Goal: Task Accomplishment & Management: Manage account settings

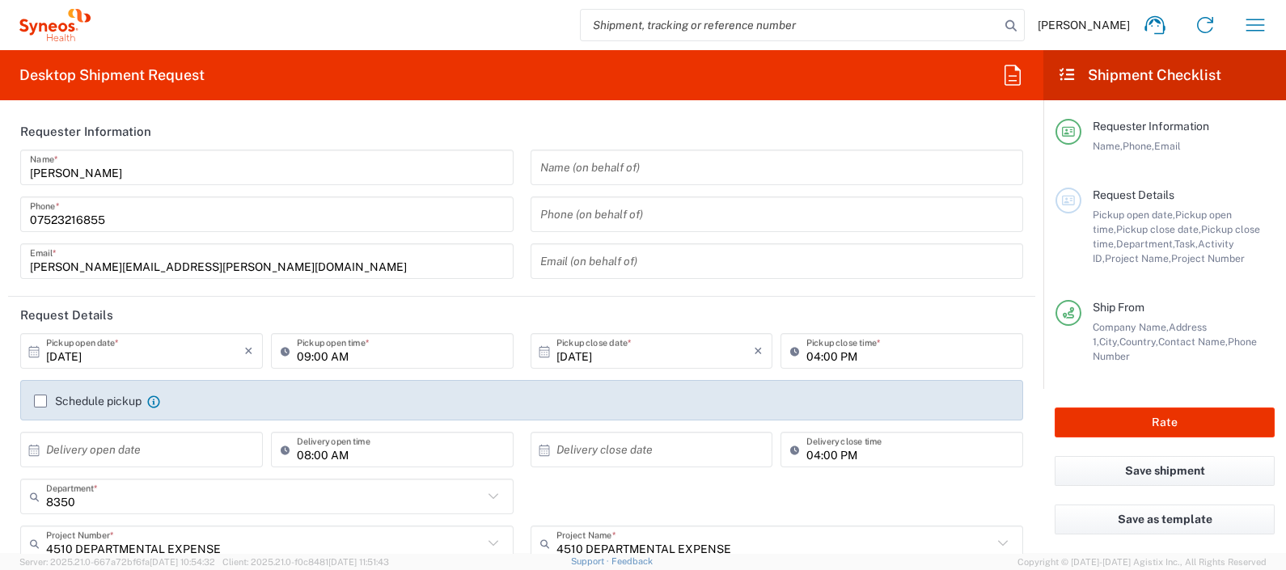
scroll to position [150, 0]
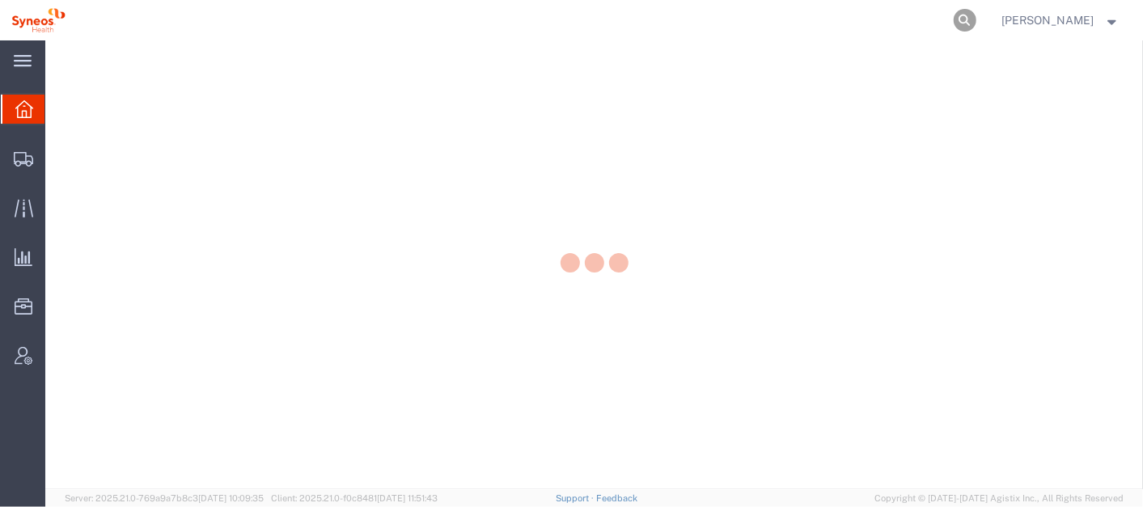
click at [976, 11] on icon at bounding box center [964, 20] width 23 height 23
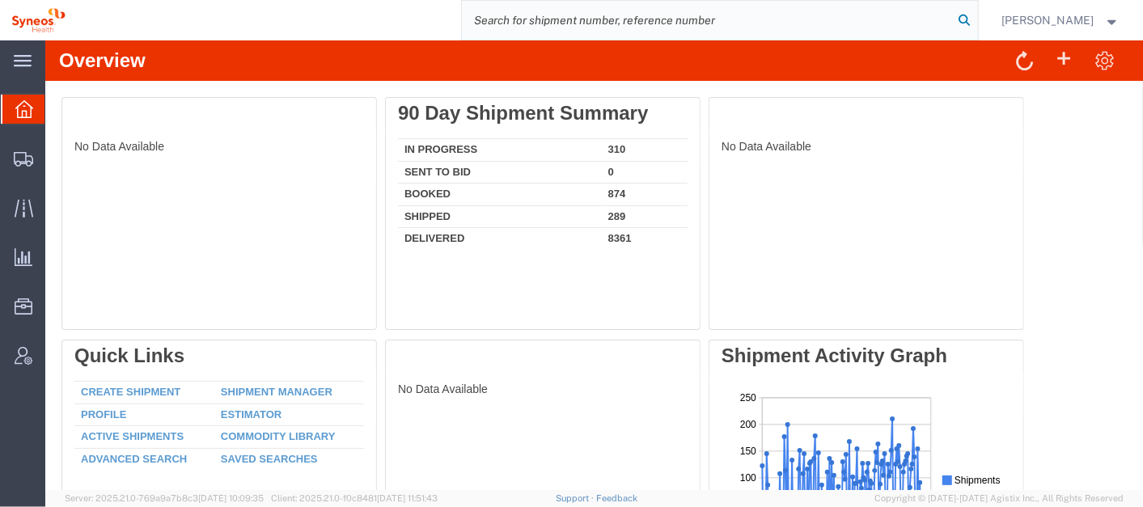
click at [976, 11] on icon at bounding box center [964, 20] width 23 height 23
click at [891, 18] on input "search" at bounding box center [708, 20] width 492 height 39
paste input "56994055"
type input "56994055"
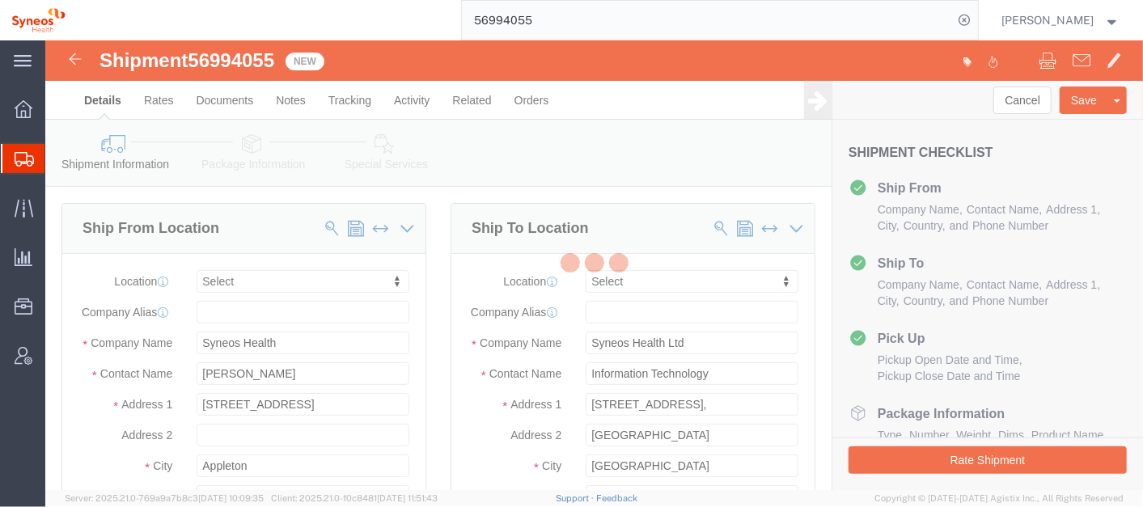
select select
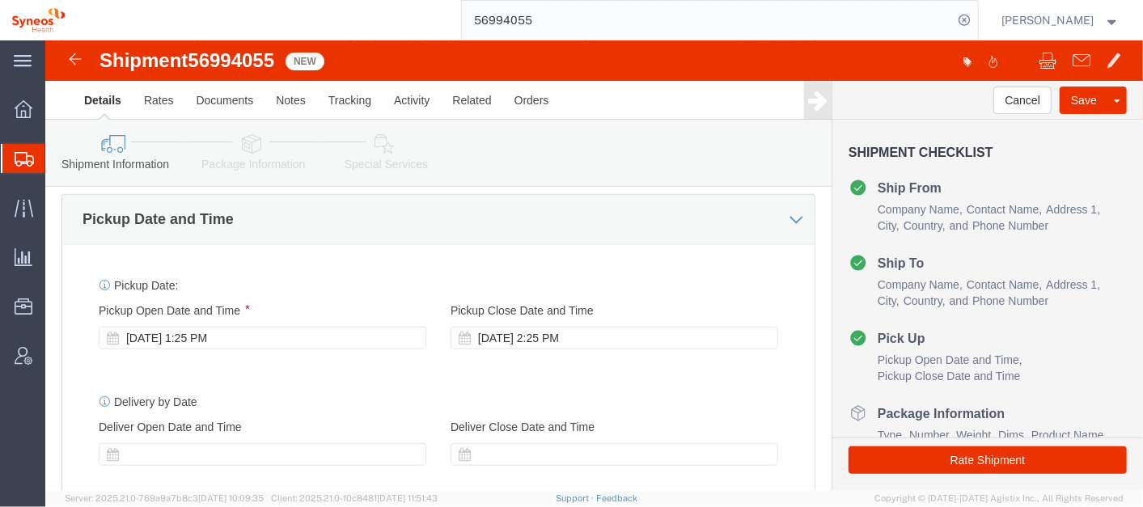
scroll to position [559, 0]
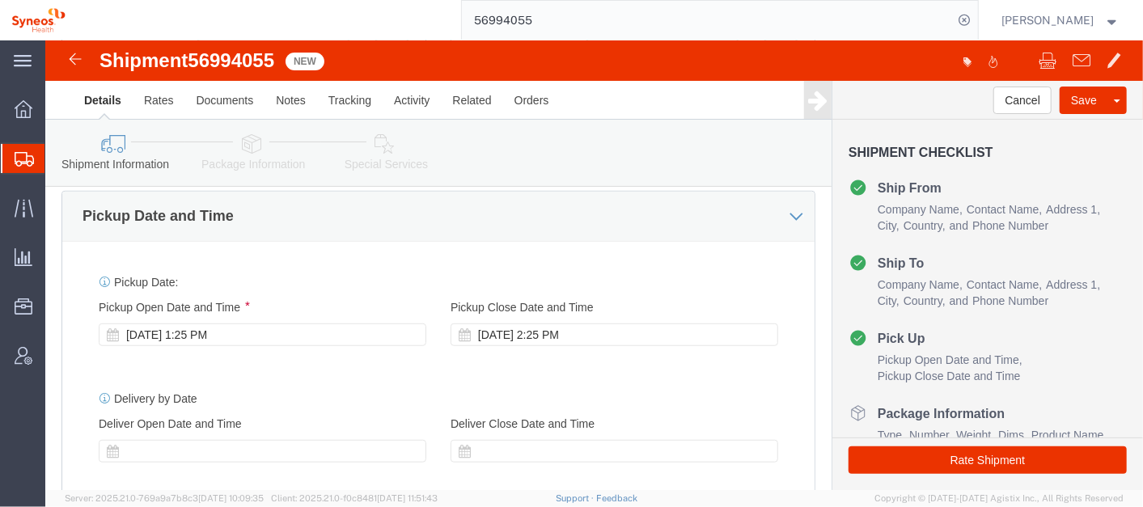
click div "Oct 14 2025 2:25 PM"
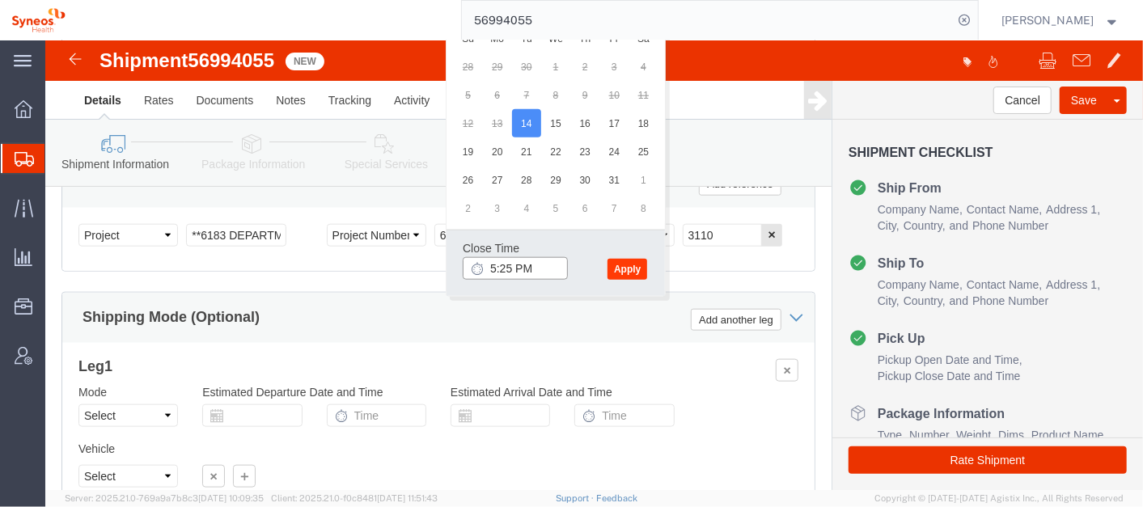
type input "5:25 PM"
click button "Apply"
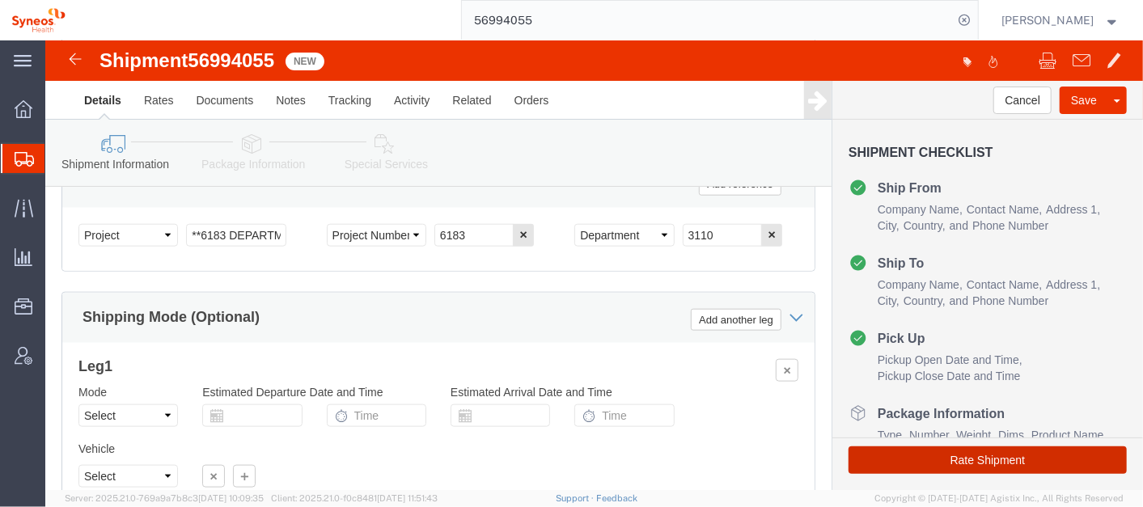
click button "Rate Shipment"
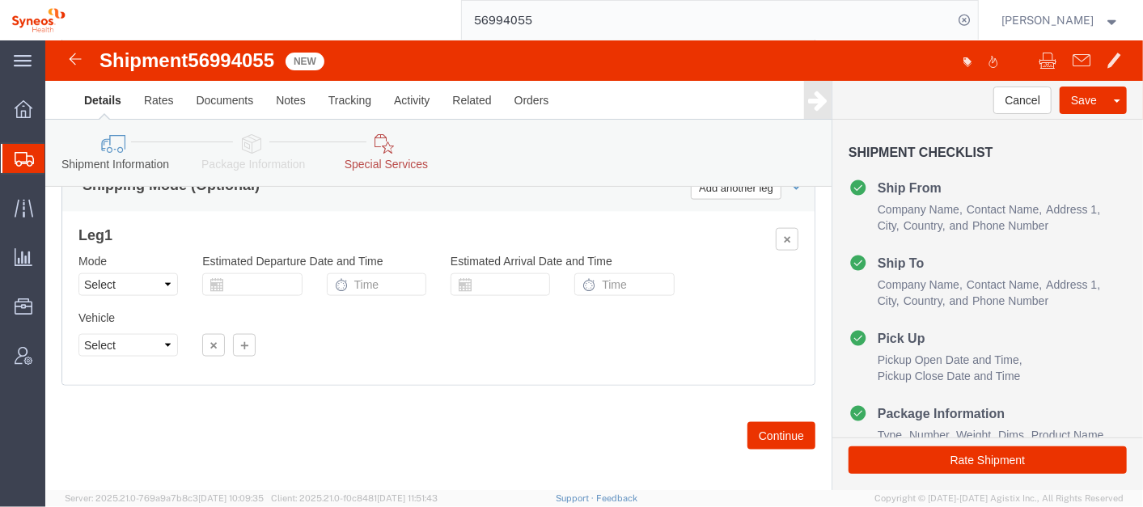
scroll to position [1148, 0]
click button "Continue"
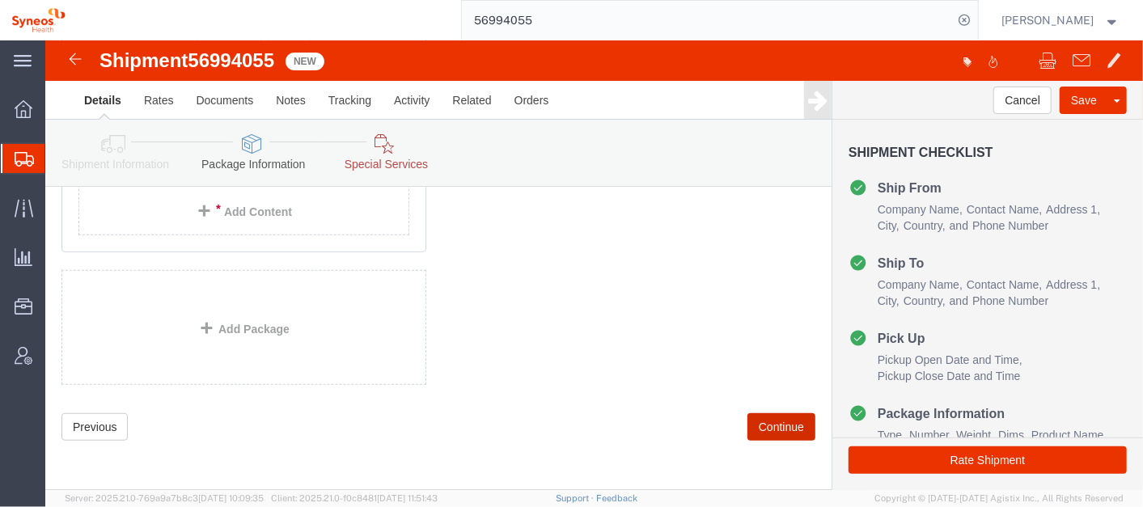
scroll to position [263, 0]
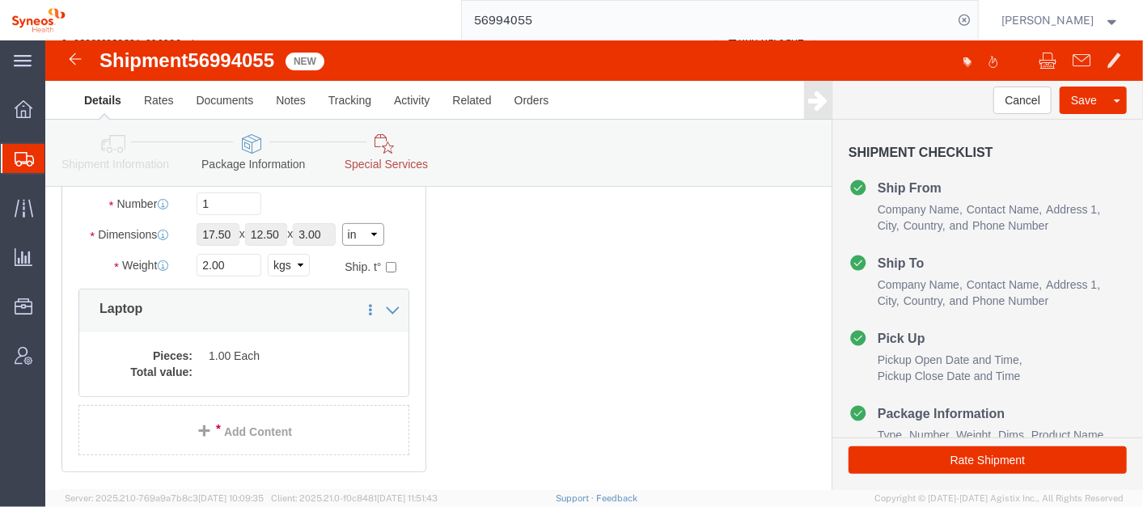
click select "Select cm ft in"
select select "CM"
click select "Select cm ft in"
type input "44.45"
type input "31.75"
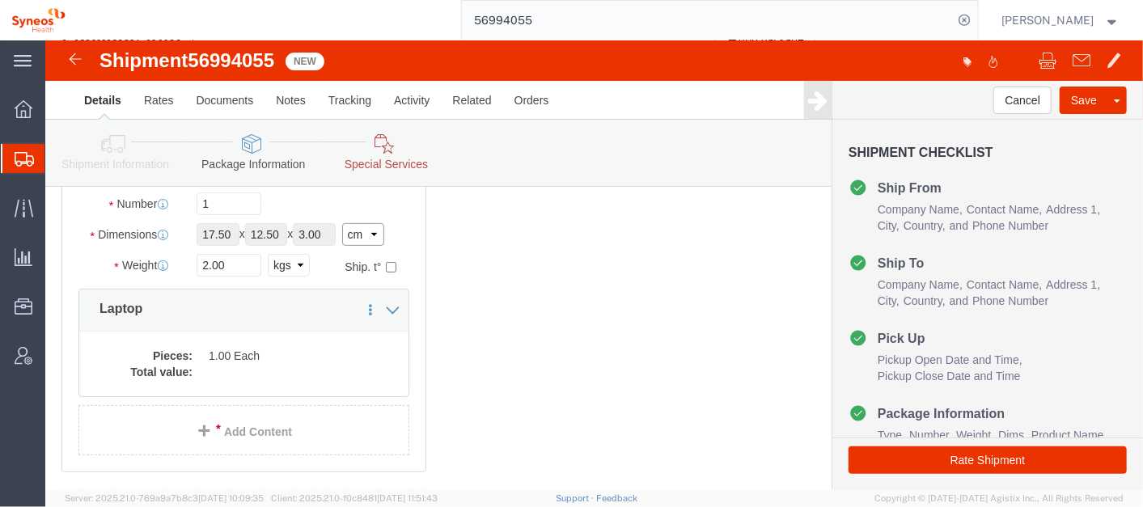
type input "7.62"
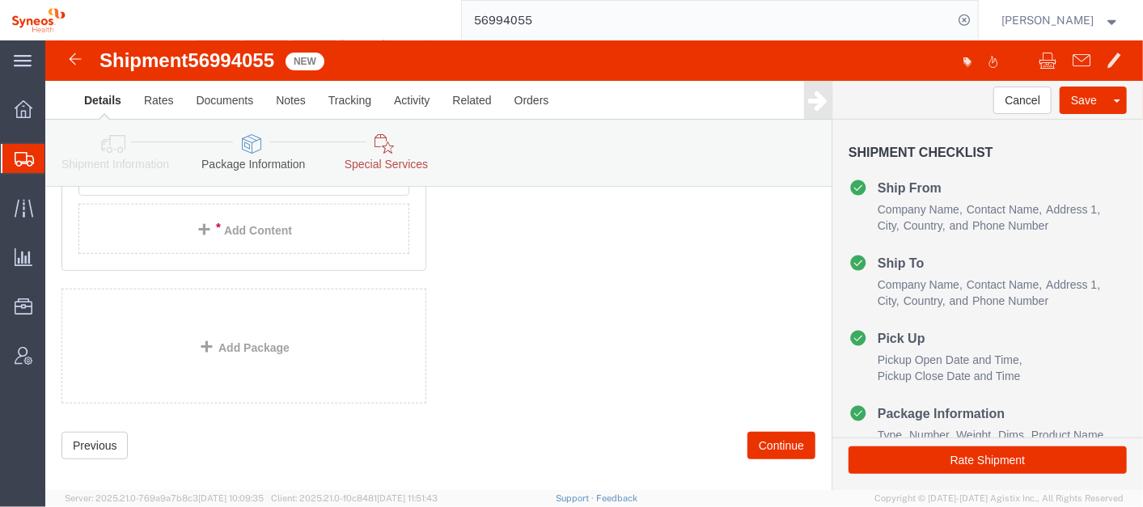
scroll to position [466, 0]
click button "Continue"
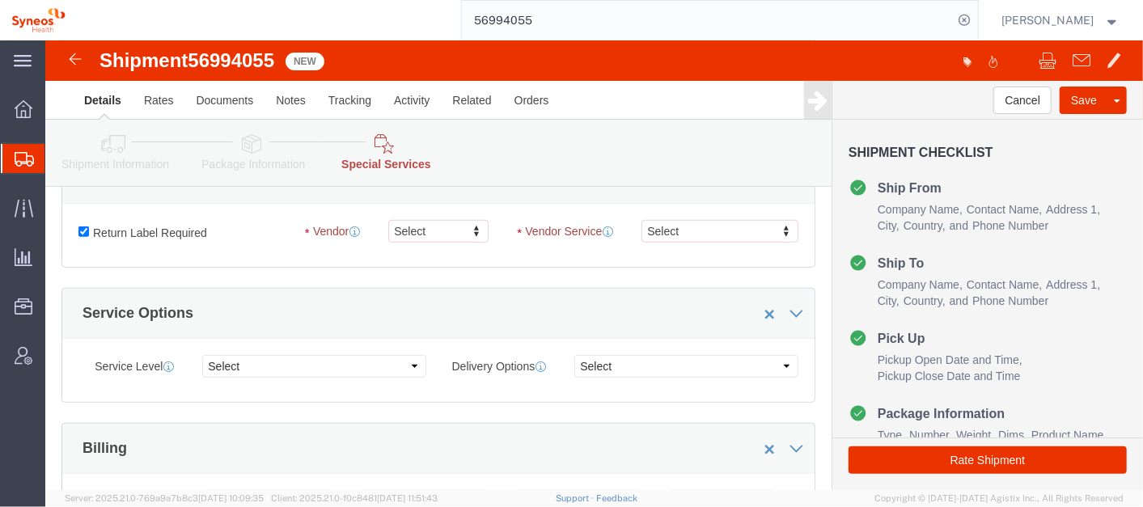
scroll to position [468, 0]
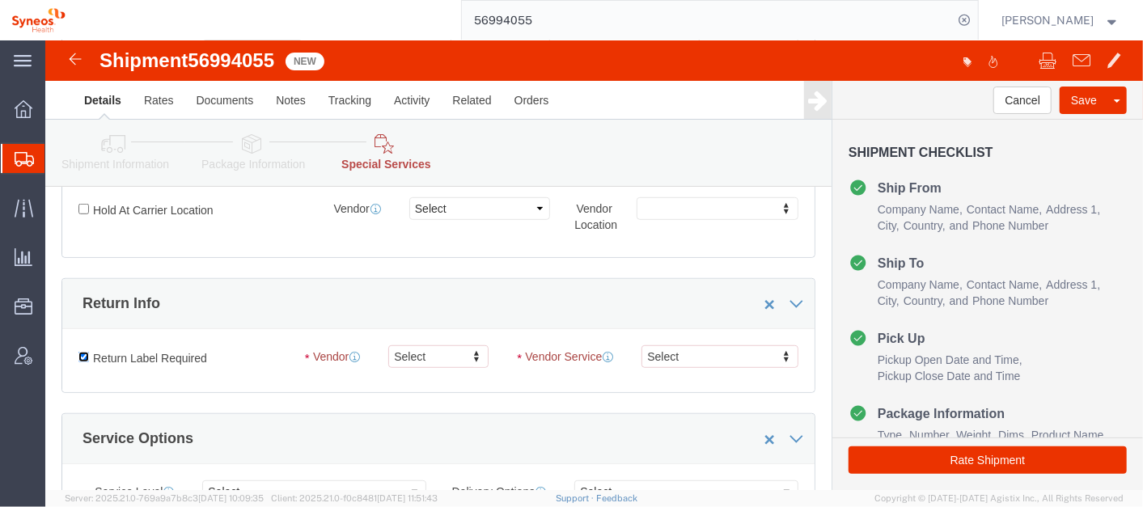
click input "Return Label Required"
checkbox input "false"
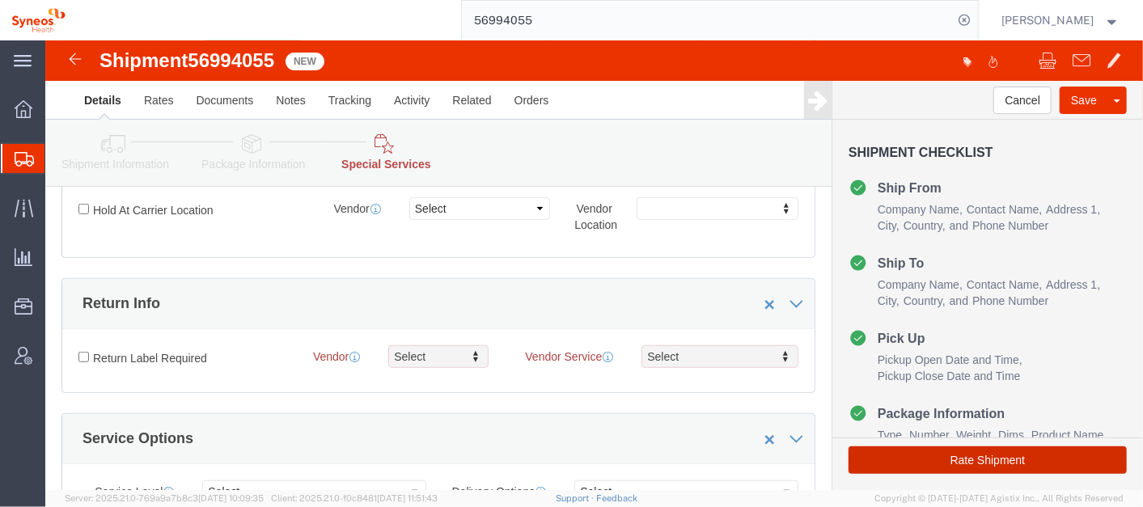
click button "Rate Shipment"
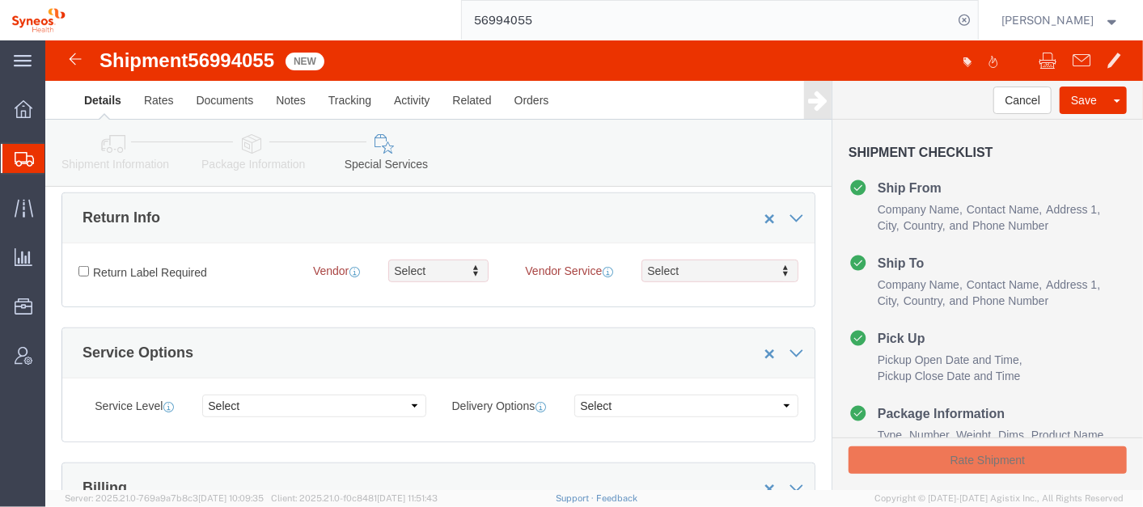
scroll to position [383, 0]
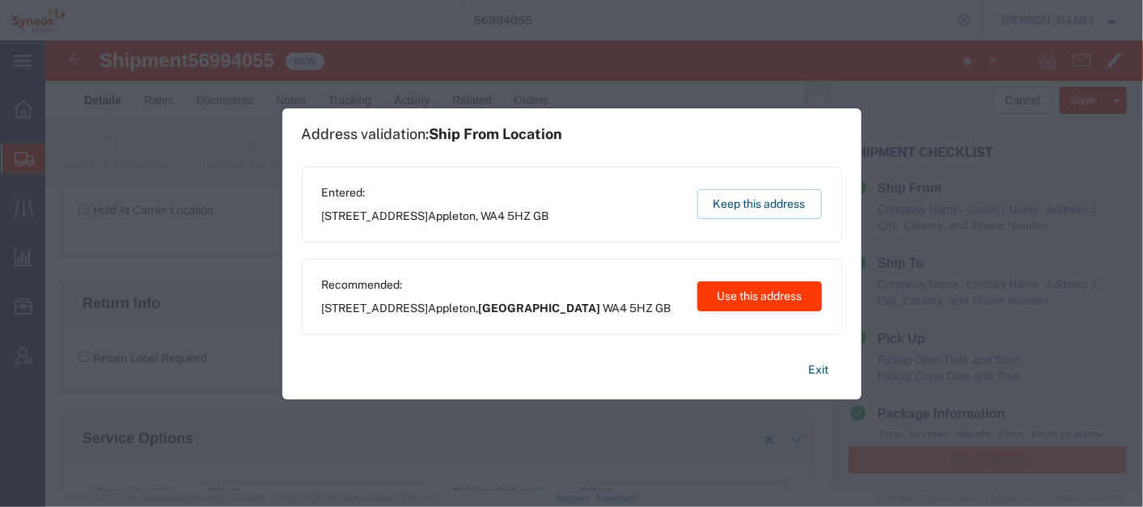
click at [739, 289] on button "Use this address" at bounding box center [759, 296] width 125 height 30
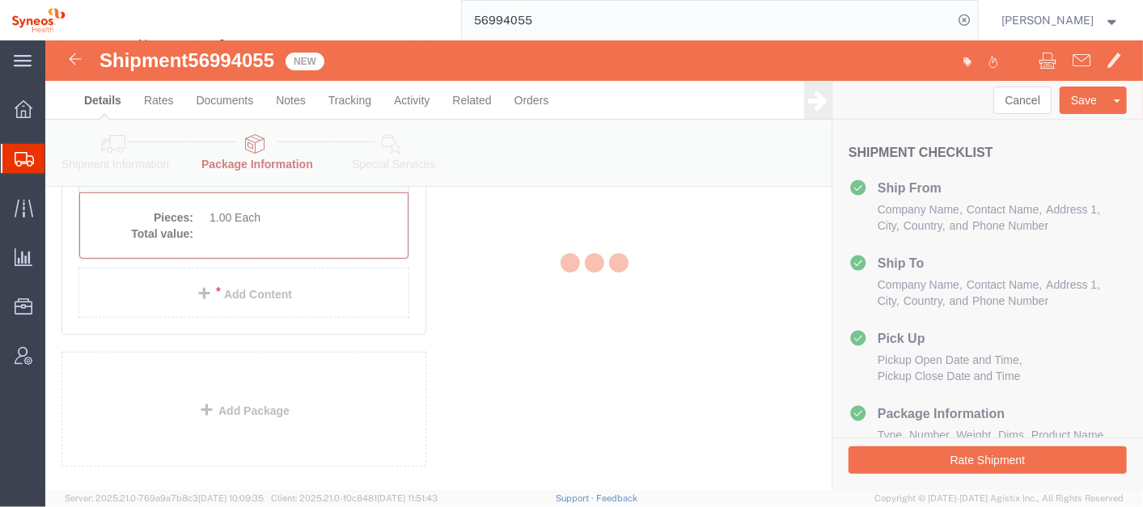
scroll to position [244, 0]
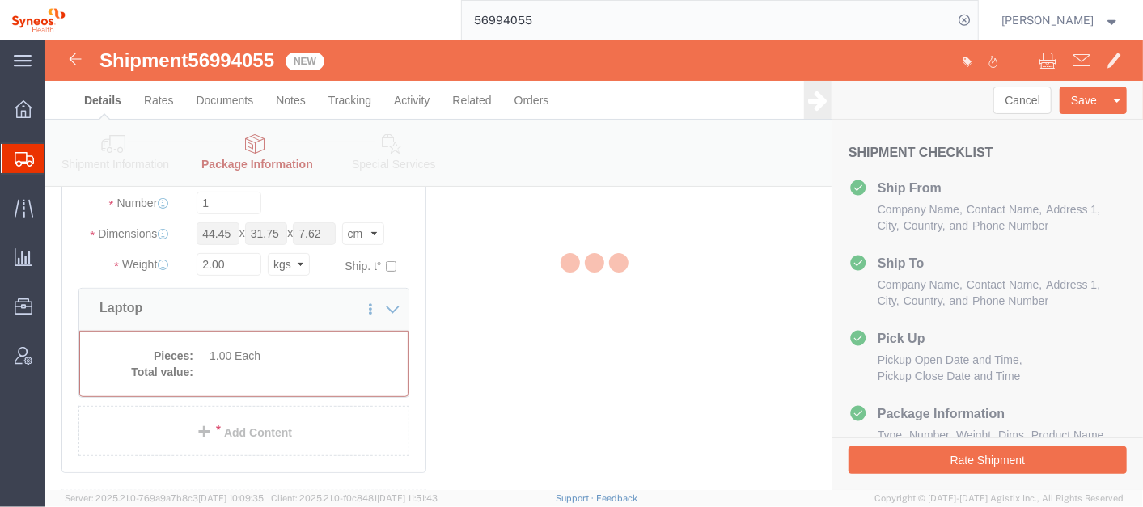
select select "LBX"
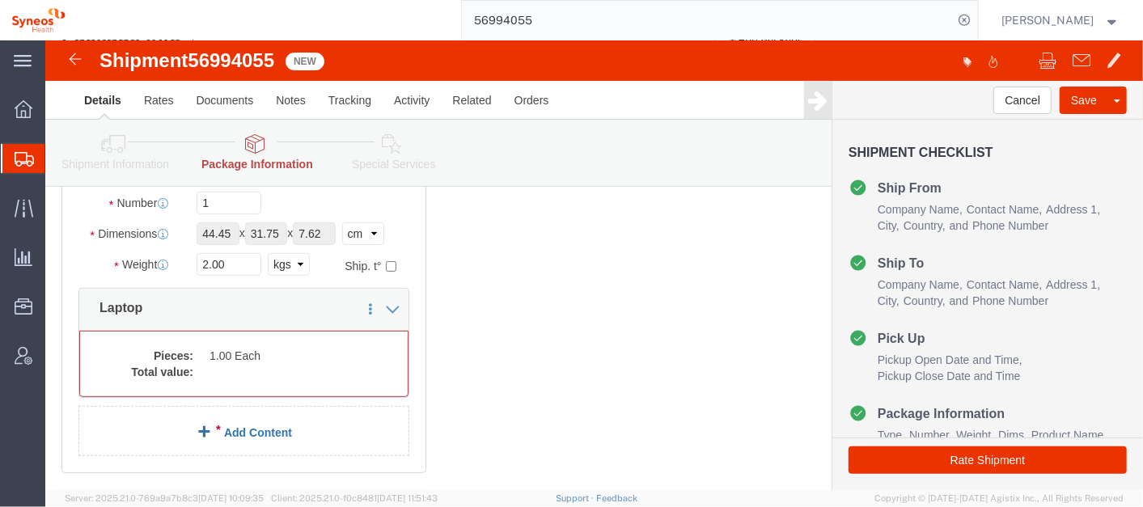
click div "1 x Large Box Package Type Select Bale(s) Basket(s) Bolt(s) Bottle(s) Buckets B…"
click link "Add Content"
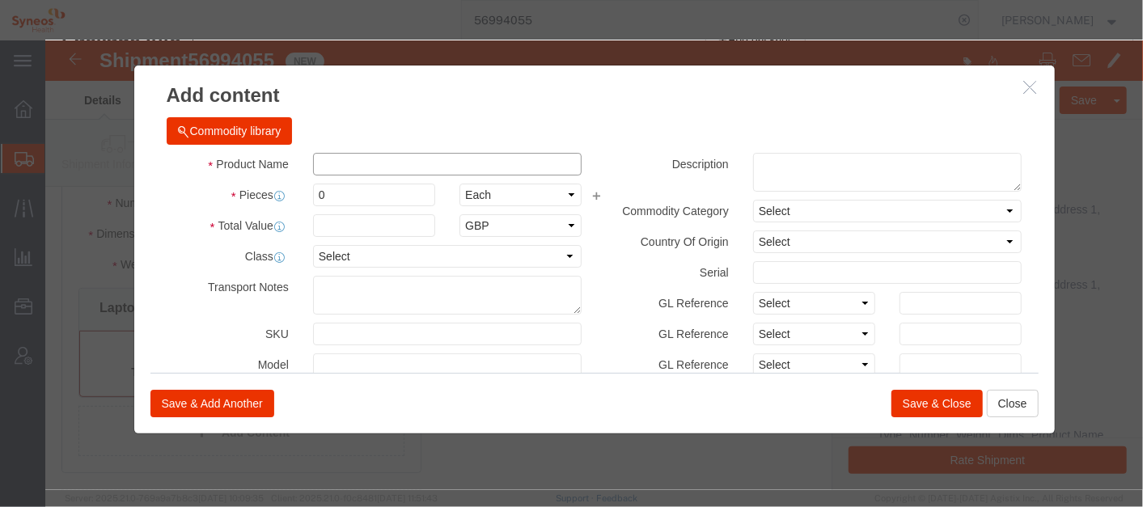
click input "text"
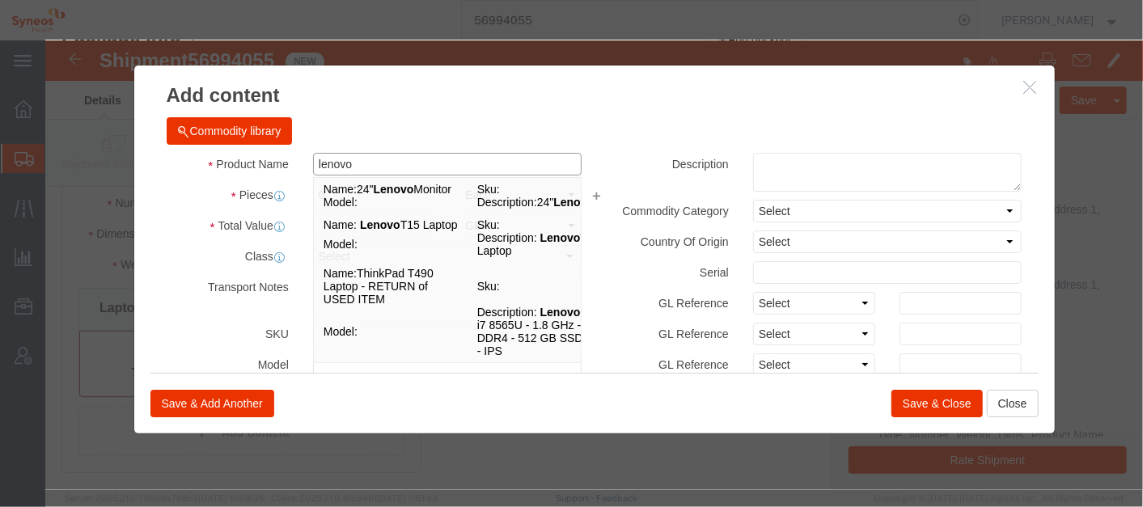
type input "Lenovo T15 Laptop"
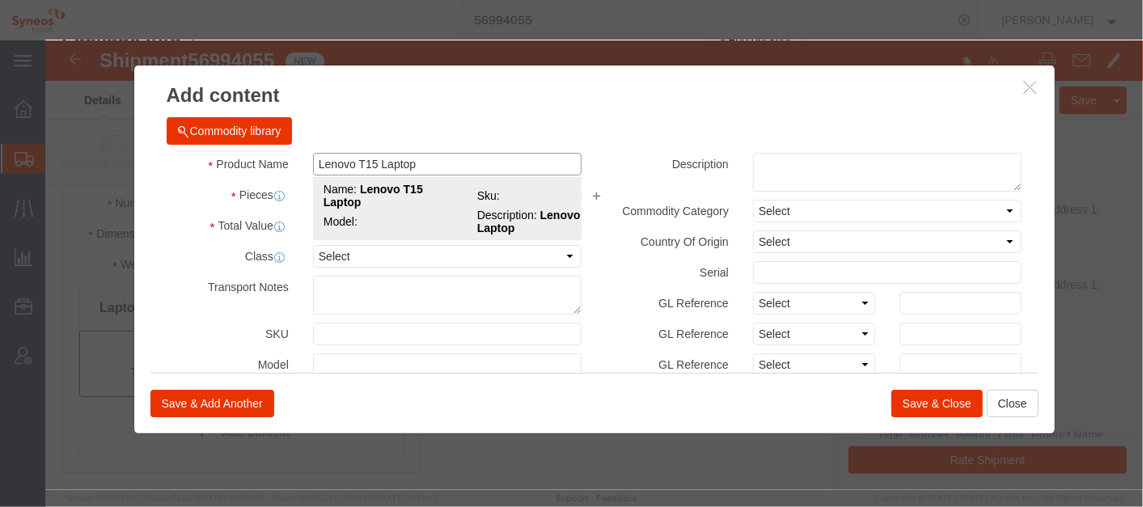
click td "Name: Lenovo T15 Laptop"
checkbox input "true"
select select "USD"
select select "CN"
checkbox input "true"
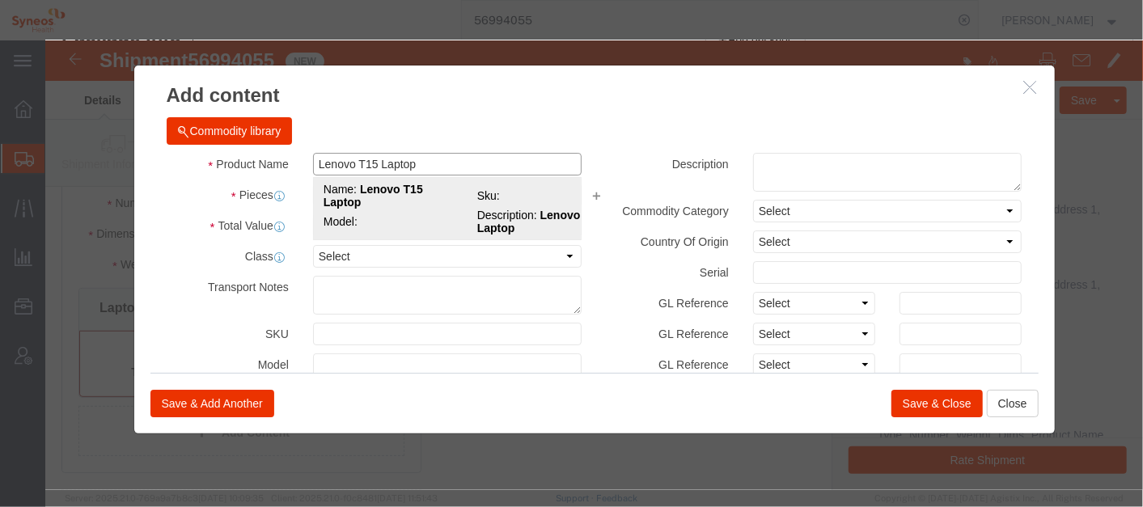
type textarea "Lenovo T15 Laptop"
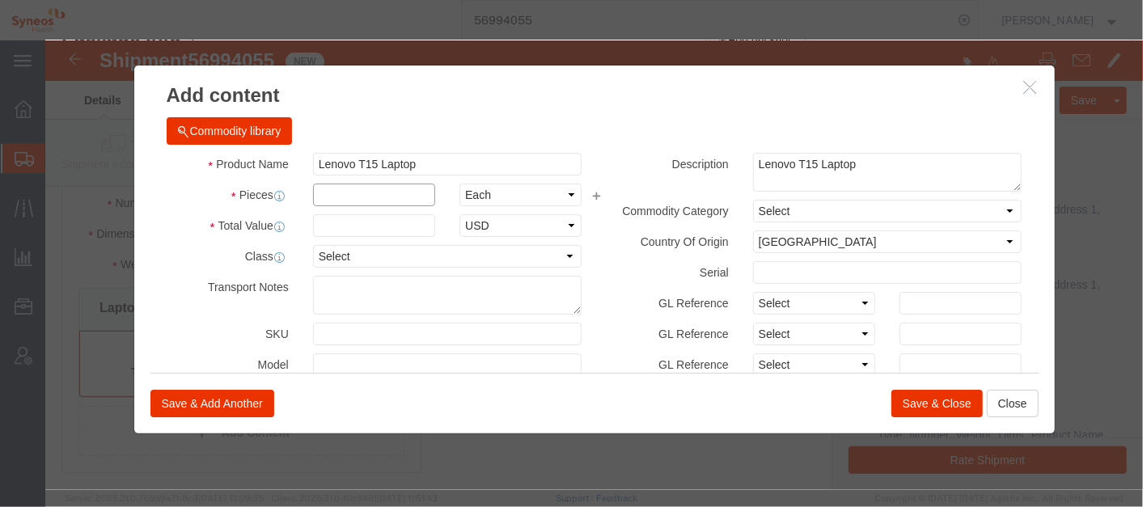
click input "text"
type input "1"
click input "text"
type input "500"
click button "Save & Close"
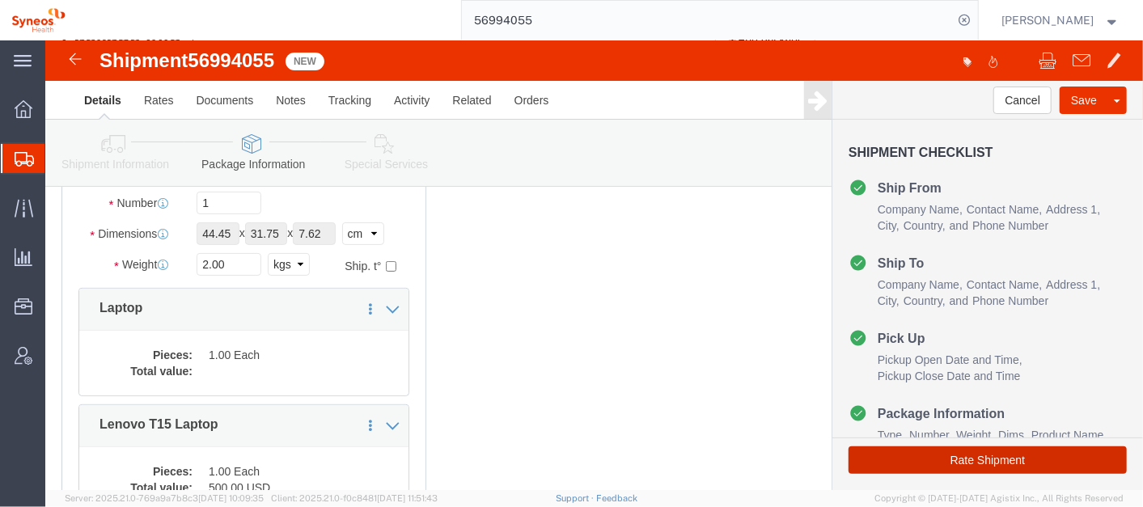
click button "Rate Shipment"
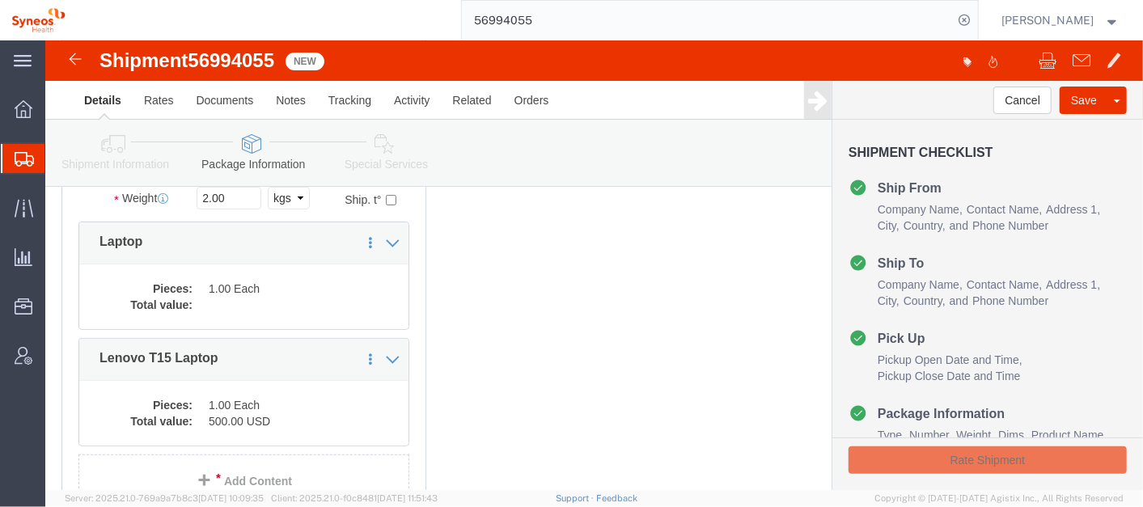
scroll to position [178, 0]
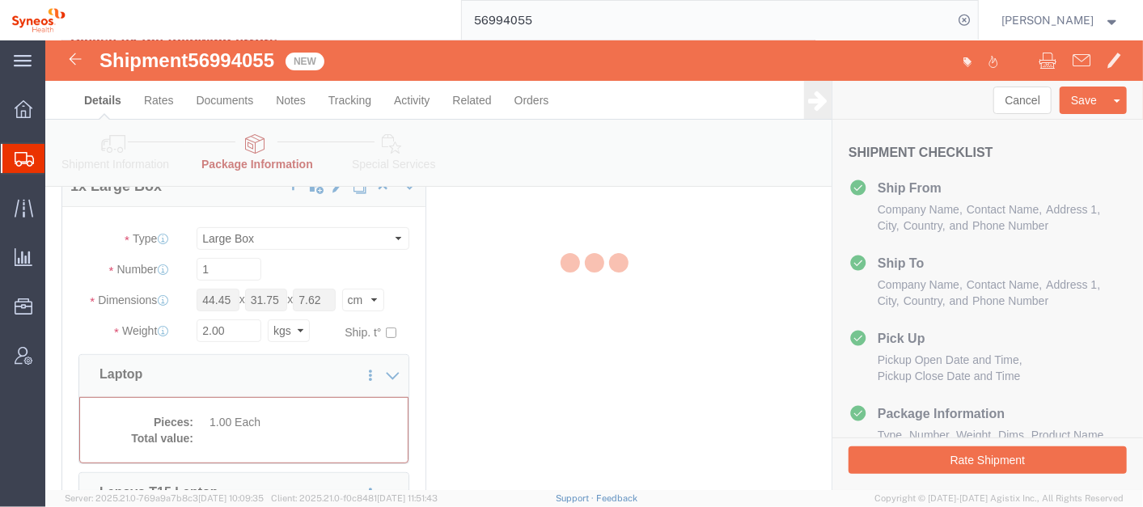
select select "LBX"
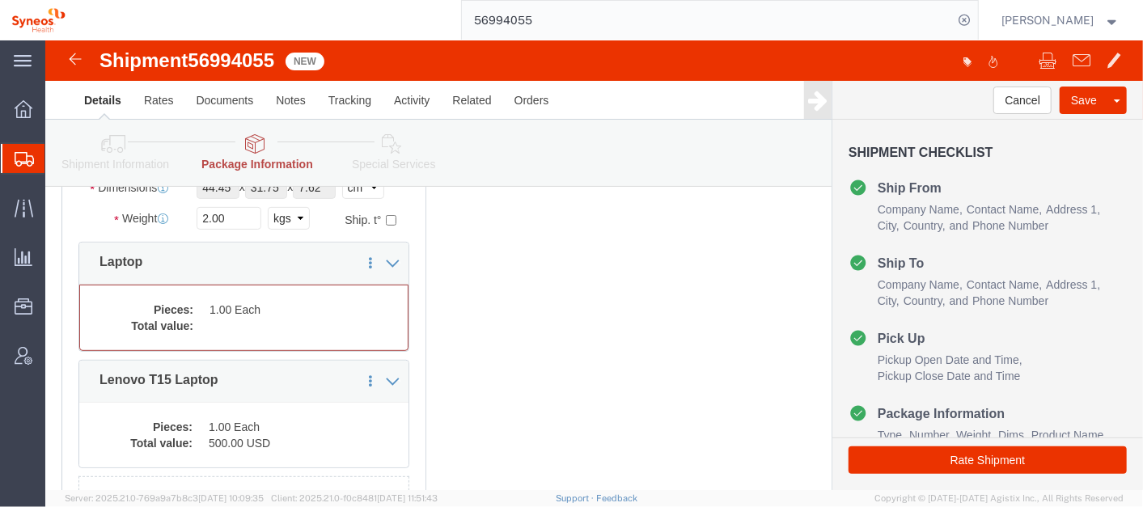
scroll to position [294, 0]
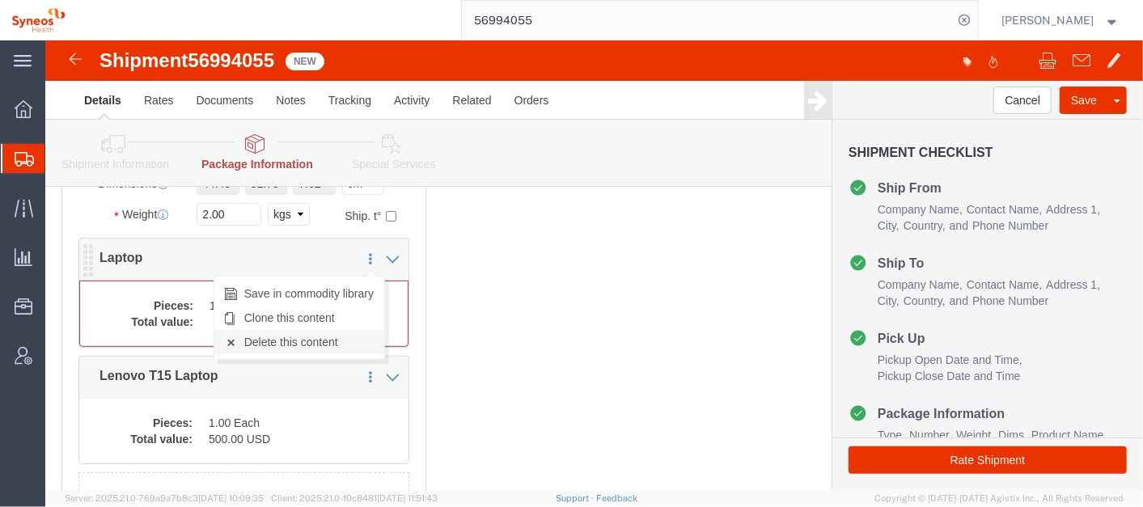
click link "Delete this content"
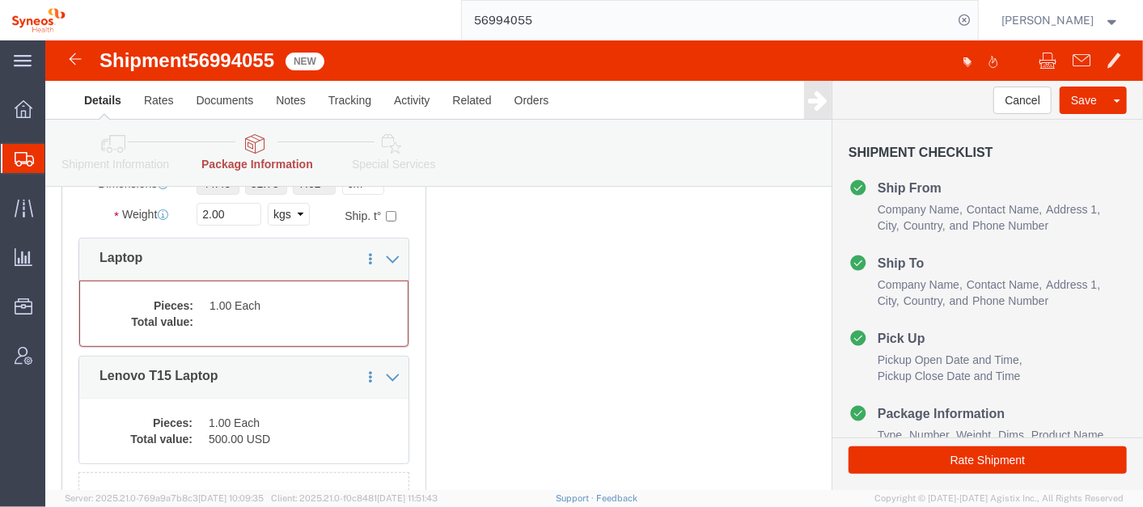
click div "1 x Large Box Package Type Select Bale(s) Basket(s) Bolt(s) Bottle(s) Buckets B…"
click button "Rate Shipment"
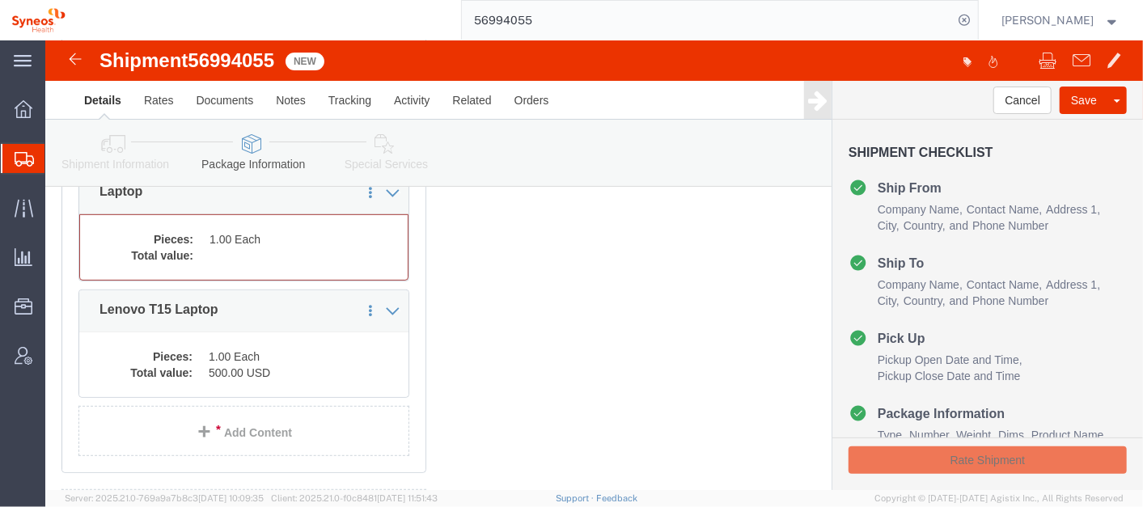
scroll to position [229, 0]
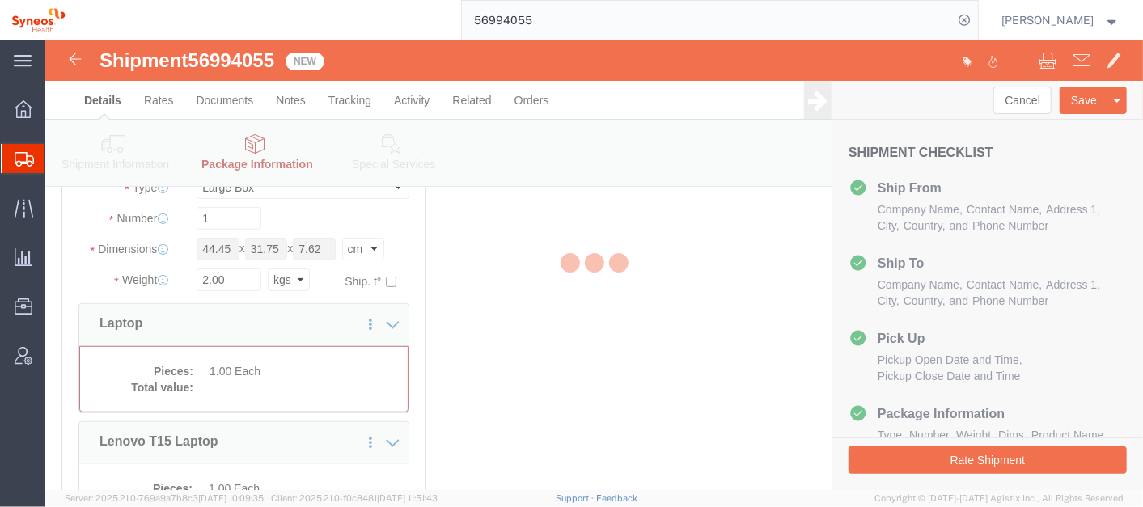
select select "LBX"
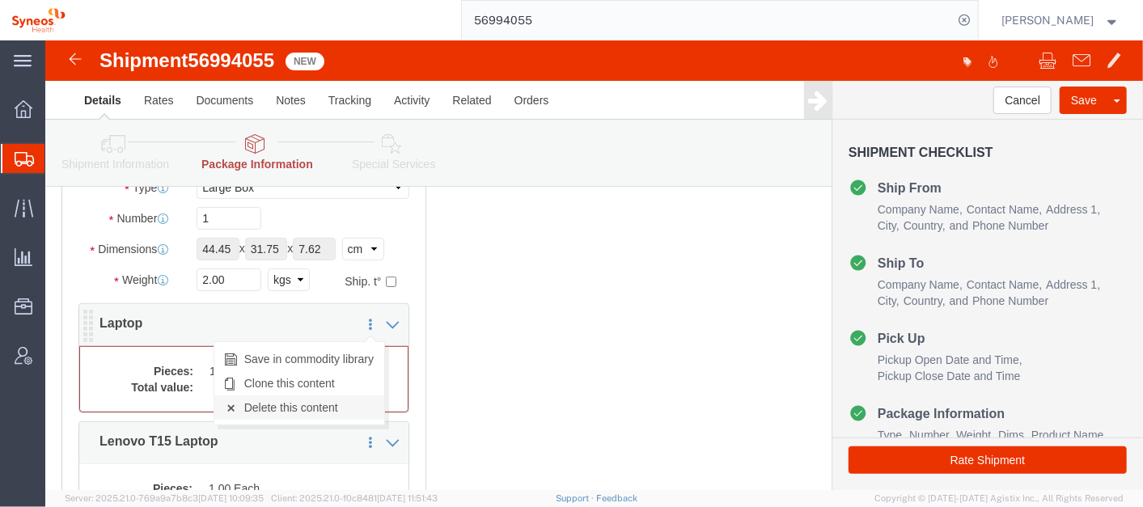
click link "Delete this content"
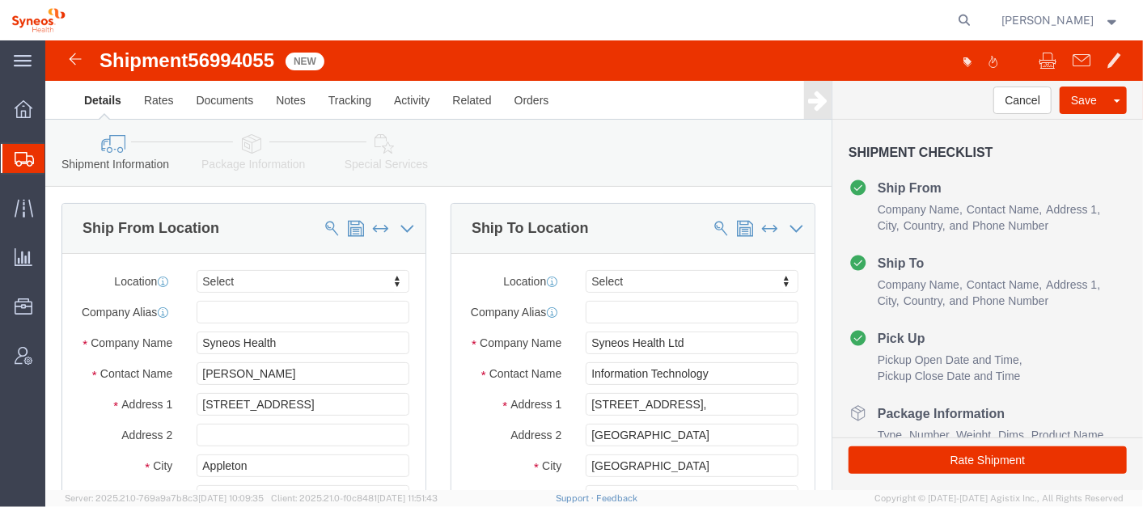
select select
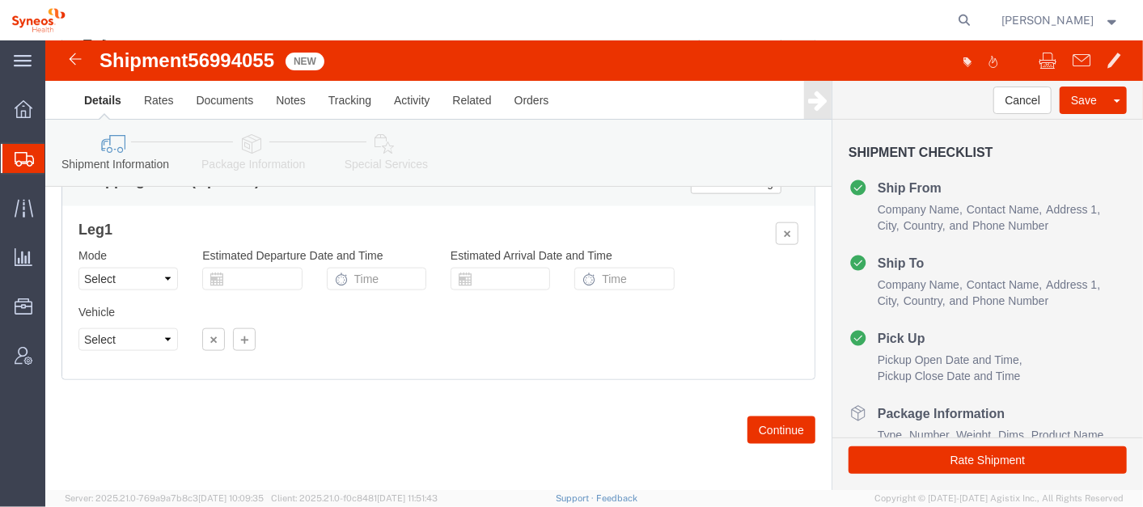
scroll to position [1080, 0]
click button "Continue"
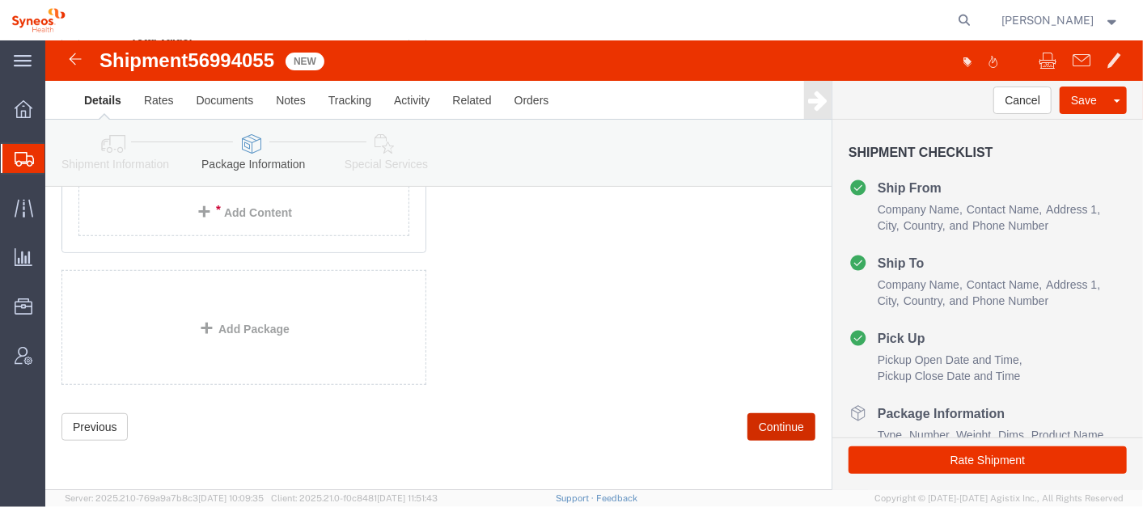
scroll to position [293, 0]
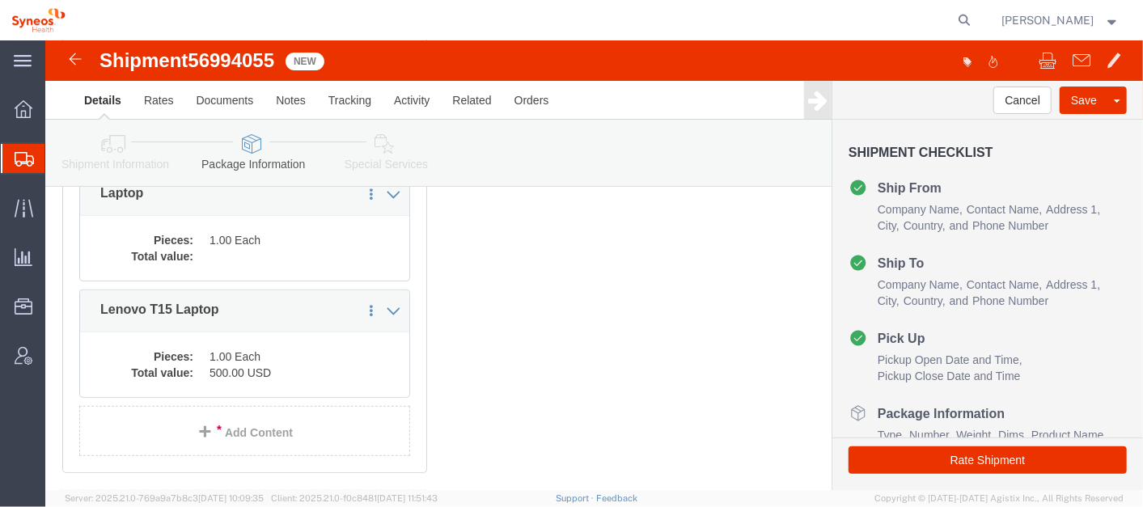
click link "Delete this content"
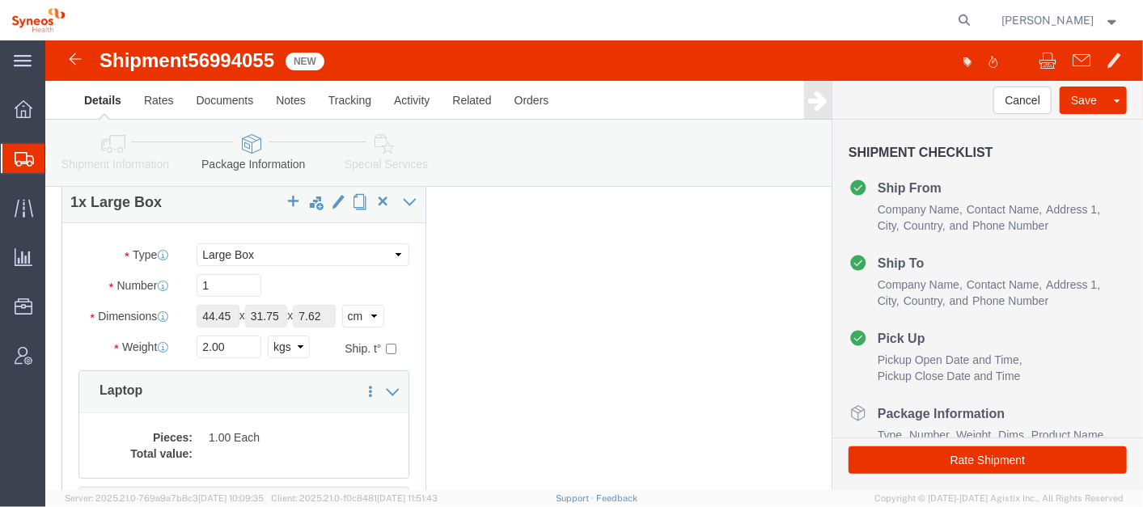
scroll to position [93, 0]
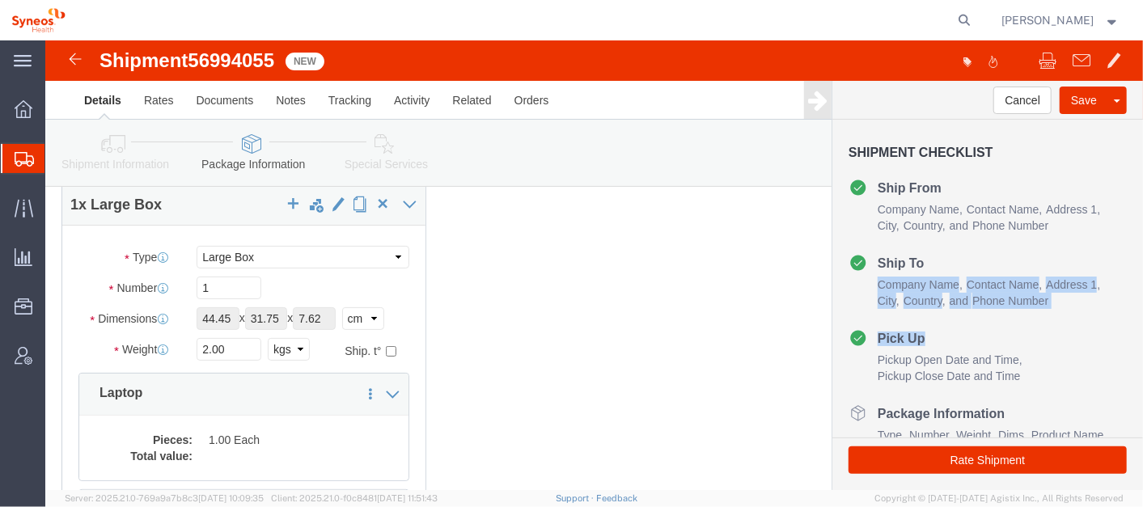
drag, startPoint x: 1065, startPoint y: 222, endPoint x: 1080, endPoint y: 269, distance: 49.1
click div "Shipment Checklist Ship From Company Name Contact Name Address 1 City State/Pro…"
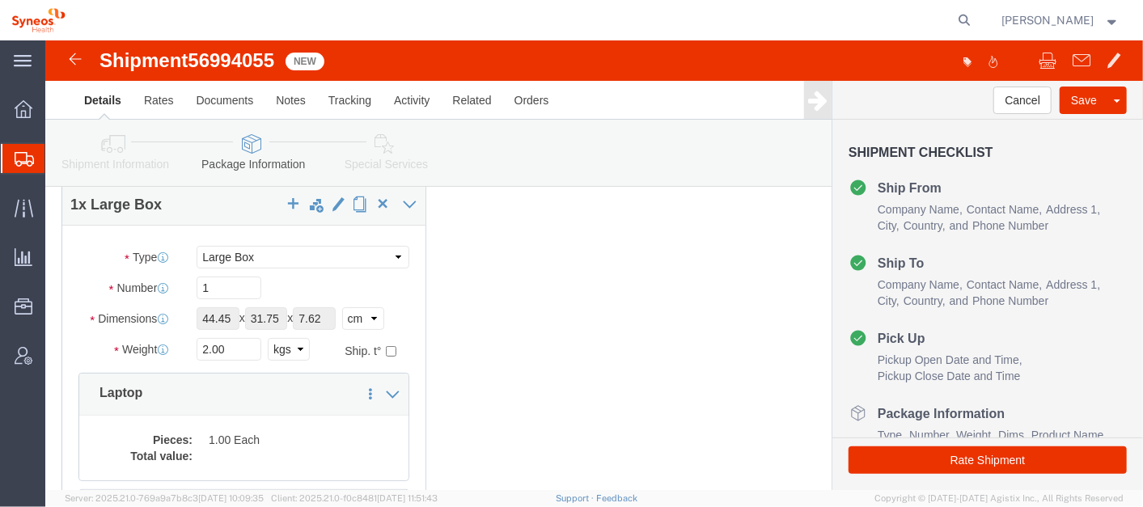
click div "1 x Large Box Package Type Select Bale(s) Basket(s) Bolt(s) Bottle(s) Buckets B…"
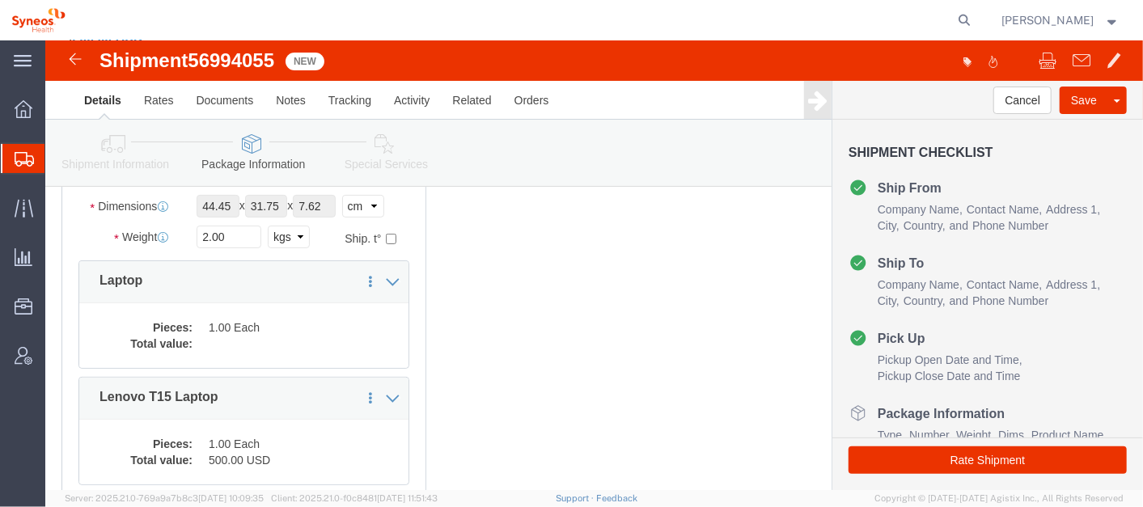
scroll to position [219, 0]
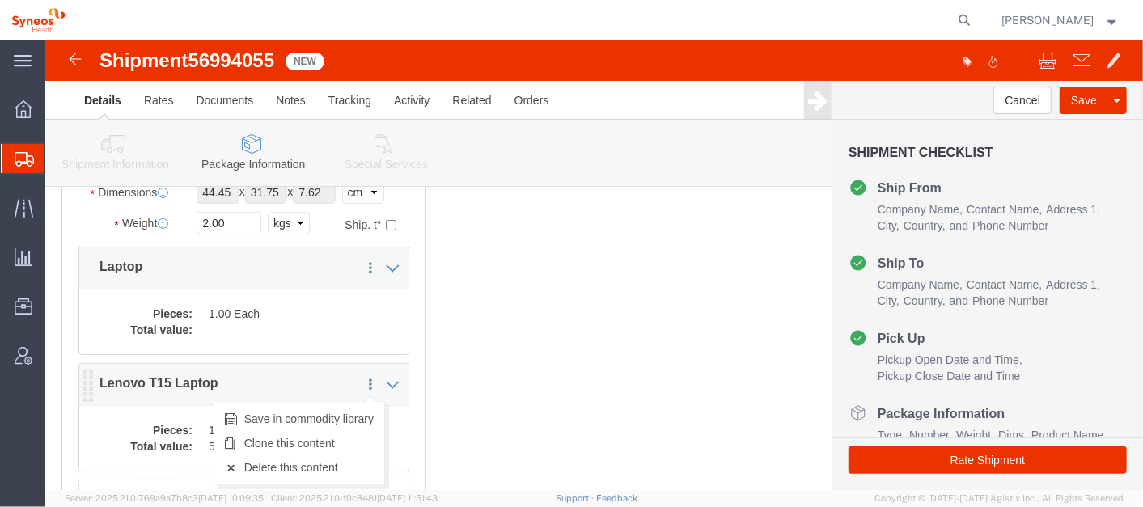
click div "1 x Large Box Package Type Select Bale(s) Basket(s) Bolt(s) Bottle(s) Buckets B…"
click link "Delete this content"
click div "1 x Large Box Package Type Select Bale(s) Basket(s) Bolt(s) Bottle(s) Buckets B…"
click dd "1.00 Each"
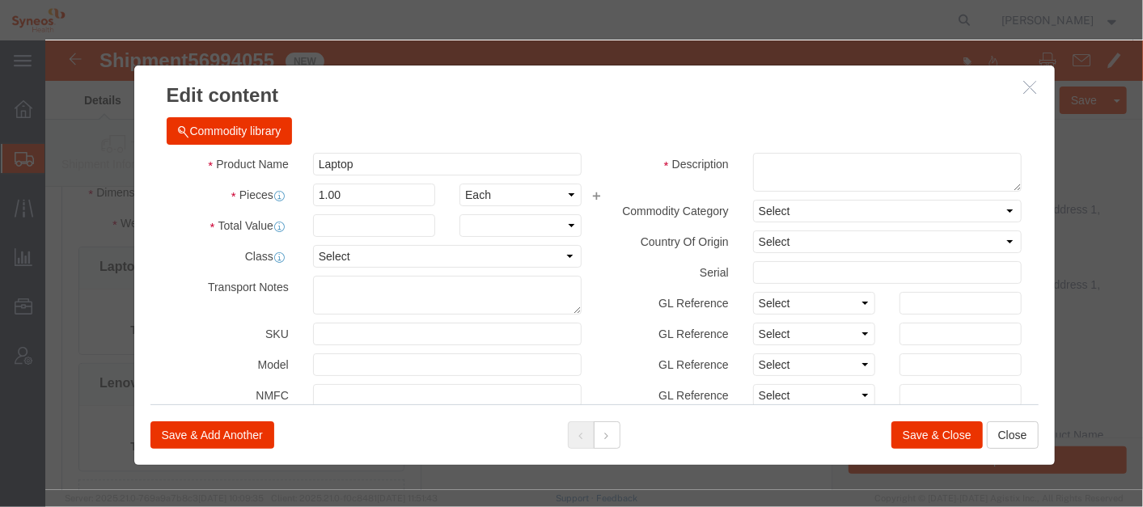
checkbox input "true"
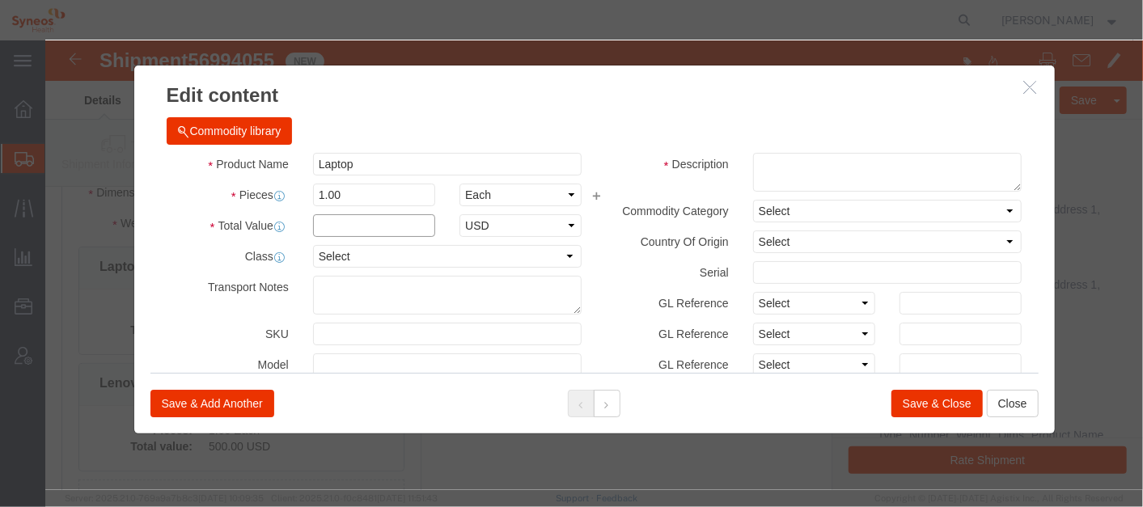
click input "text"
type input "500"
click button "Save & Close"
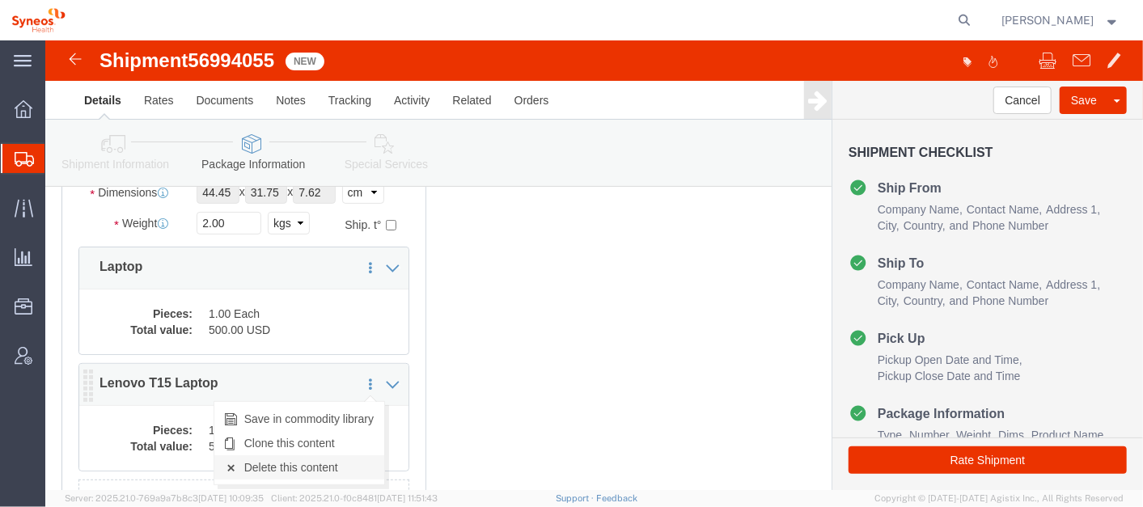
click link "Delete this content"
click div "1 x Large Box Package Type Select Bale(s) Basket(s) Bolt(s) Bottle(s) Buckets B…"
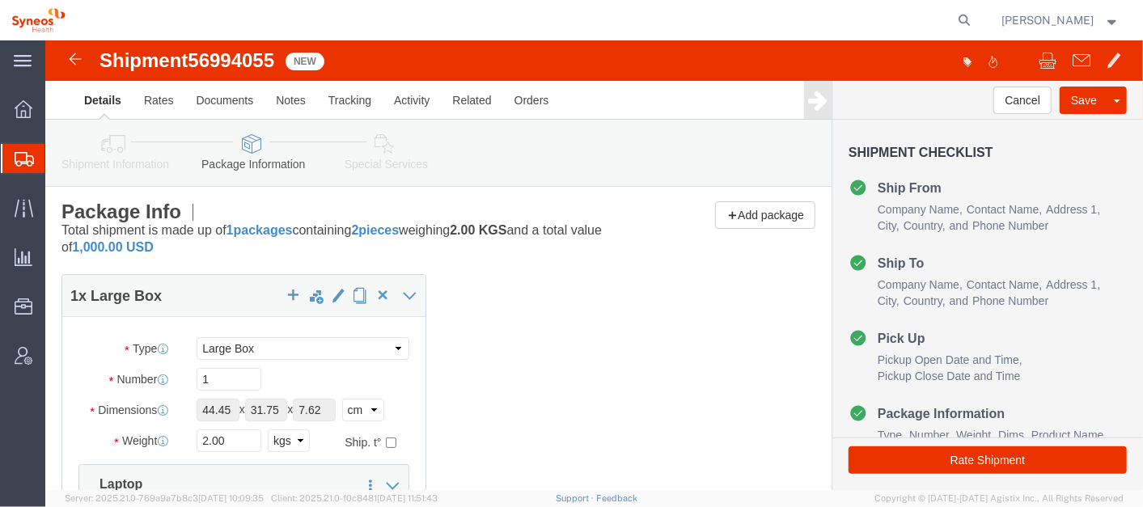
scroll to position [0, 0]
click button "button"
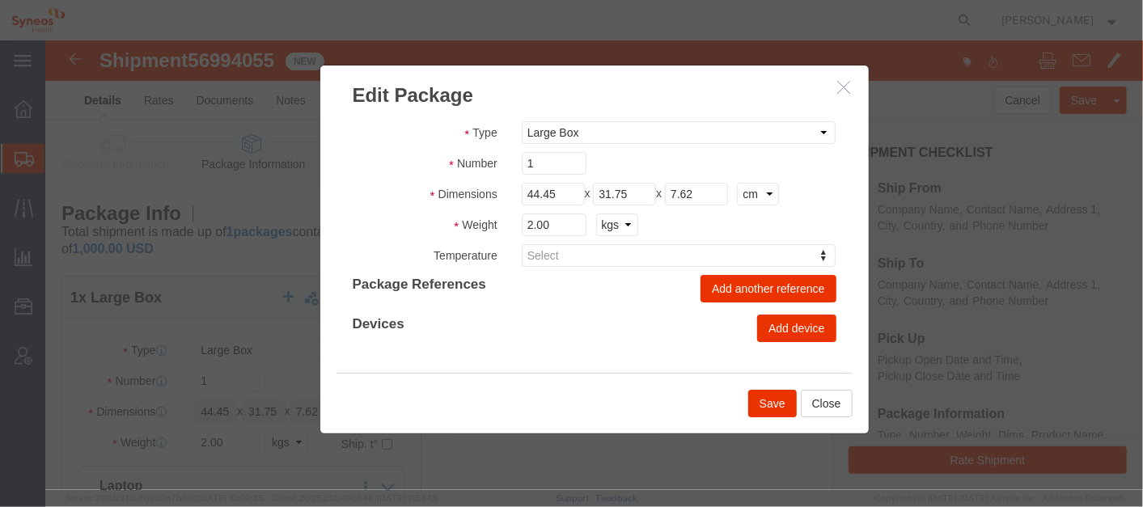
click icon "button"
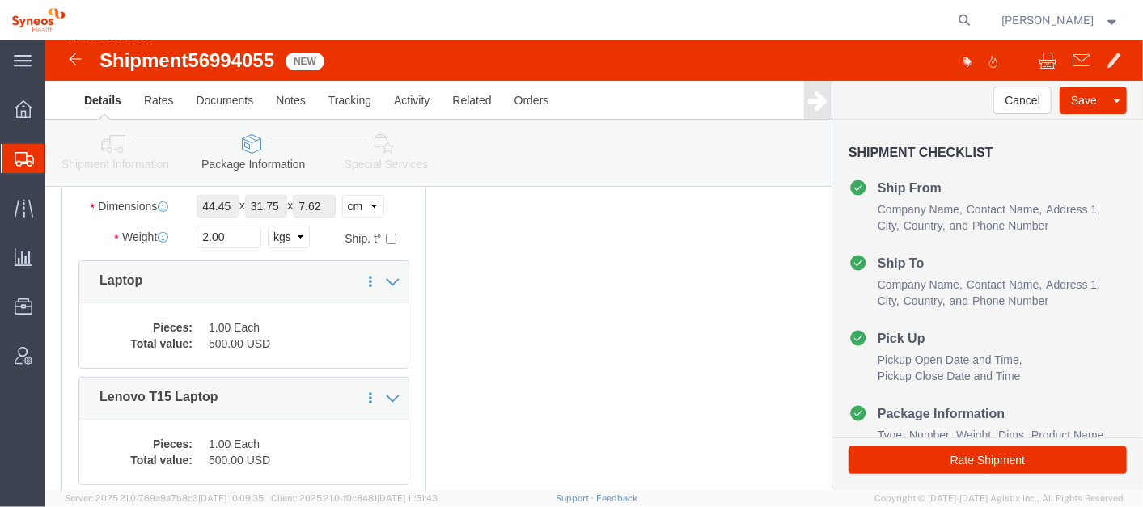
scroll to position [213, 0]
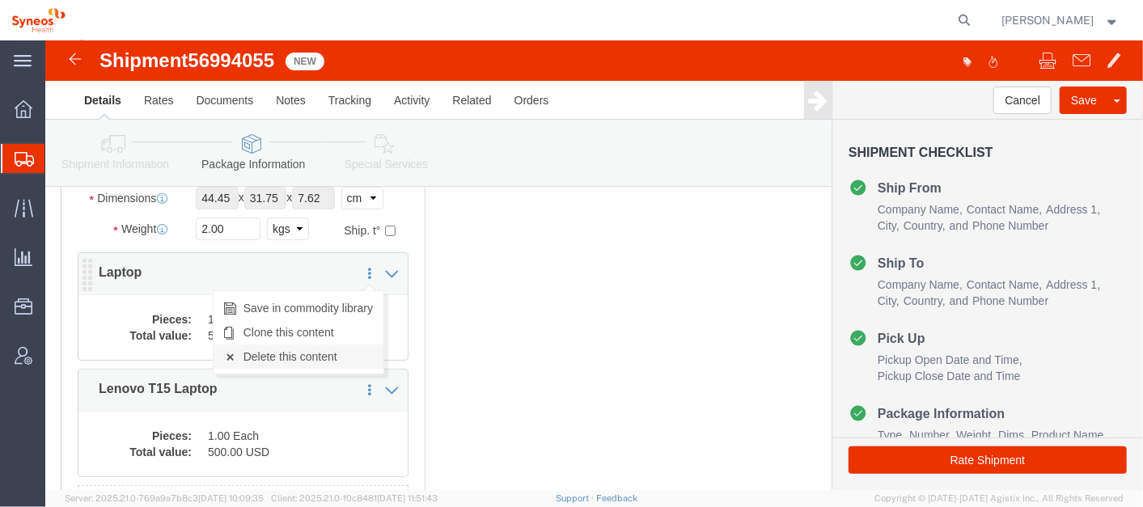
click link "Delete this content"
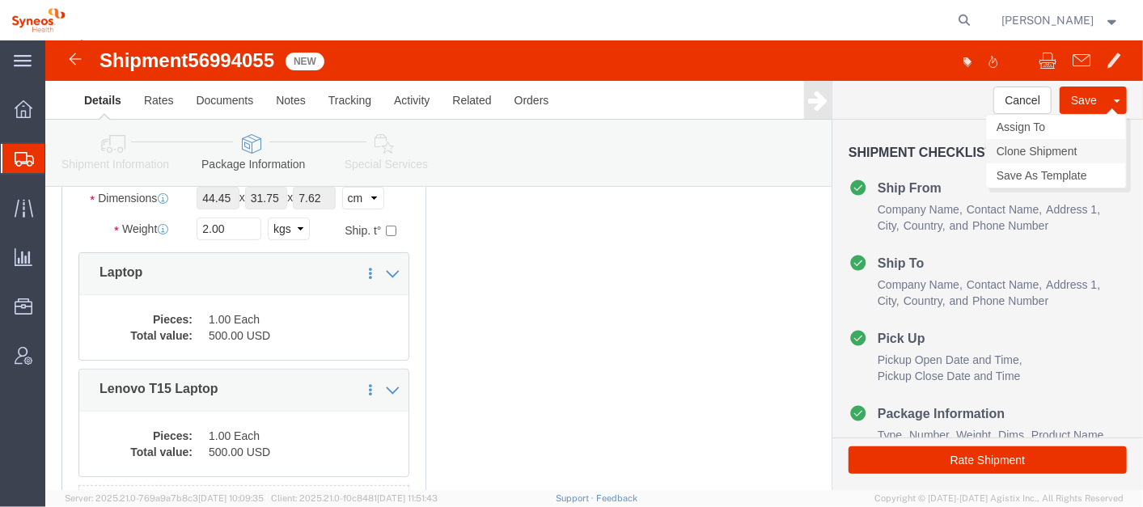
click link "Clone Shipment"
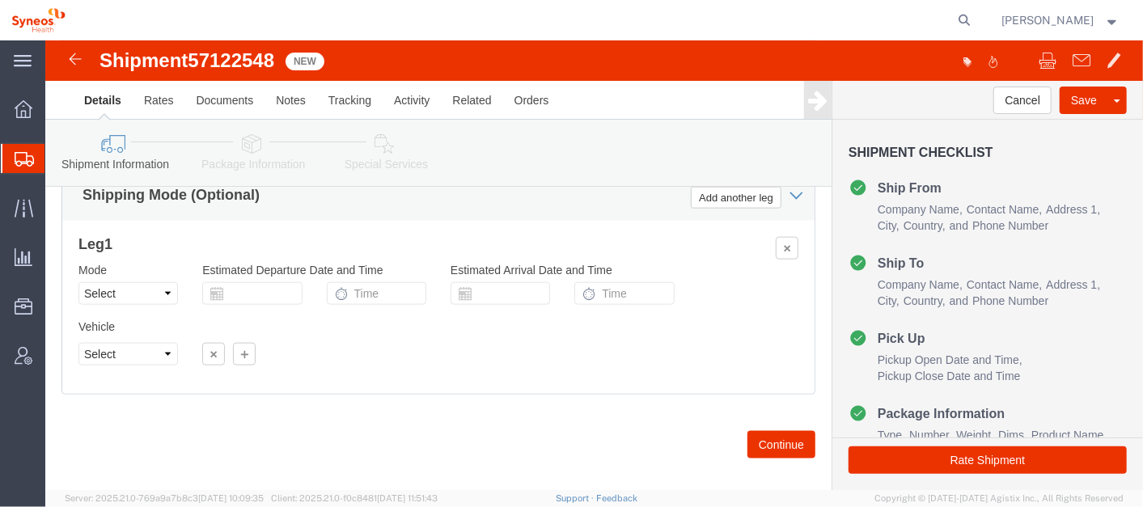
scroll to position [1080, 0]
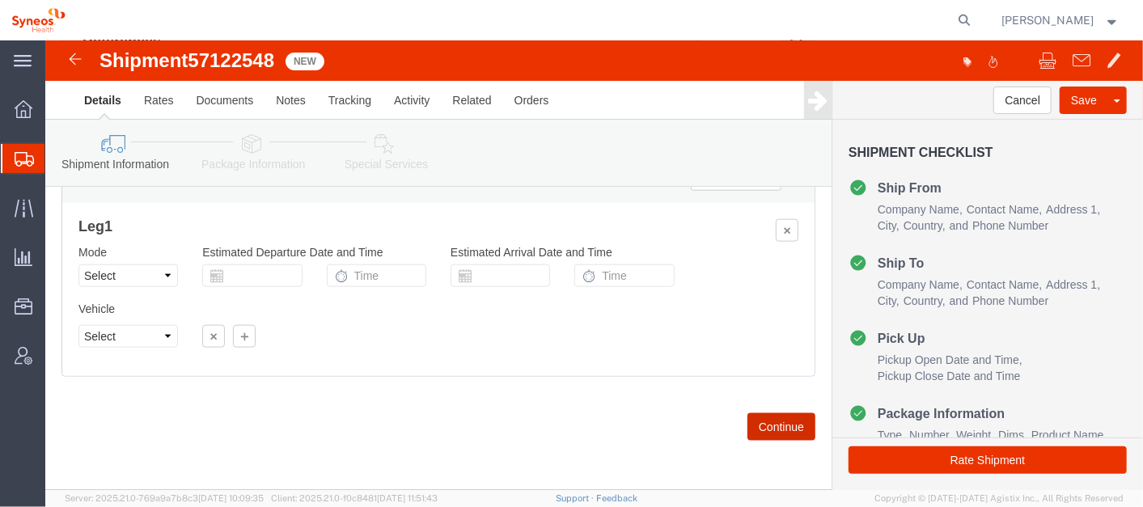
click button "Continue"
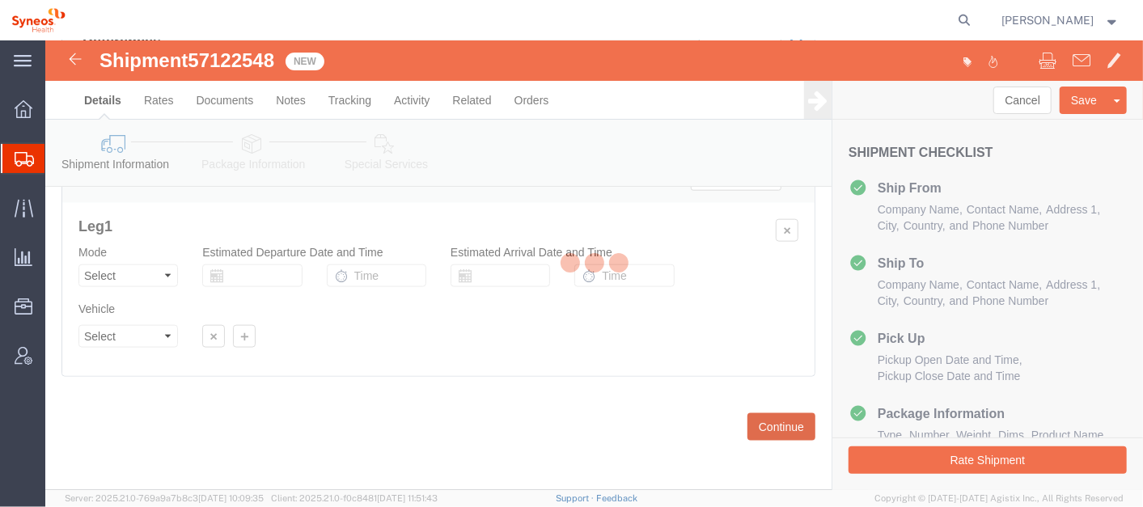
scroll to position [293, 0]
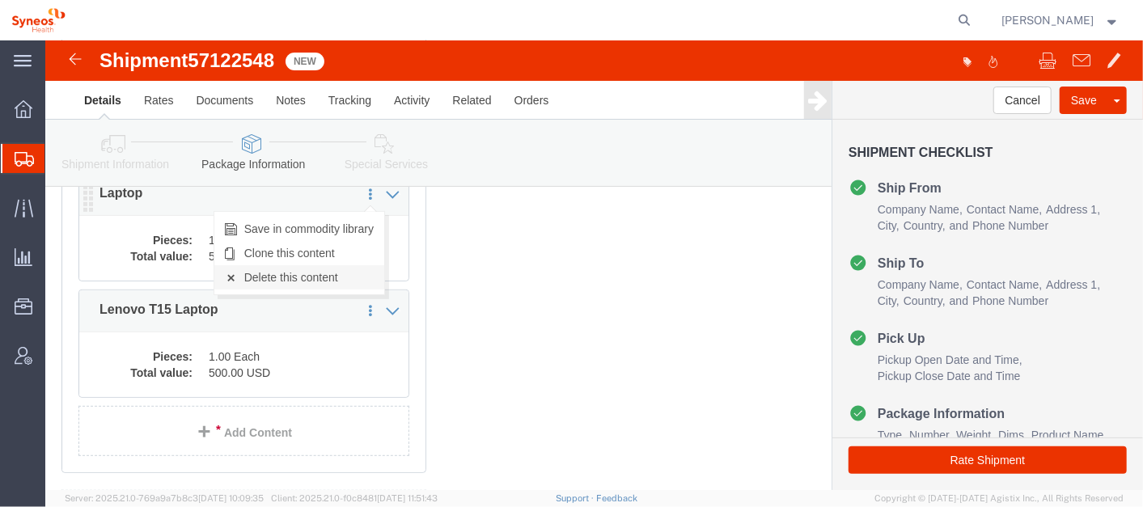
click link "Delete this content"
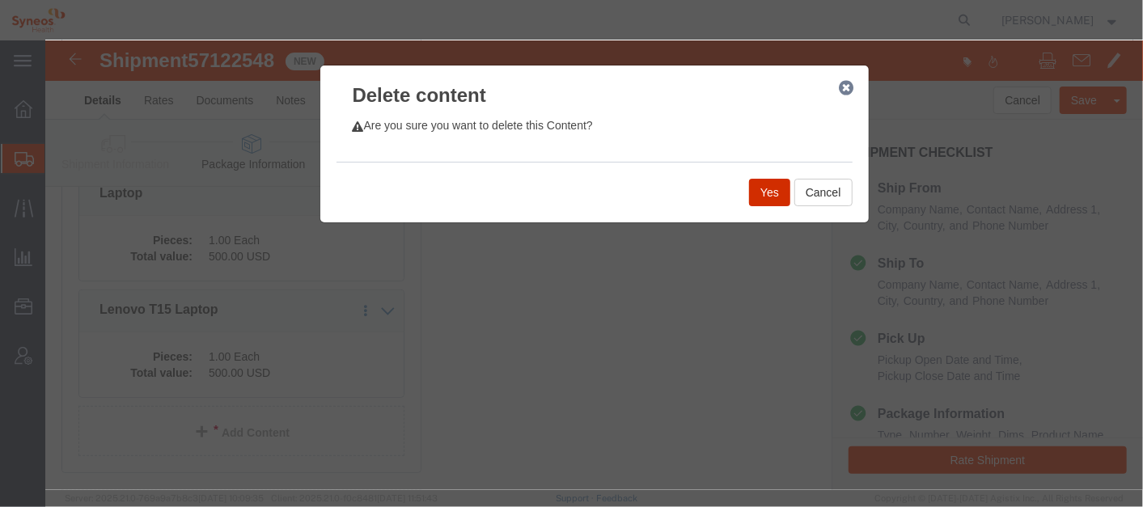
click button "Yes"
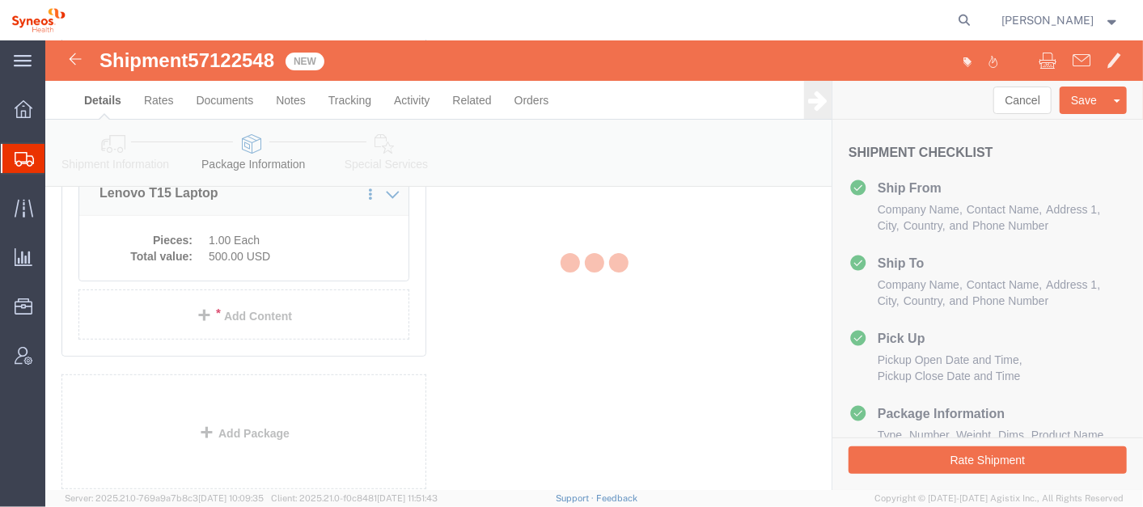
scroll to position [178, 0]
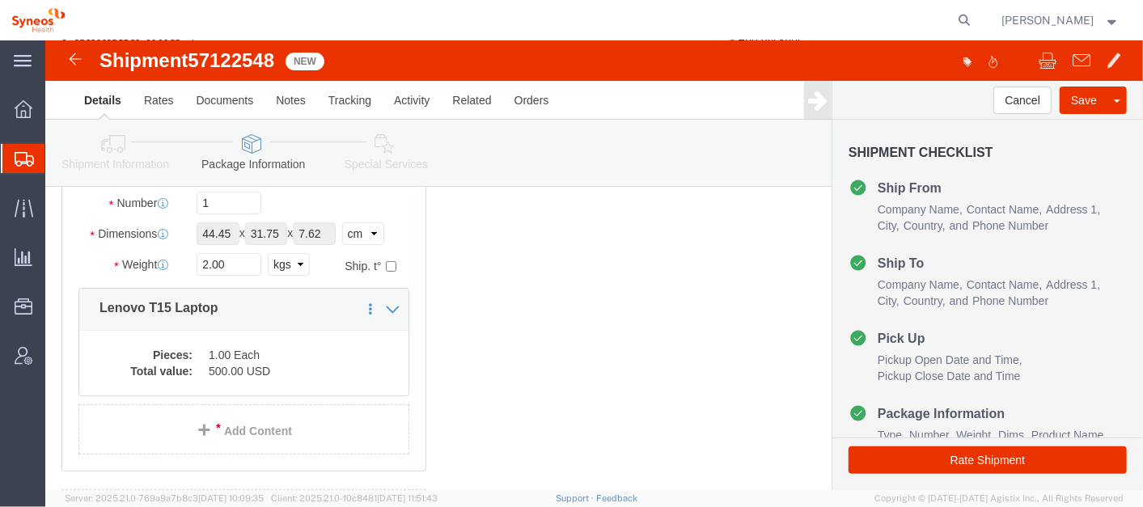
select select "LBX"
click button "Rate Shipment"
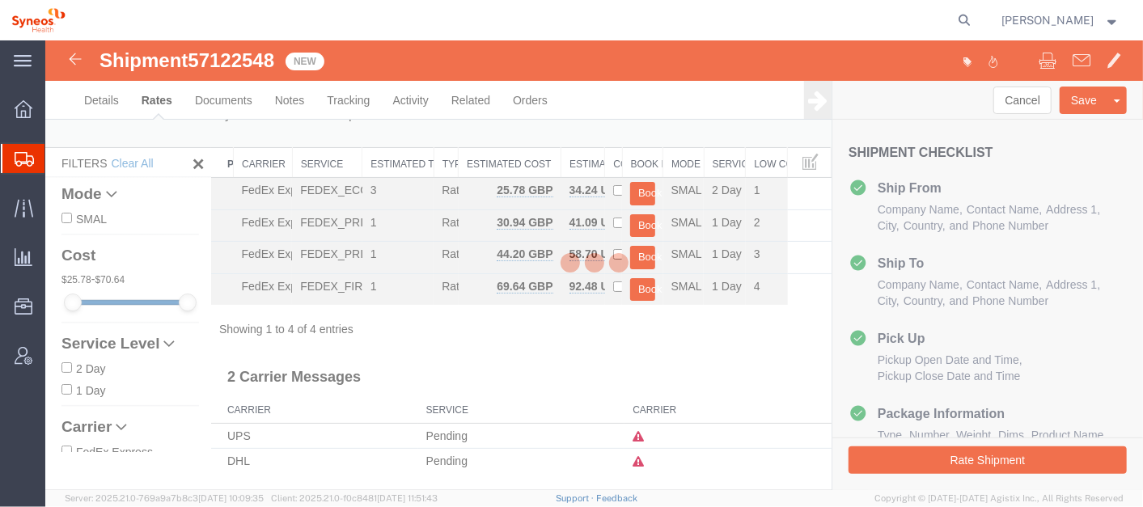
scroll to position [3, 0]
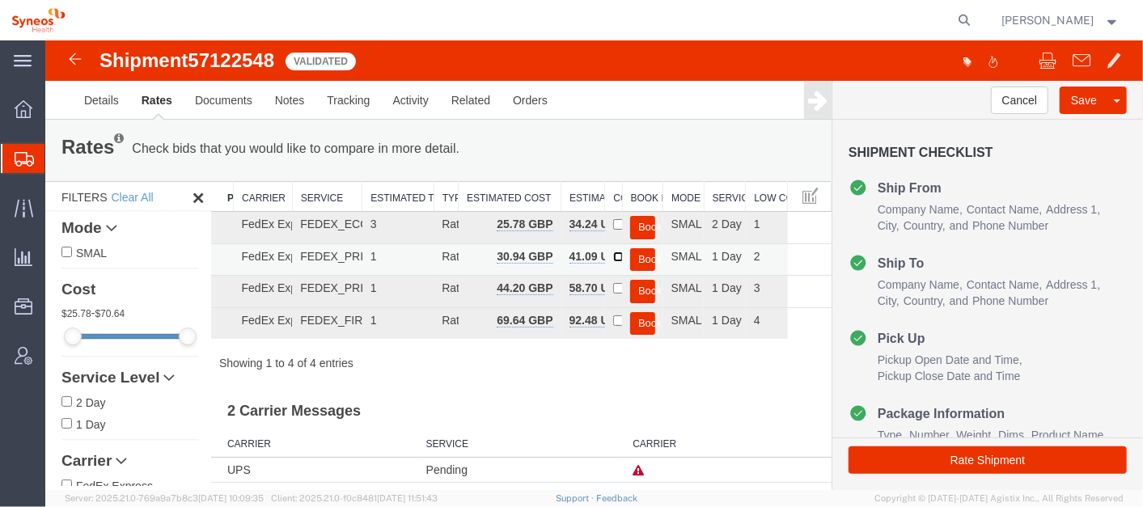
click at [612, 251] on input "checkbox" at bounding box center [617, 256] width 11 height 11
checkbox input "true"
click at [643, 251] on button "Book" at bounding box center [641, 258] width 25 height 23
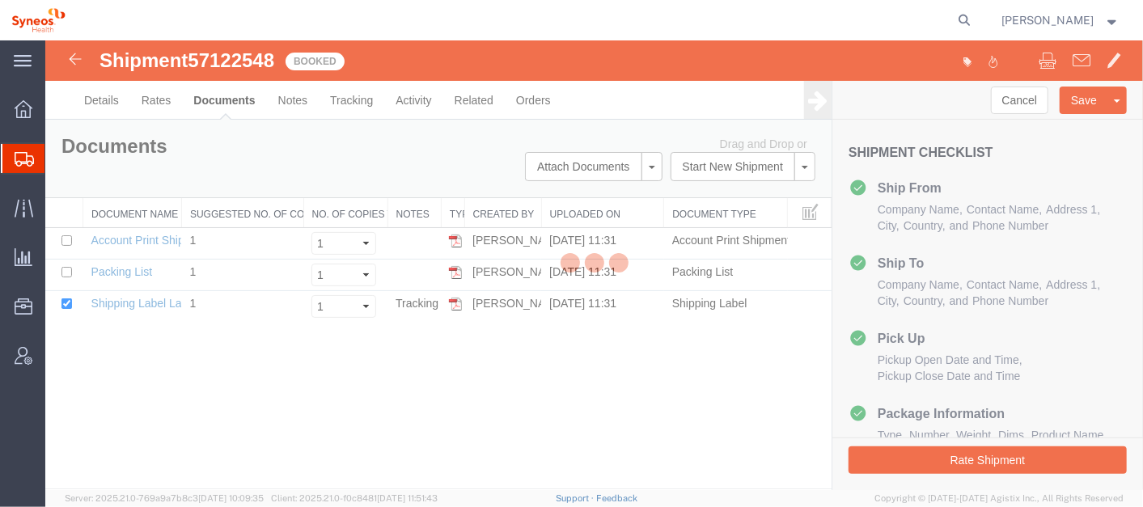
scroll to position [0, 0]
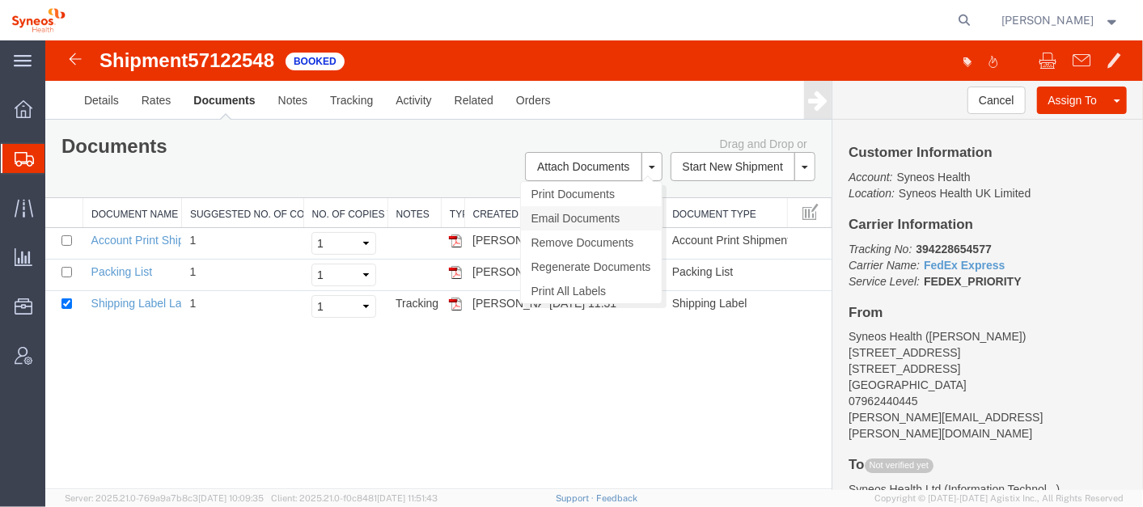
click at [604, 213] on link "Email Documents" at bounding box center [590, 217] width 141 height 24
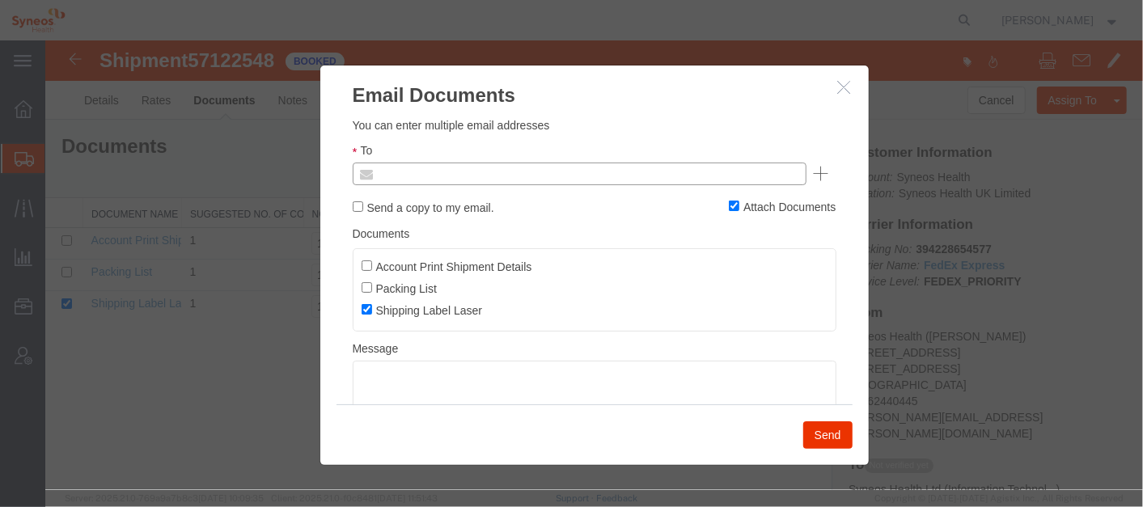
click at [468, 172] on input "text" at bounding box center [468, 173] width 189 height 21
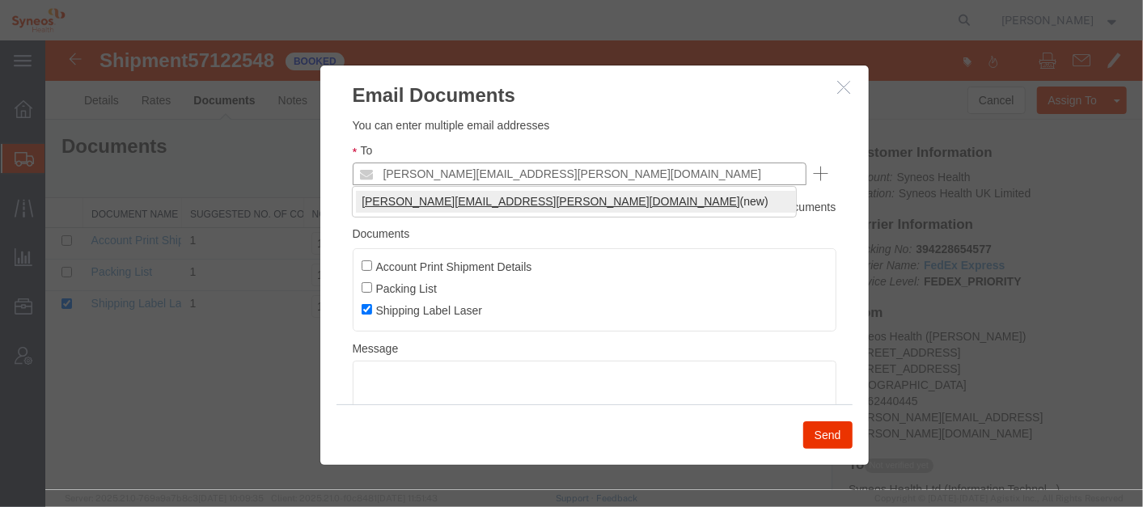
type input "[PERSON_NAME][EMAIL_ADDRESS][PERSON_NAME][DOMAIN_NAME]"
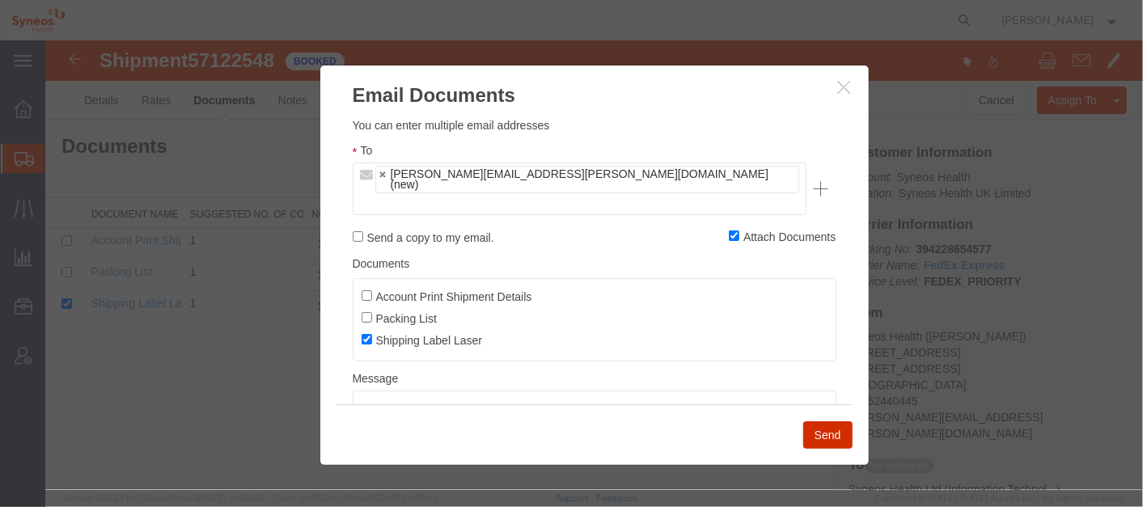
click at [833, 426] on button "Send" at bounding box center [826, 434] width 49 height 27
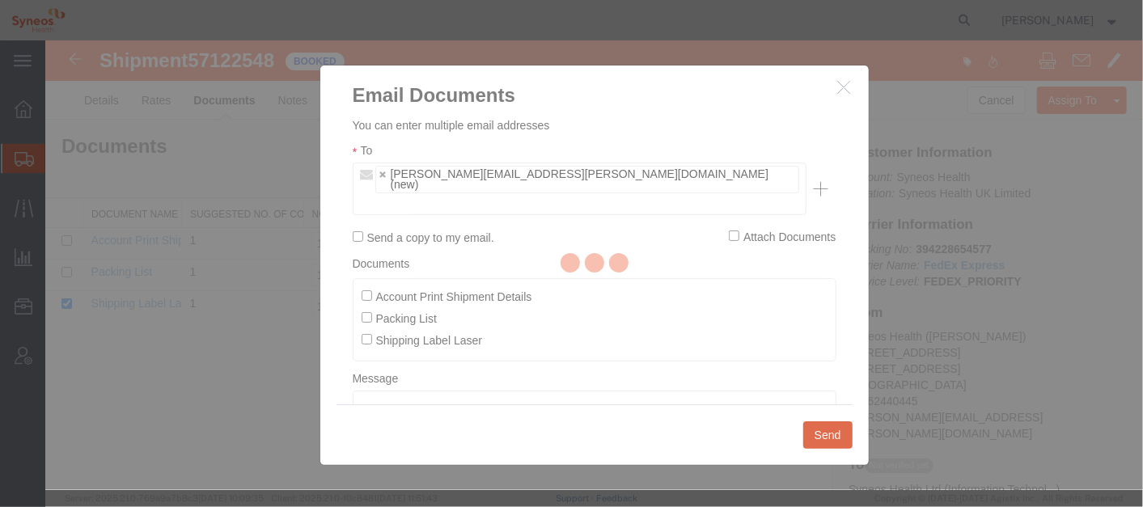
checkbox input "false"
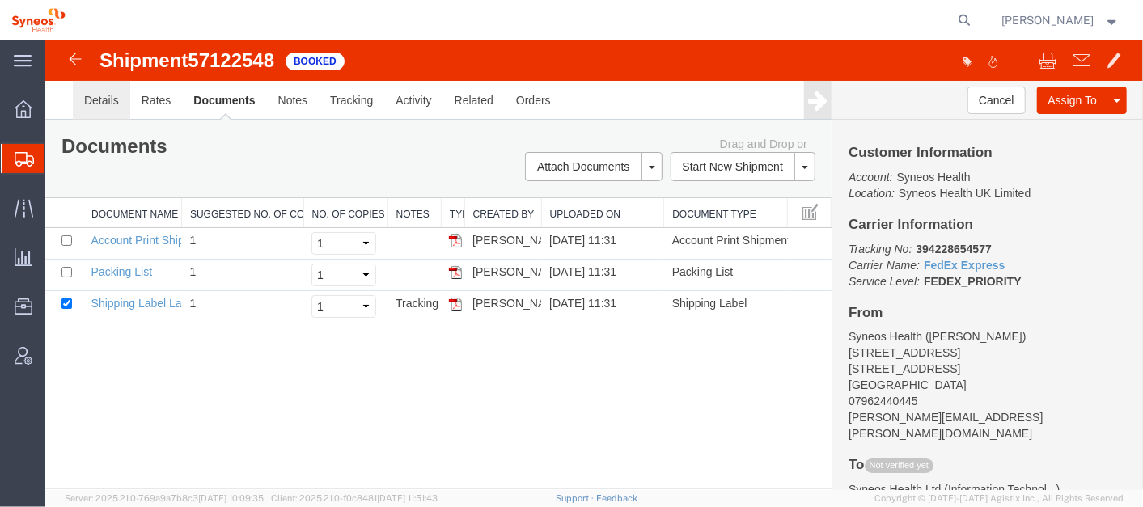
click at [79, 99] on link "Details" at bounding box center [100, 99] width 57 height 39
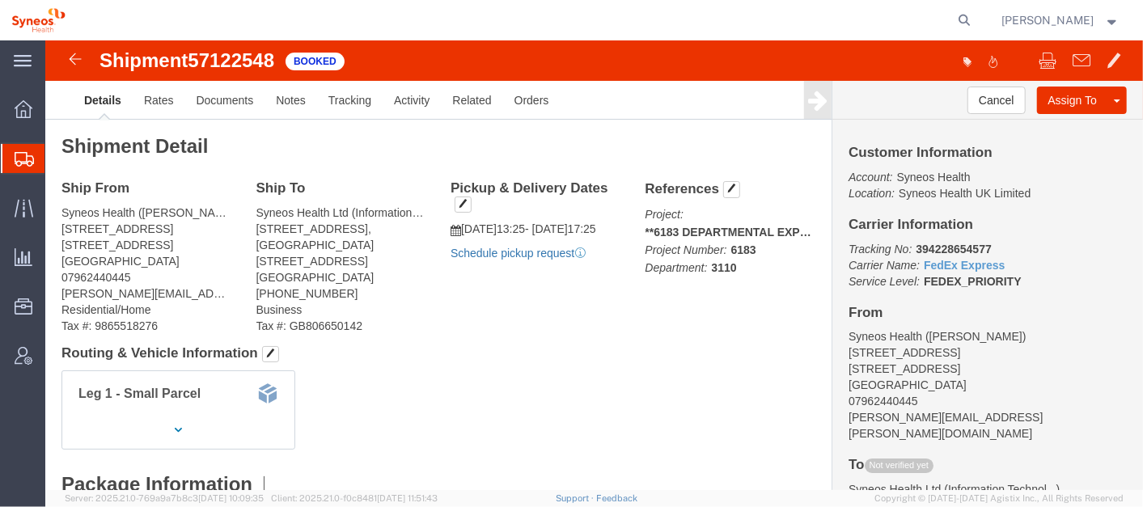
click link "Schedule pickup request"
click b "394228654577"
copy b "394228654577"
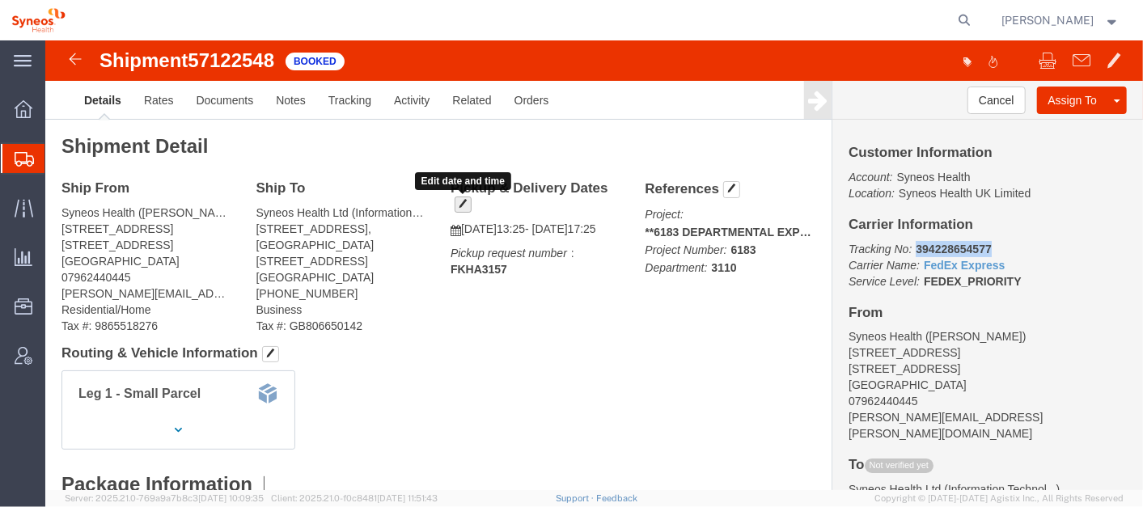
click span "button"
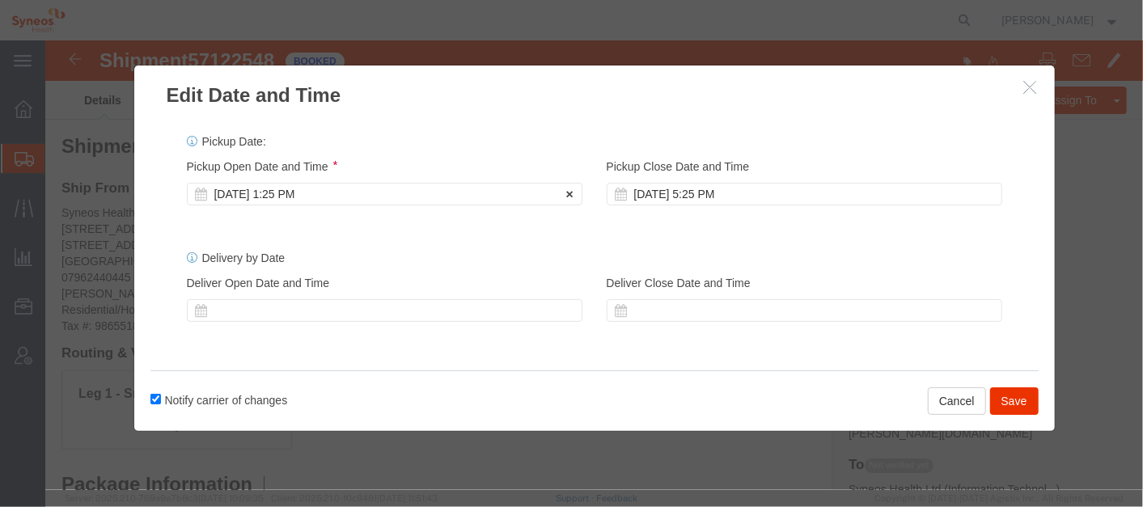
click div "[DATE] 1:25 PM"
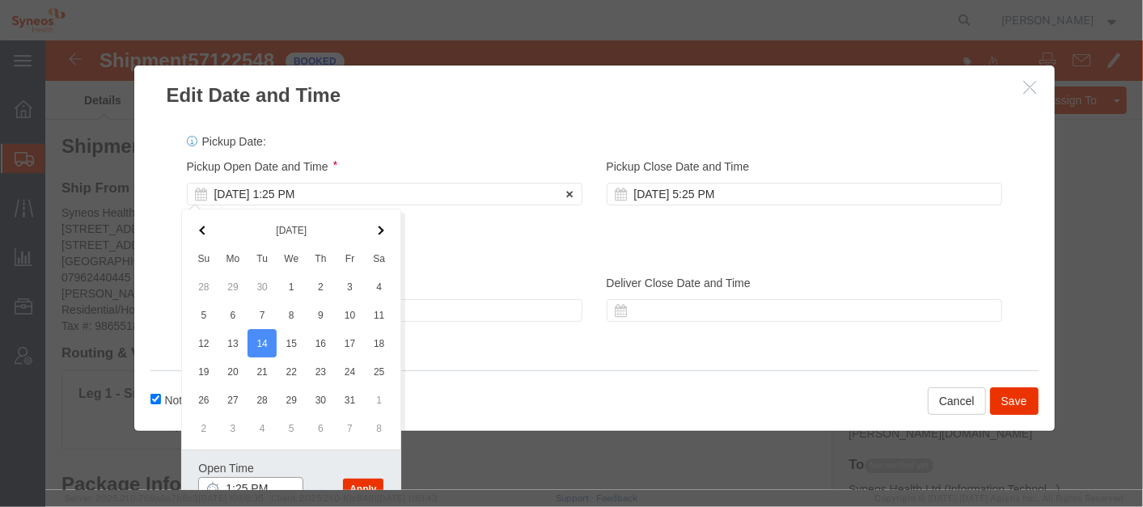
scroll to position [7, 0]
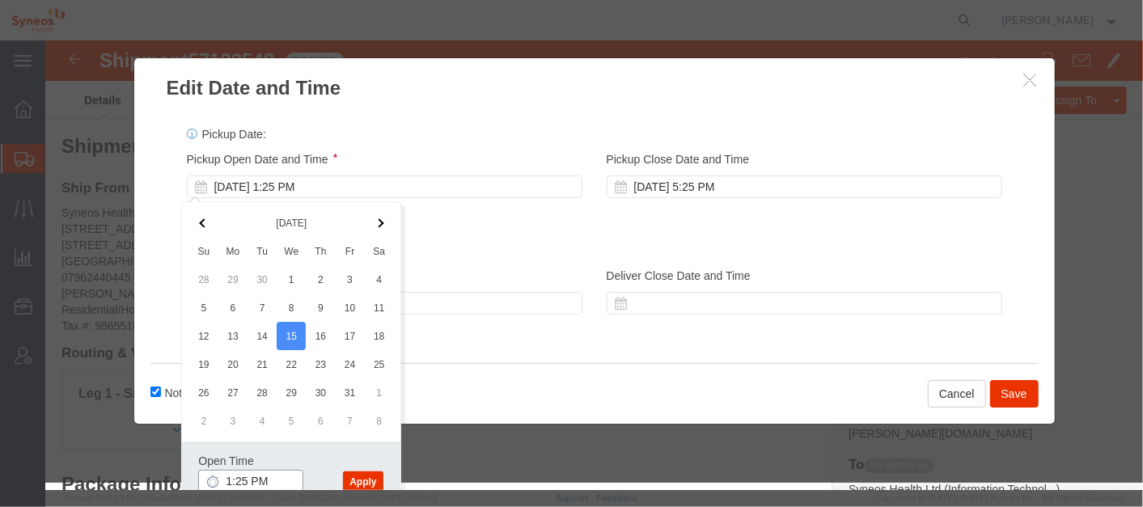
click input "1:25 PM"
type input "10:00 am"
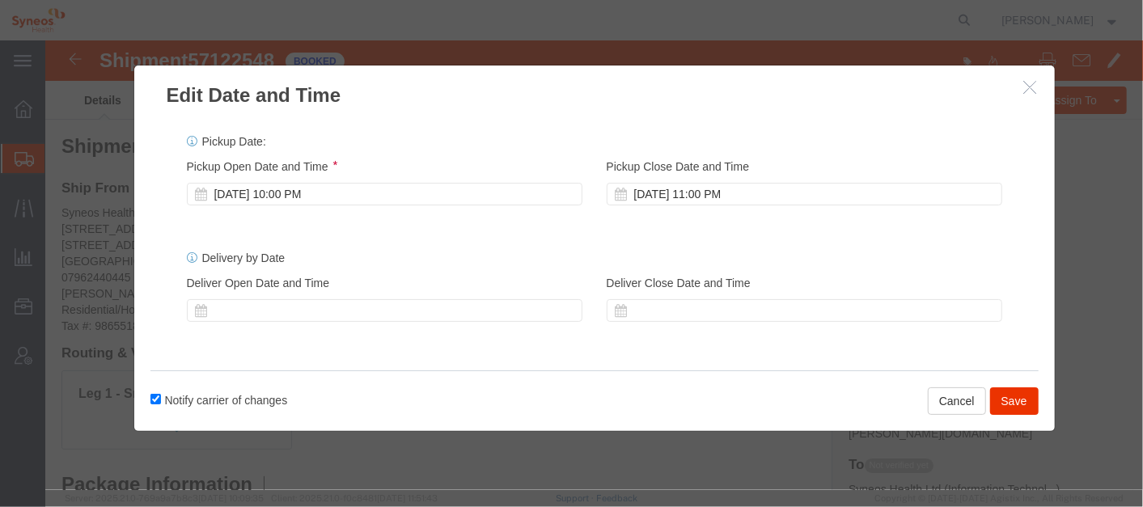
scroll to position [0, 0]
click div
click div "[DATE] 10:00 PM"
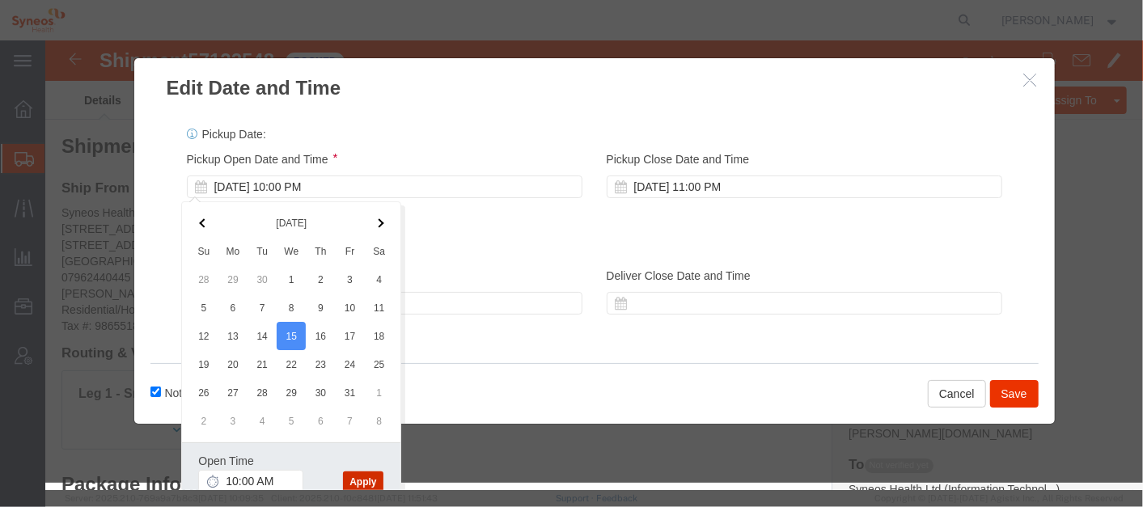
click button "Apply"
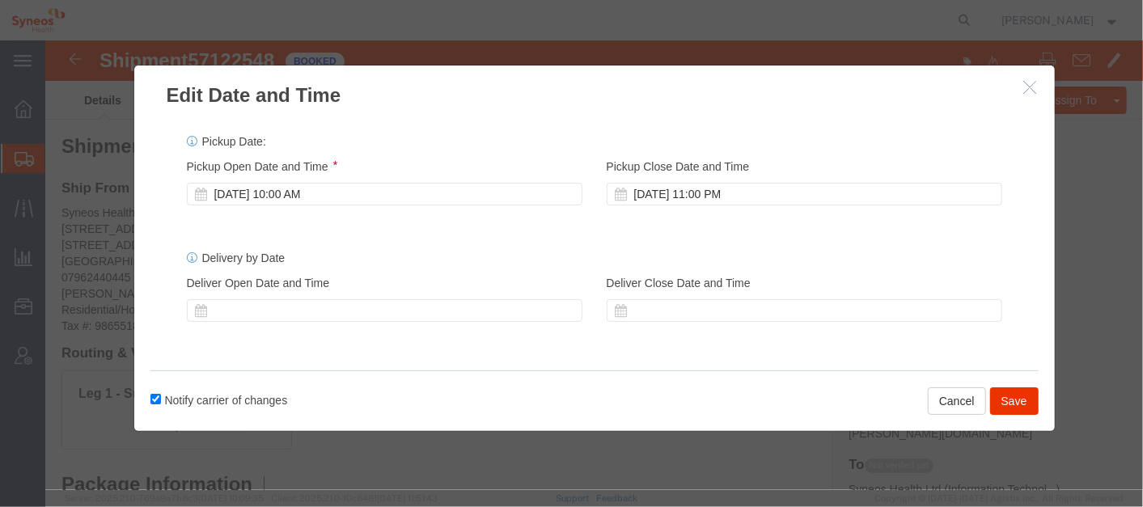
scroll to position [0, 0]
click div "[DATE] 11:00 PM"
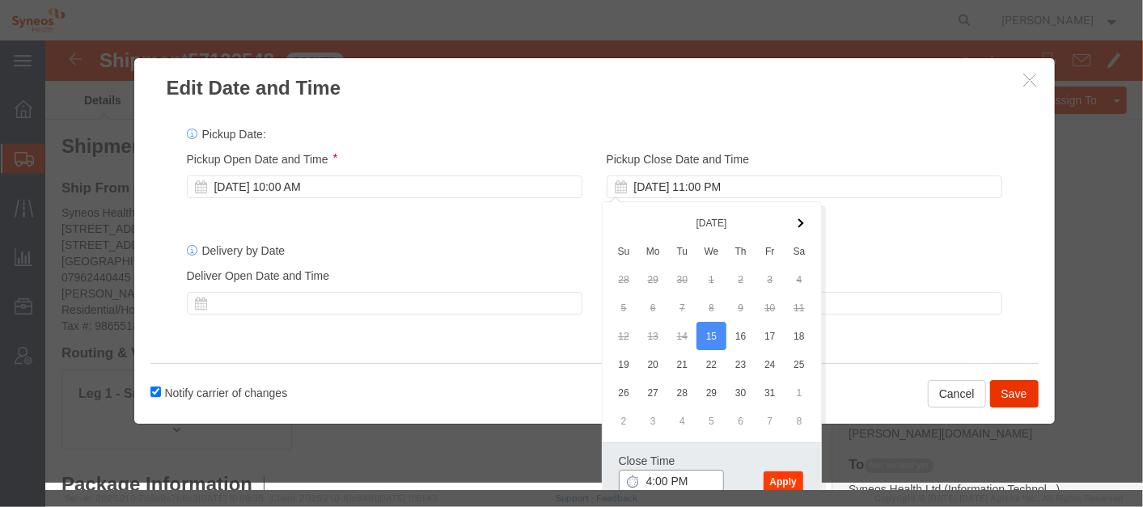
type input "4:00 PM"
click button "Apply"
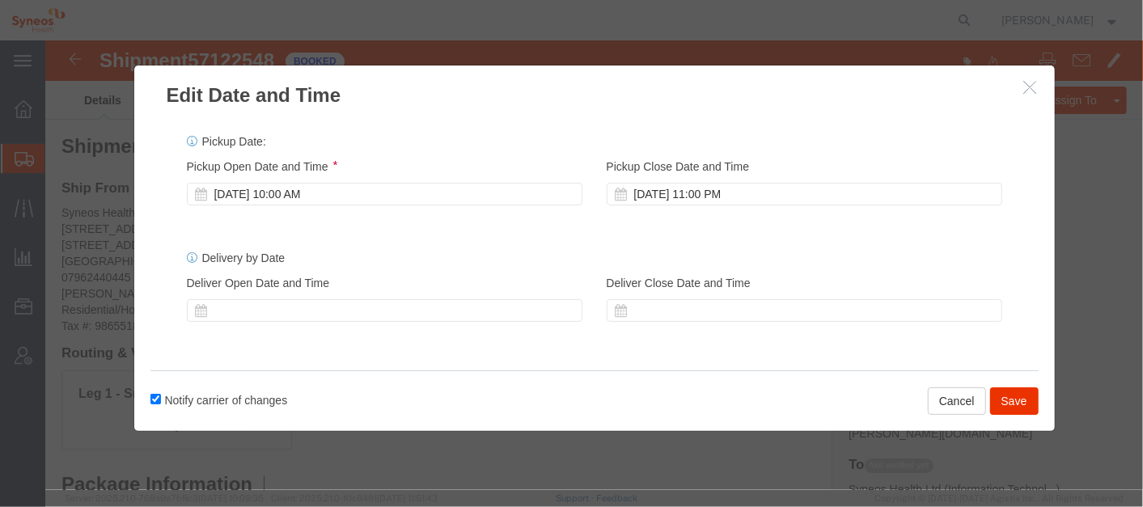
scroll to position [0, 0]
click button "Save"
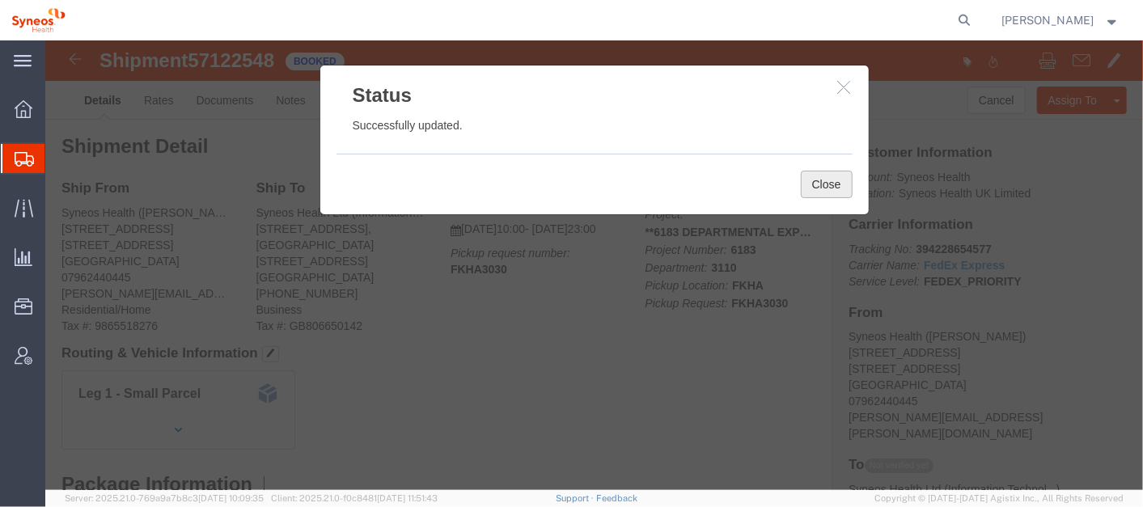
click button "Close"
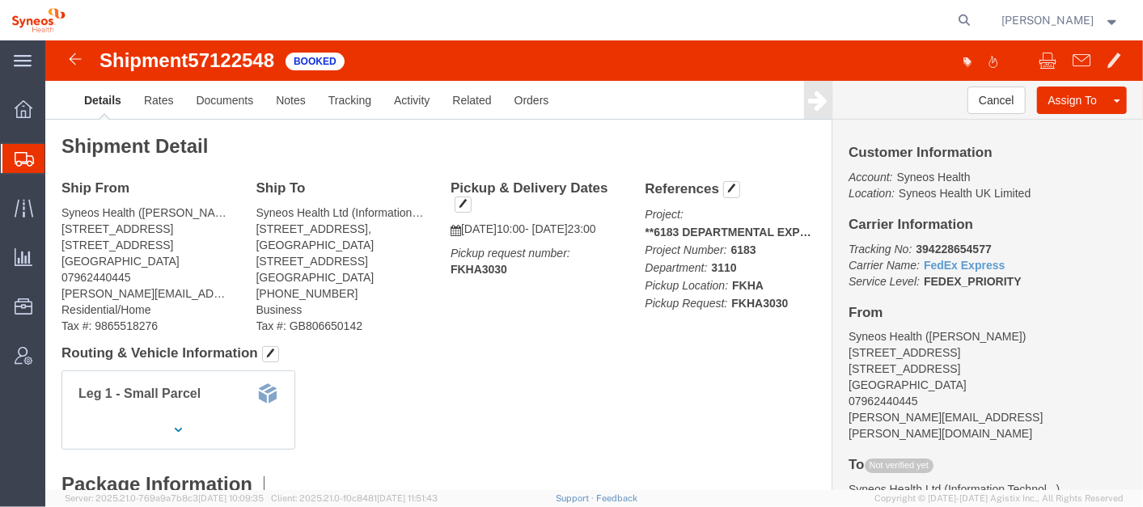
click b "FKHA3030"
copy b "FKHA3030"
click h4 "Routing & Vehicle Information"
click at [56, 353] on span "Account Admin" at bounding box center [49, 356] width 11 height 32
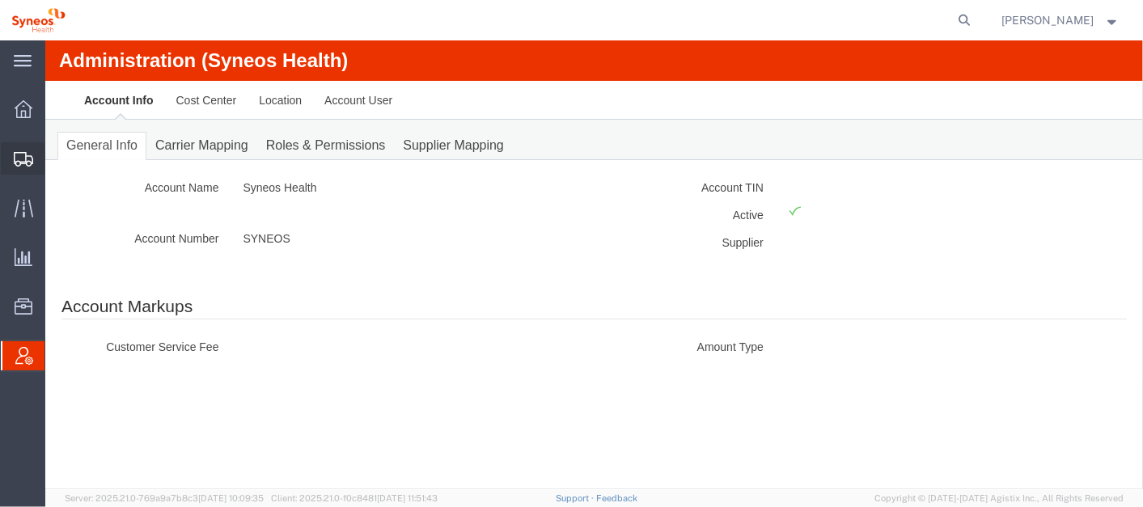
click at [0, 0] on span "Shipment Manager" at bounding box center [0, 0] width 0 height 0
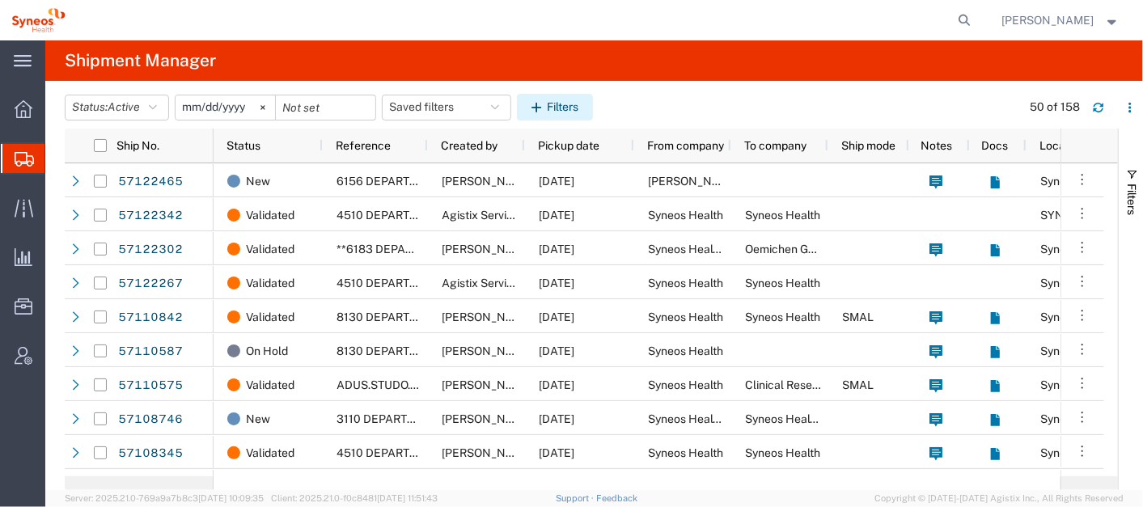
click at [543, 106] on icon "button" at bounding box center [538, 107] width 15 height 11
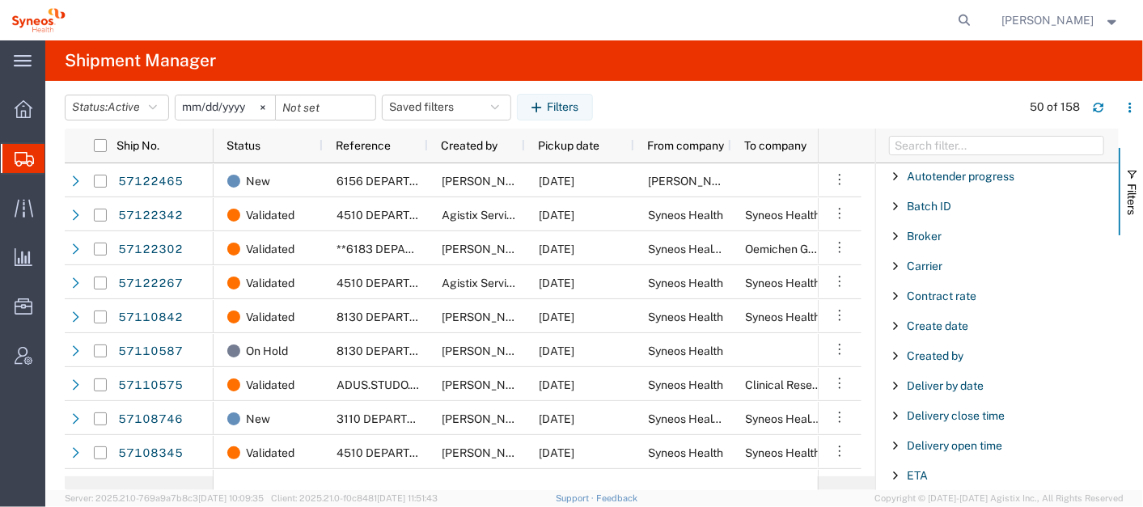
scroll to position [238, 0]
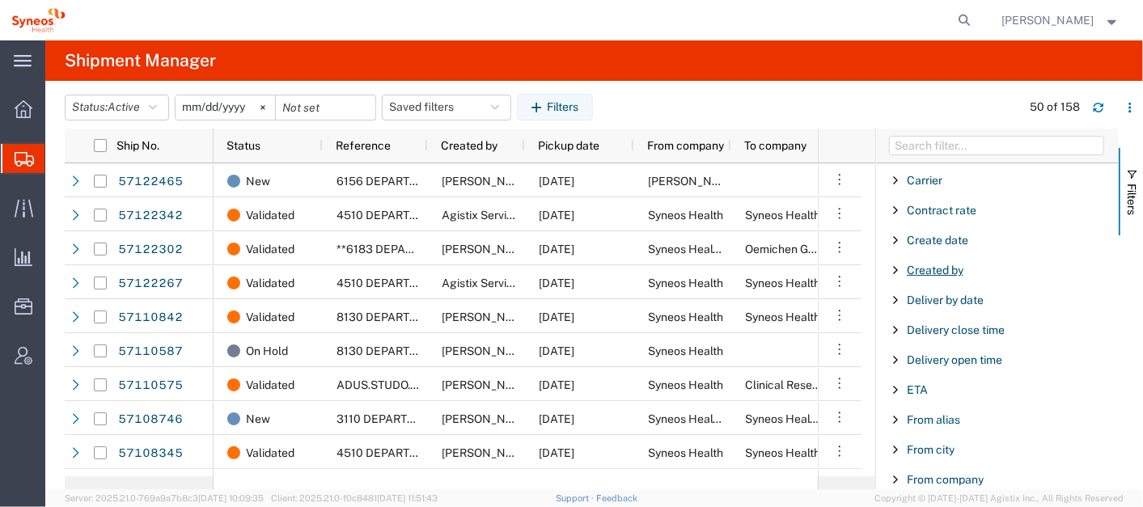
click at [928, 264] on span "Created by" at bounding box center [935, 270] width 57 height 13
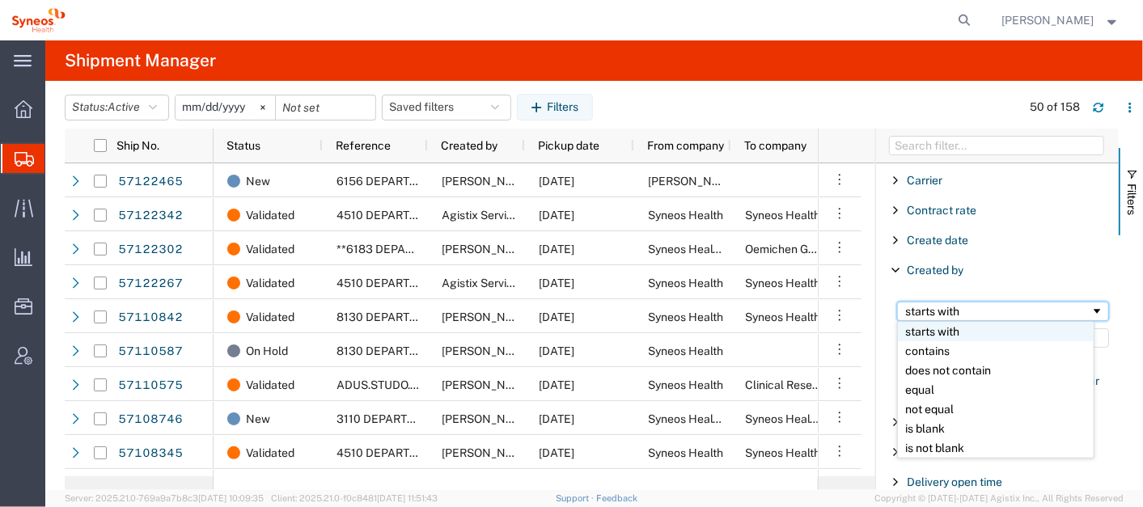
click at [927, 306] on div "starts with" at bounding box center [997, 311] width 185 height 13
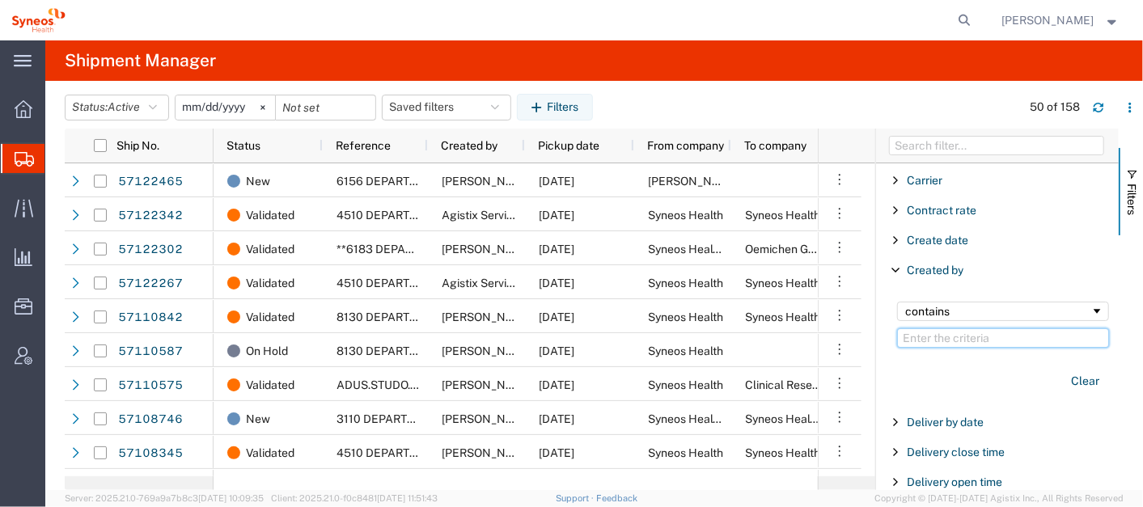
click at [928, 328] on input "Filter Value" at bounding box center [1003, 337] width 212 height 19
paste input "[PERSON_NAME]"
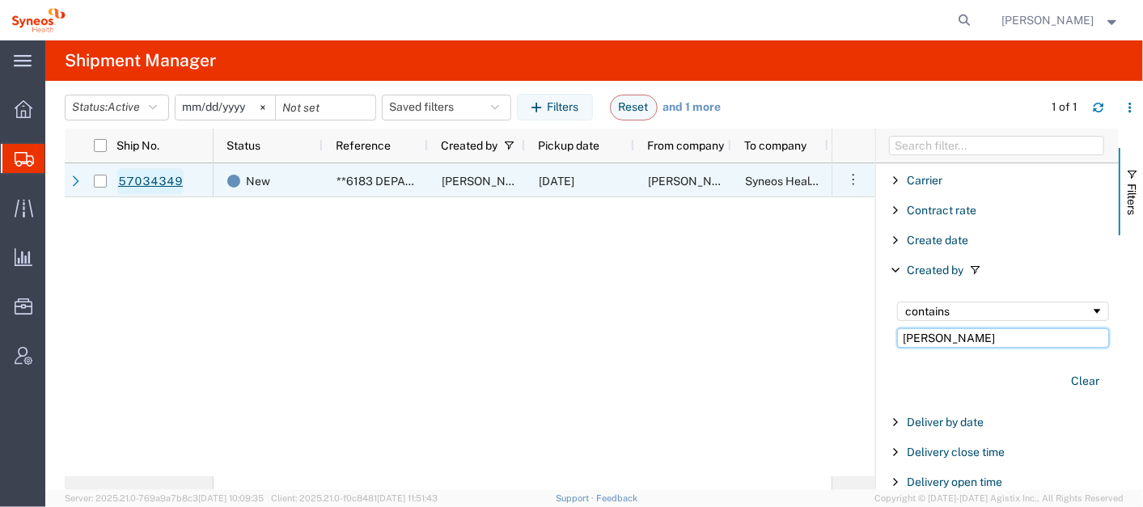
type input "[PERSON_NAME]"
click at [133, 176] on link "57034349" at bounding box center [150, 181] width 66 height 26
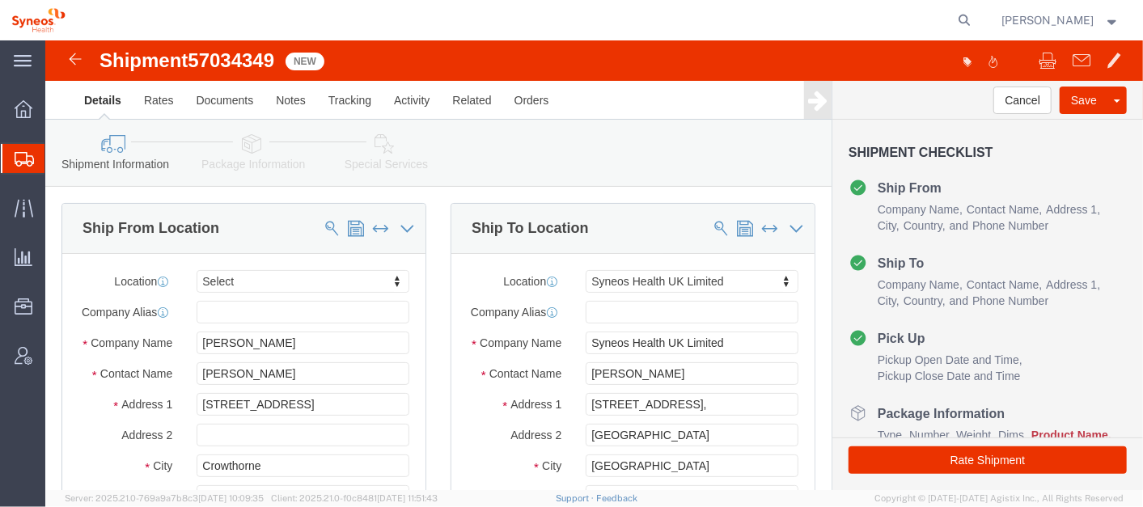
select select
select select "61570"
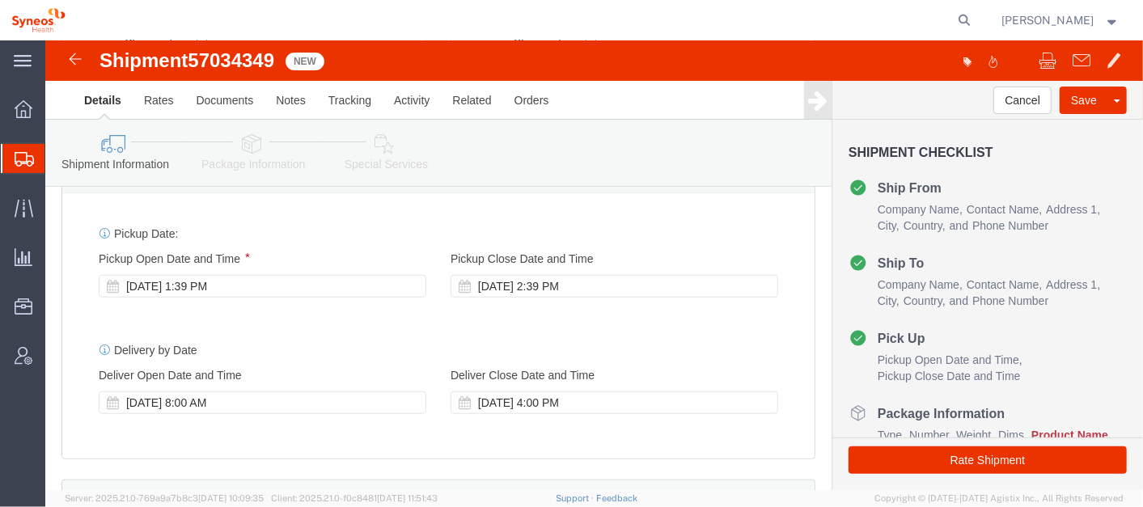
scroll to position [609, 0]
click icon
click div "[DATE] 1:39 PM"
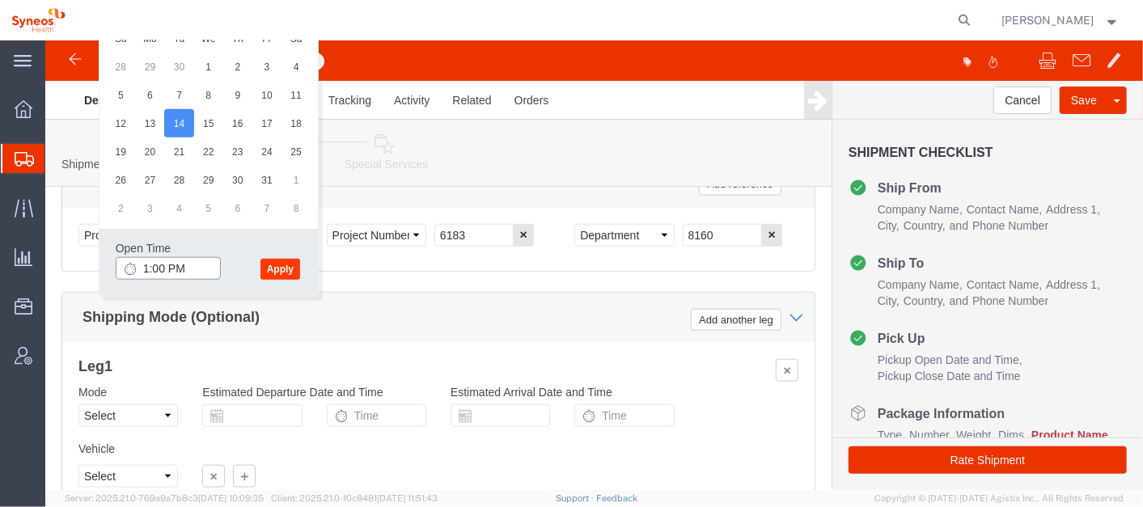
type input "1:00 PM"
click button "Apply"
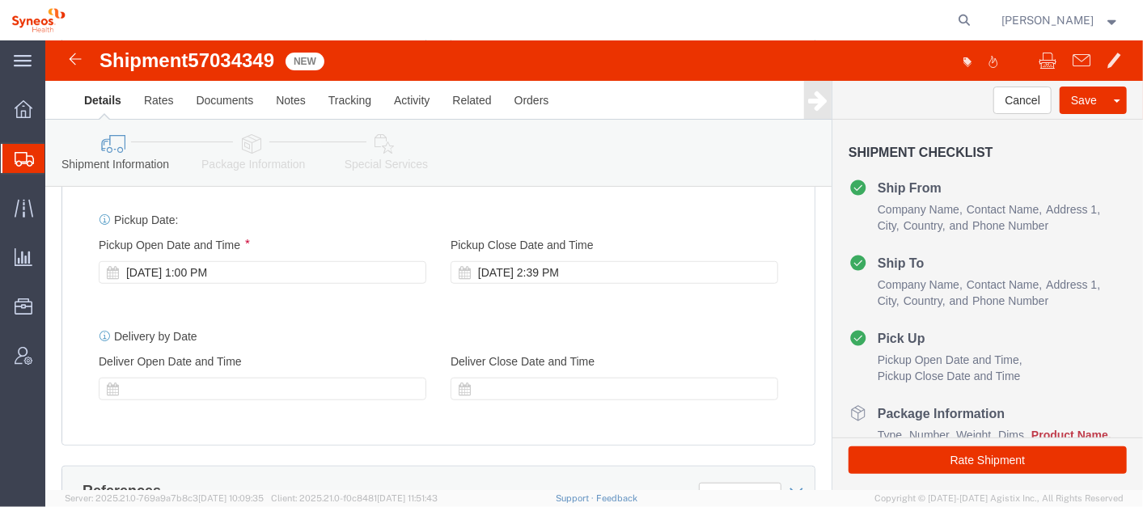
scroll to position [619, 0]
click div "[DATE] 2:39 PM"
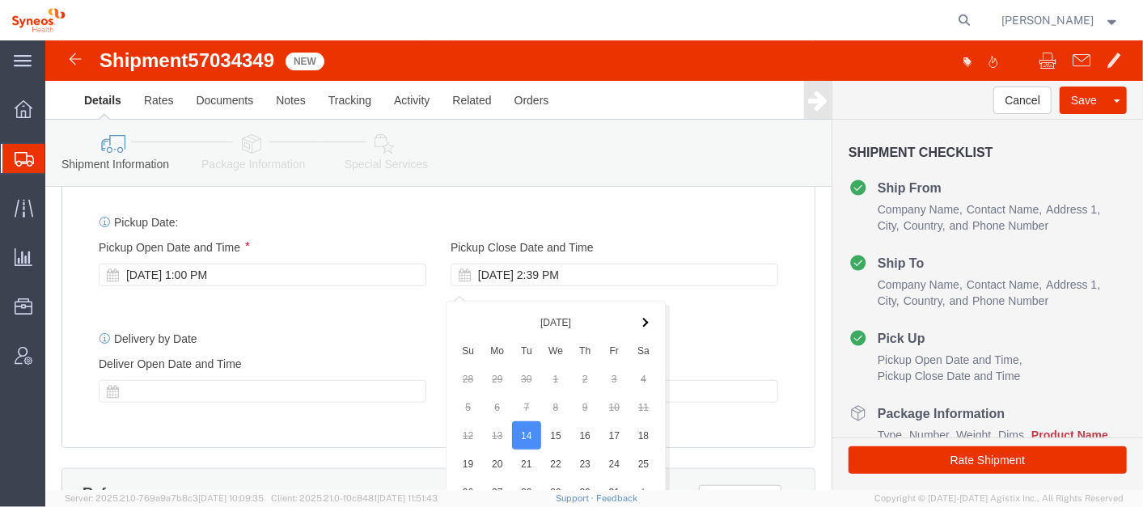
scroll to position [931, 0]
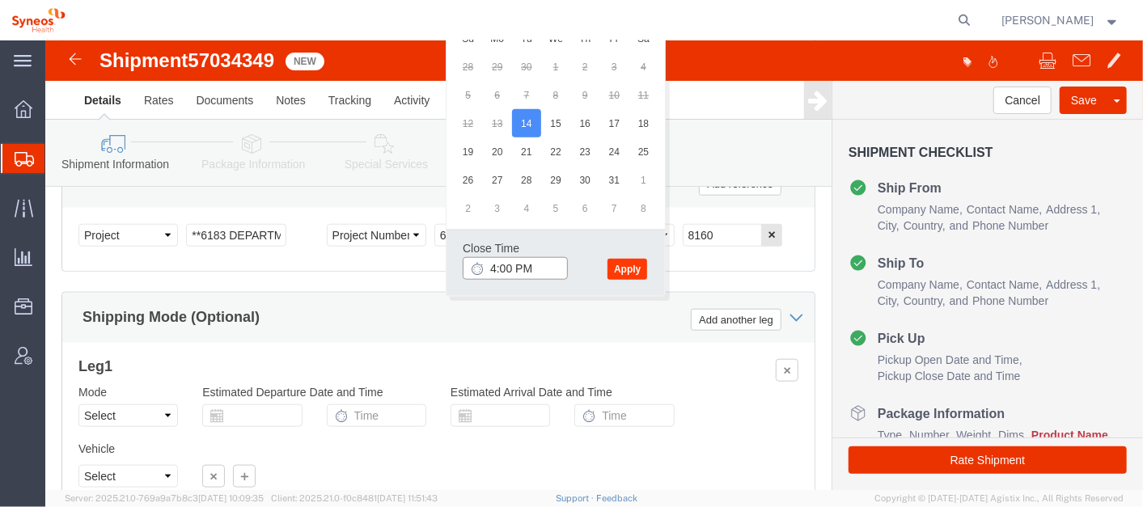
type input "4:00 PM"
click button "Apply"
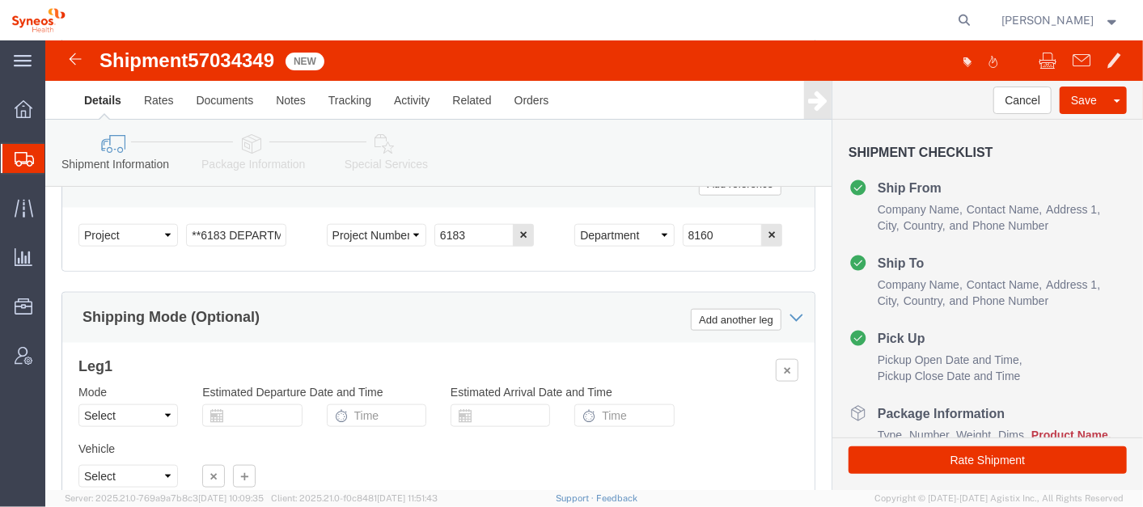
scroll to position [1080, 0]
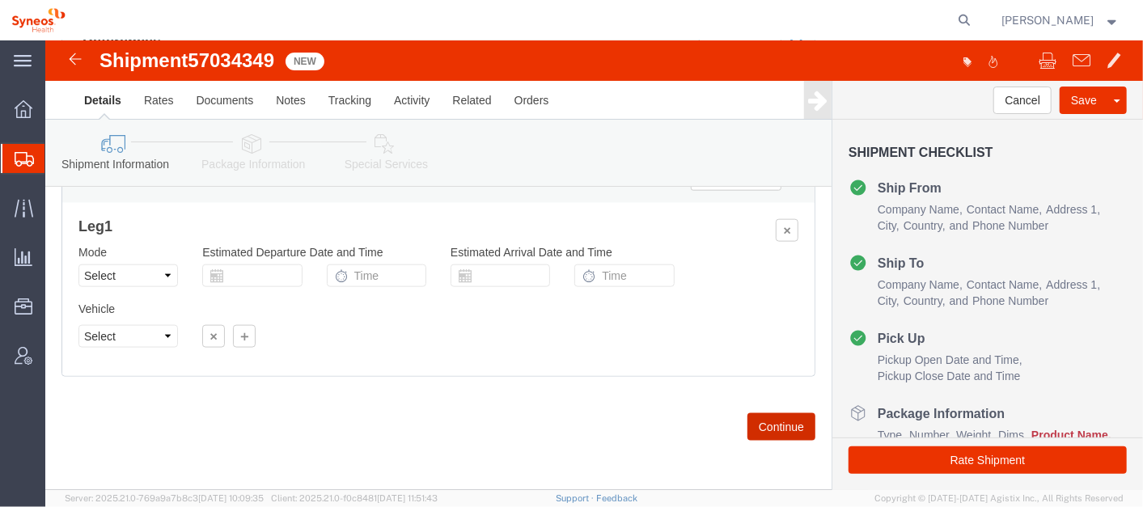
click button "Continue"
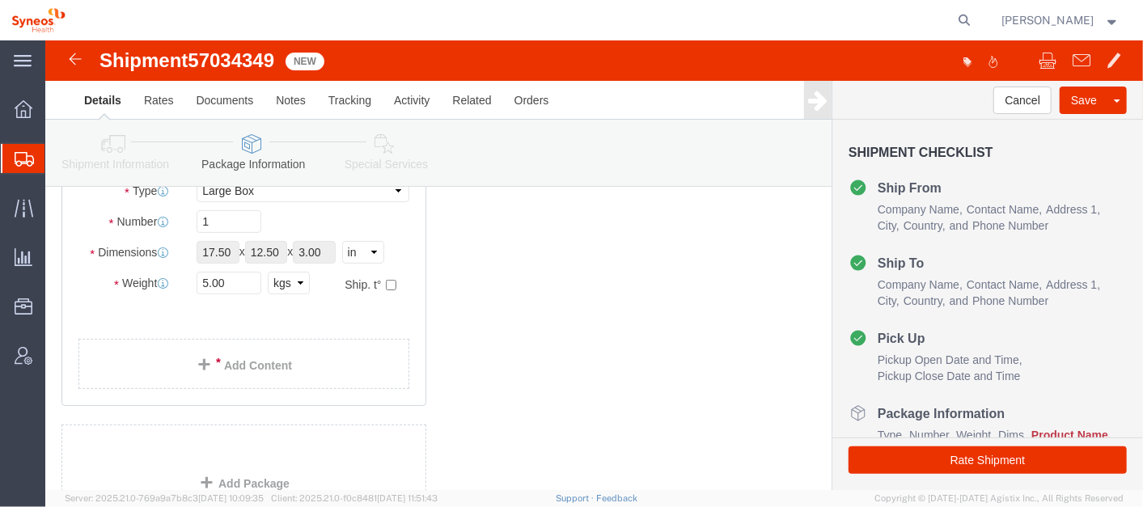
scroll to position [168, 0]
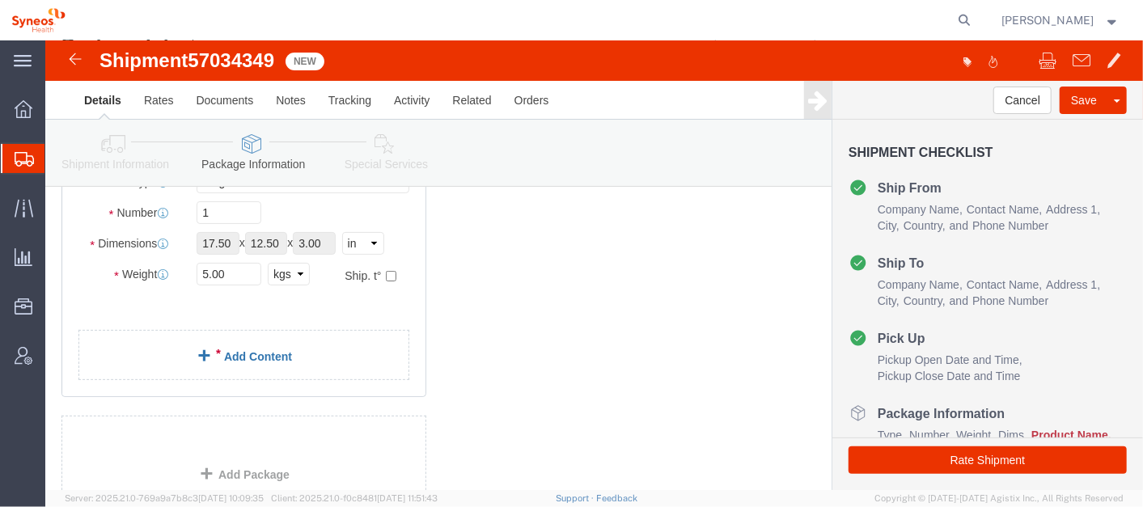
click link "Add Content"
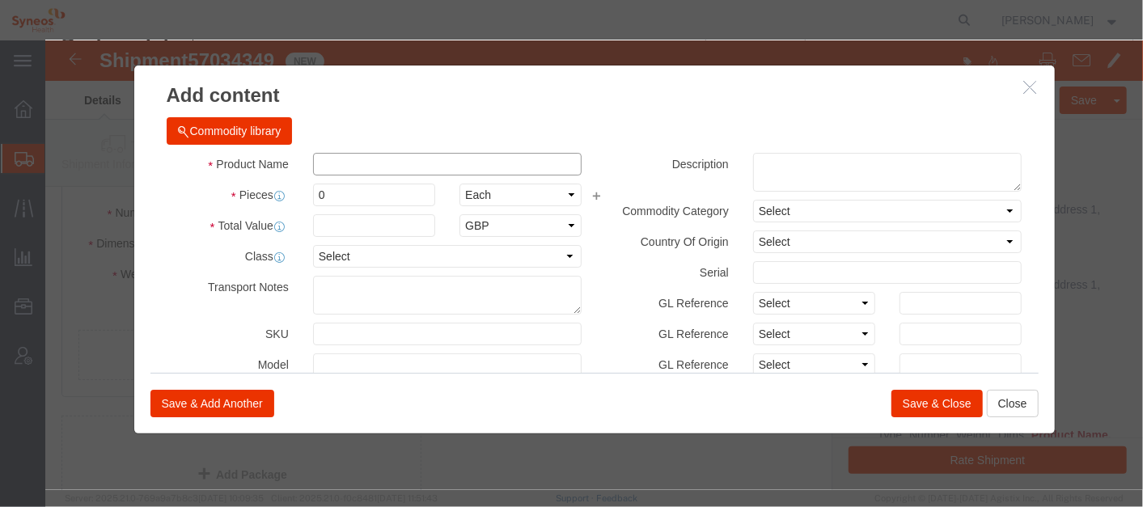
click input "text"
type input "Lenovo T15 Laptop"
select select "CN"
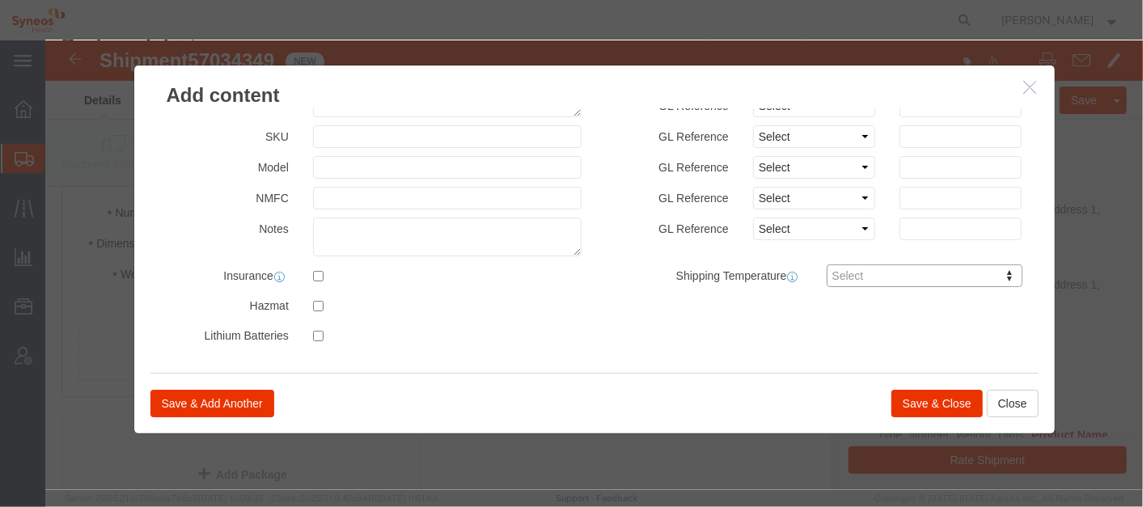
scroll to position [0, 0]
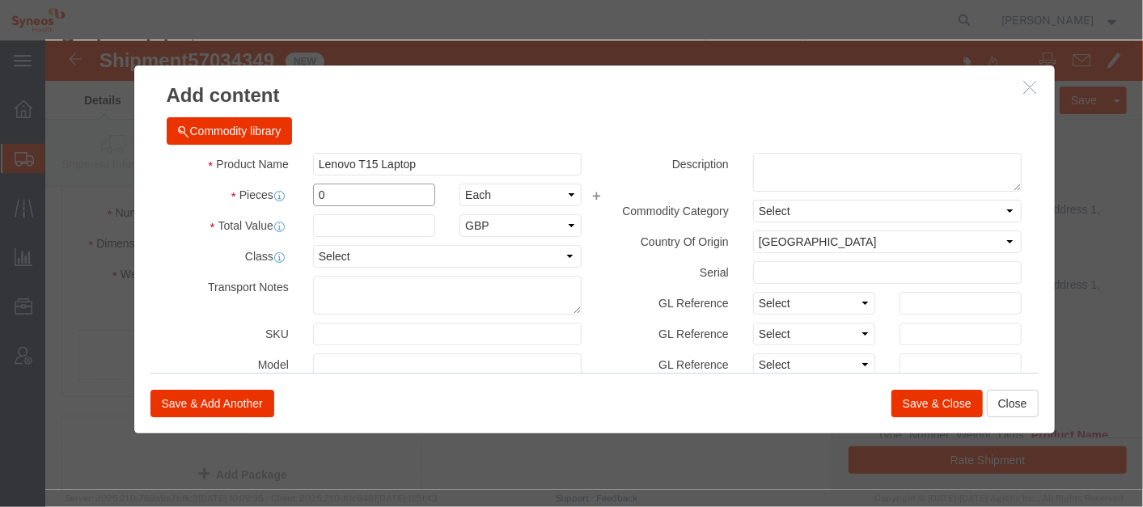
click input "0"
type input "1"
click input "text"
type input "500"
click button "Save & Close"
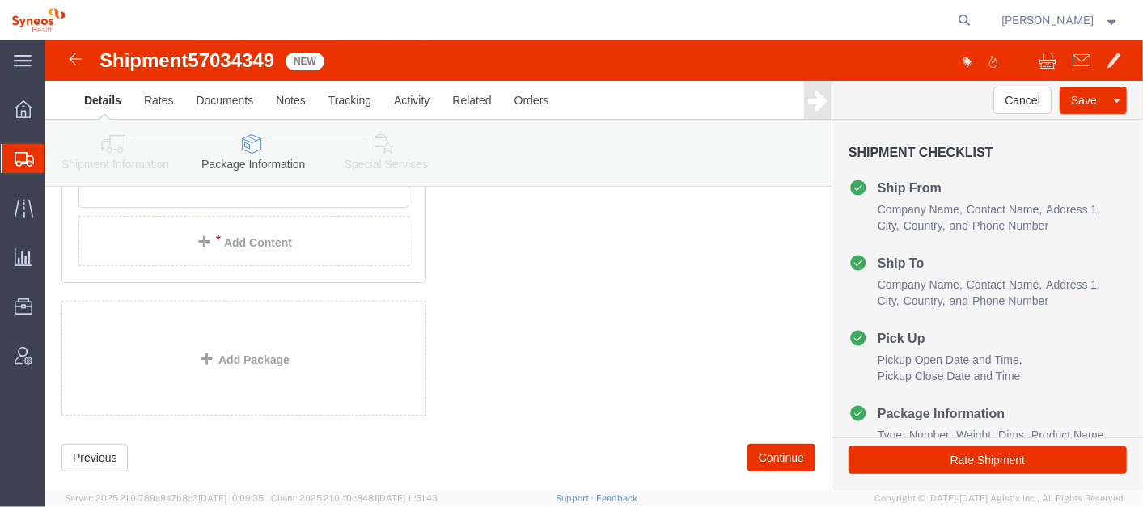
scroll to position [367, 0]
click button "Continue"
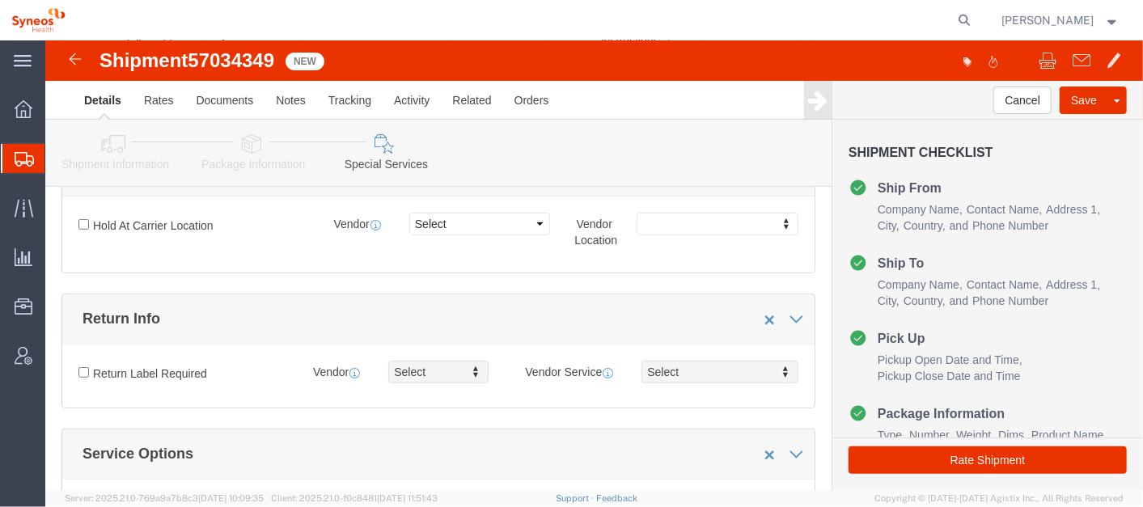
scroll to position [2390, 0]
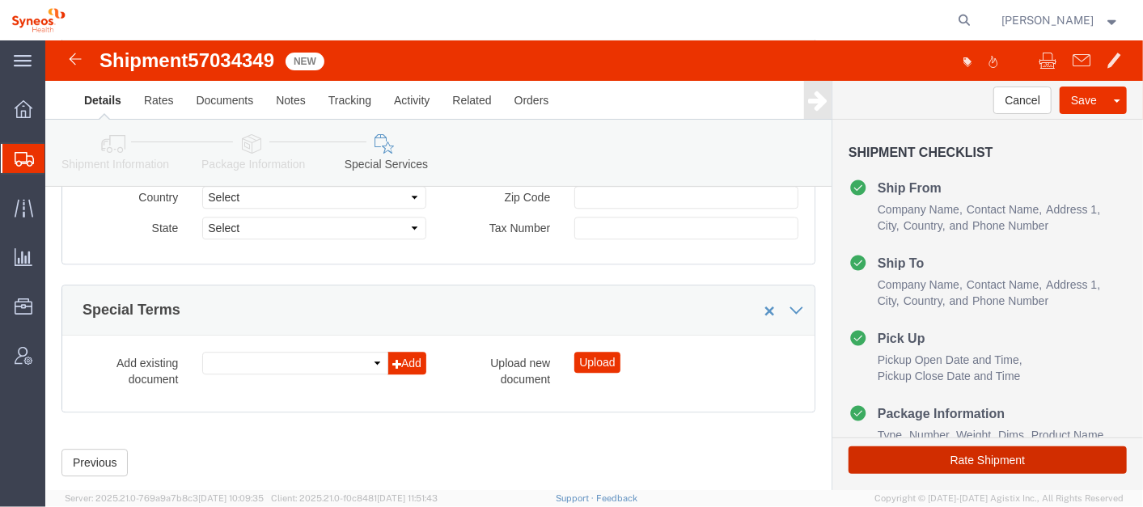
click button "Rate Shipment"
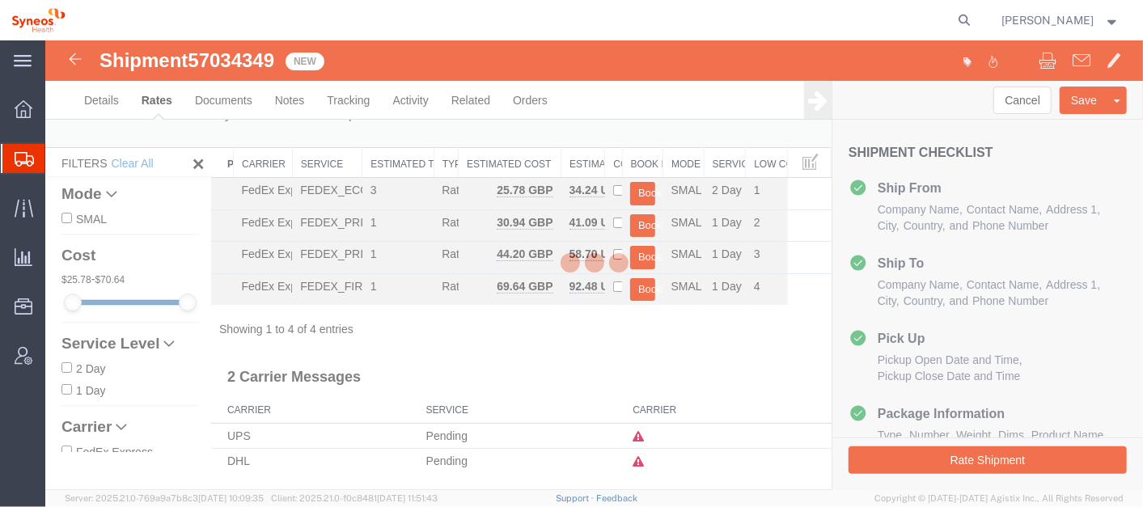
scroll to position [3, 0]
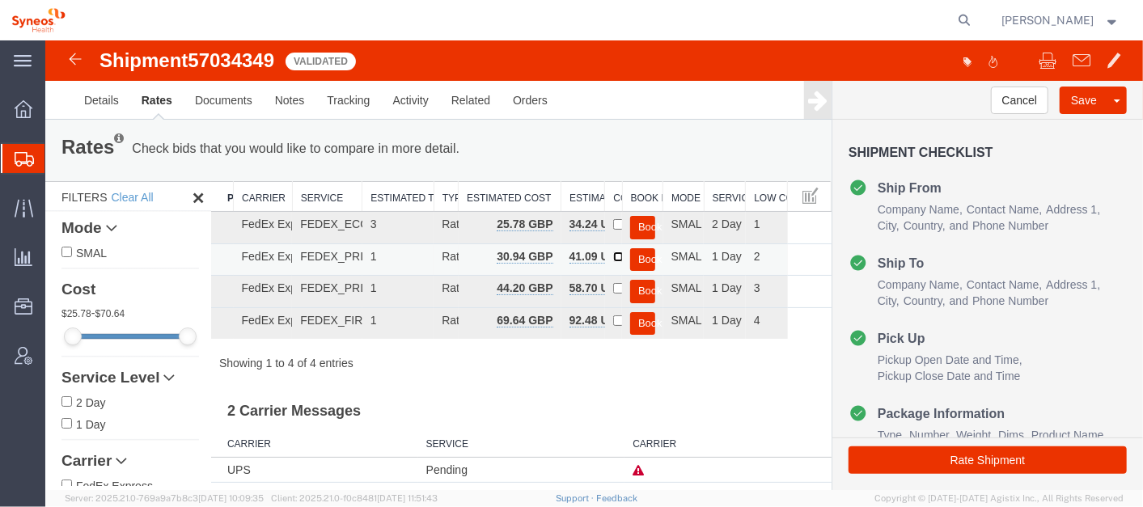
click at [612, 255] on input "checkbox" at bounding box center [617, 256] width 11 height 11
checkbox input "true"
click at [644, 253] on button "Book" at bounding box center [641, 258] width 25 height 23
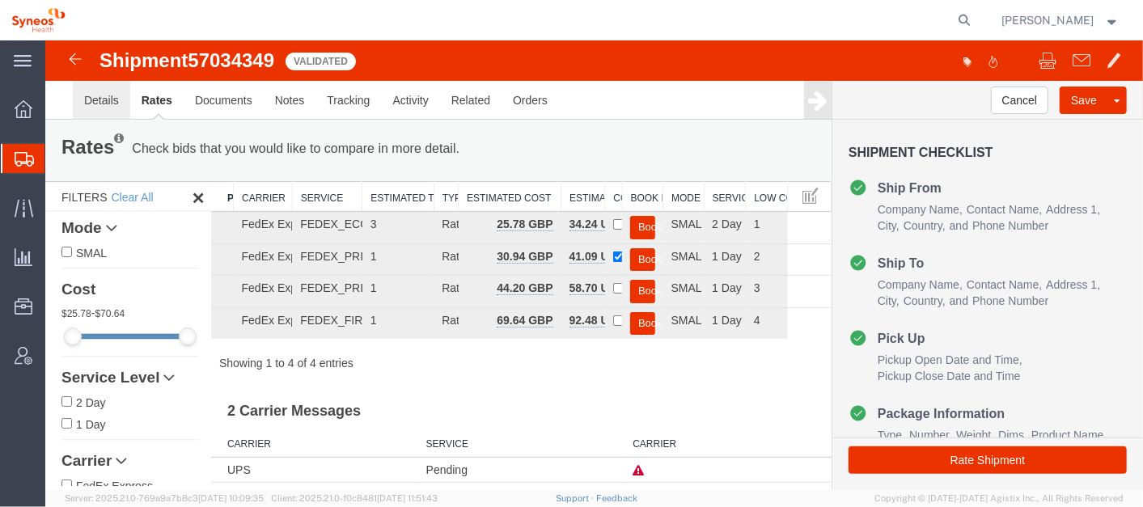
click at [93, 88] on link "Details" at bounding box center [100, 99] width 57 height 39
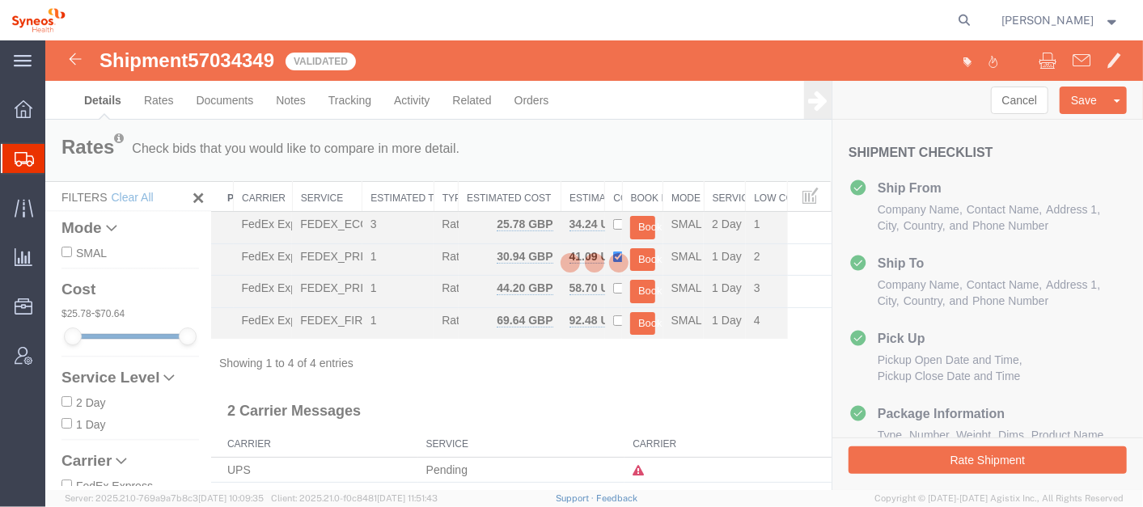
select select "61570"
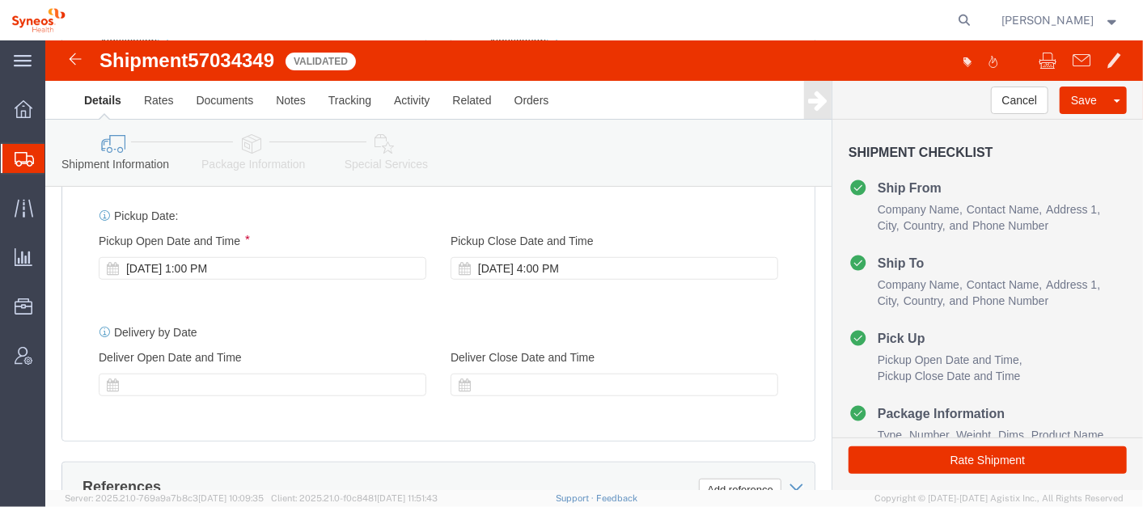
scroll to position [636, 0]
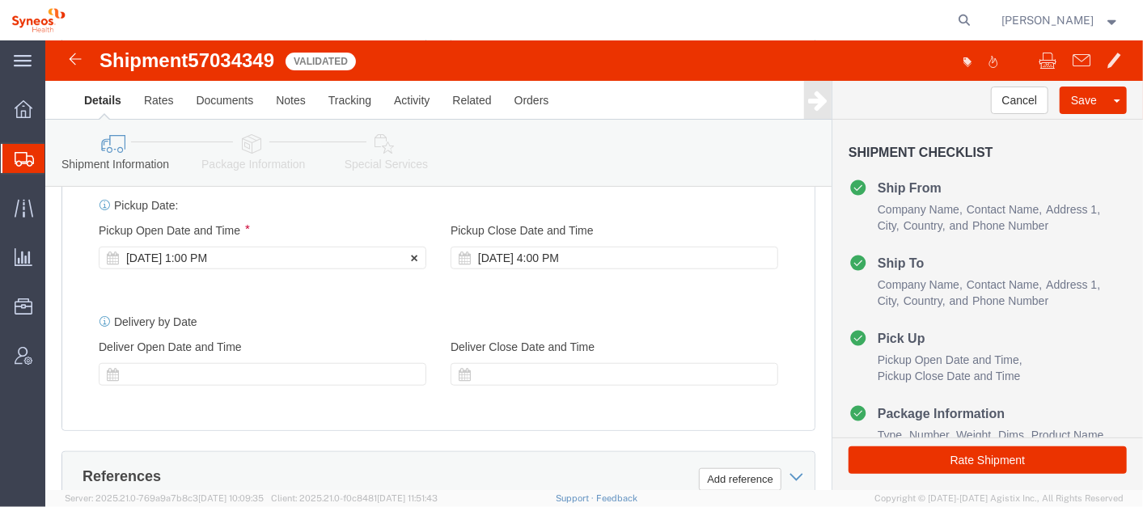
click div "[DATE] 1:00 PM"
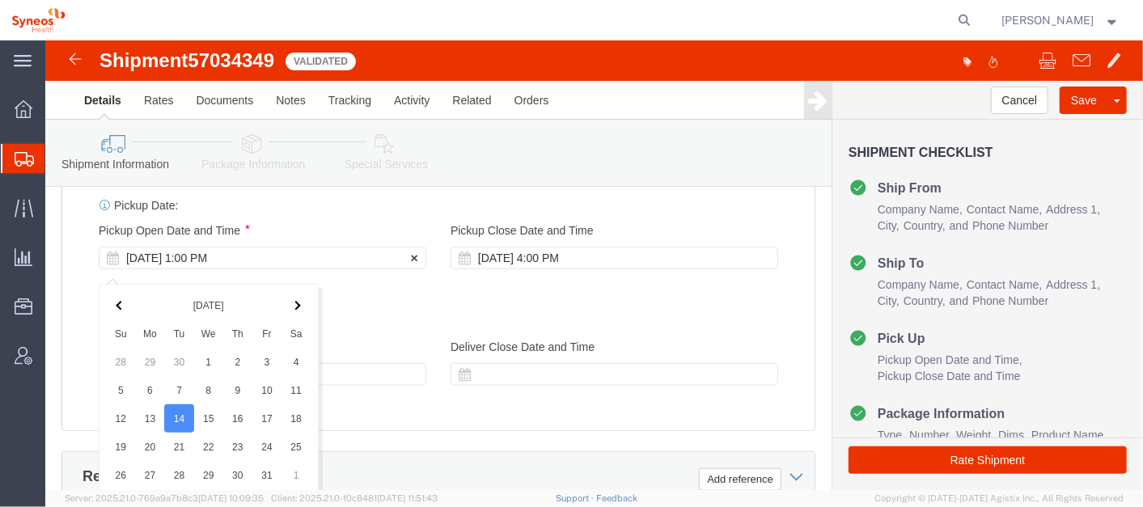
scroll to position [931, 0]
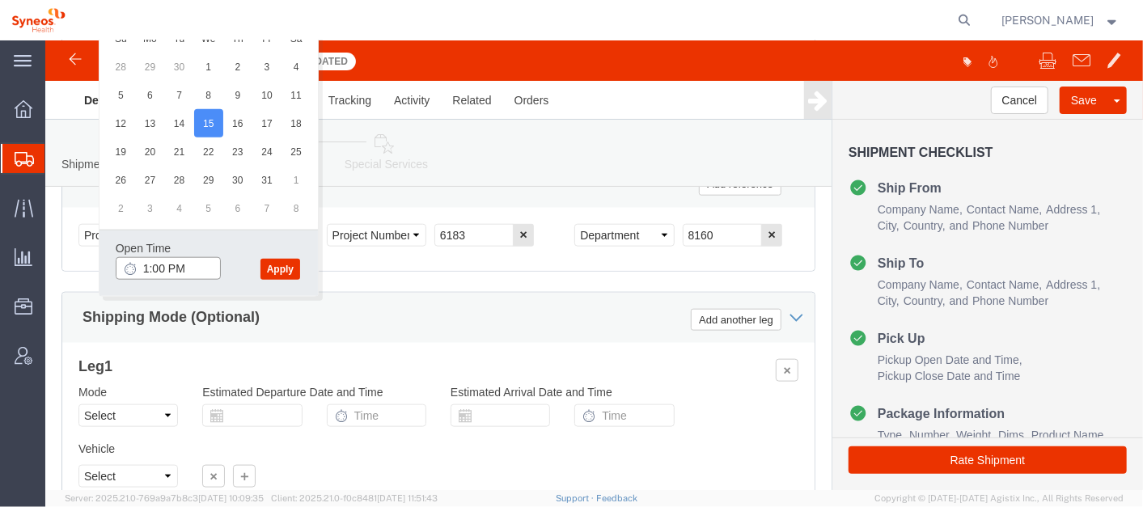
click input "1:00 PM"
type input "10:00 AM"
click icon
click button "Apply"
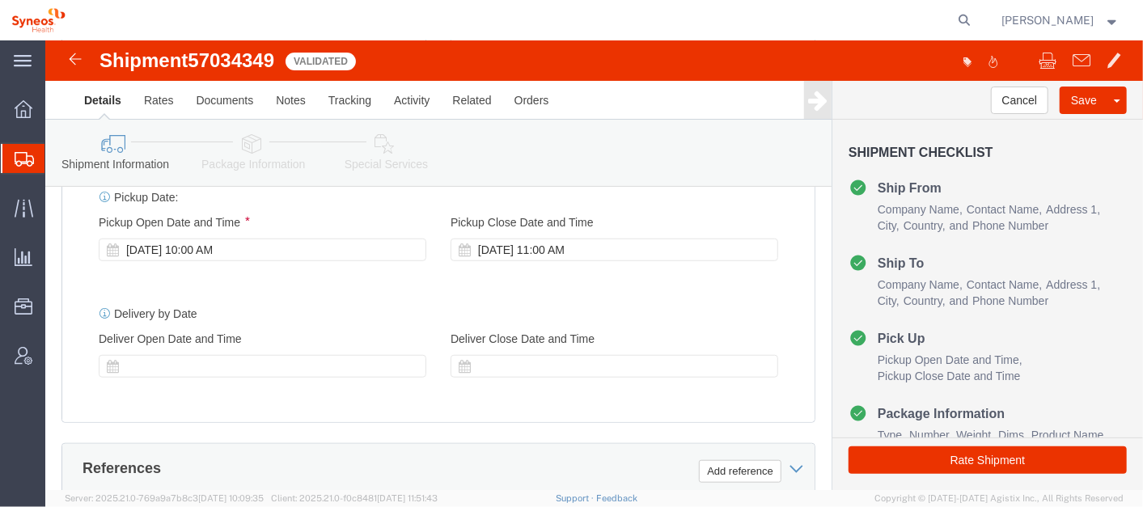
scroll to position [640, 0]
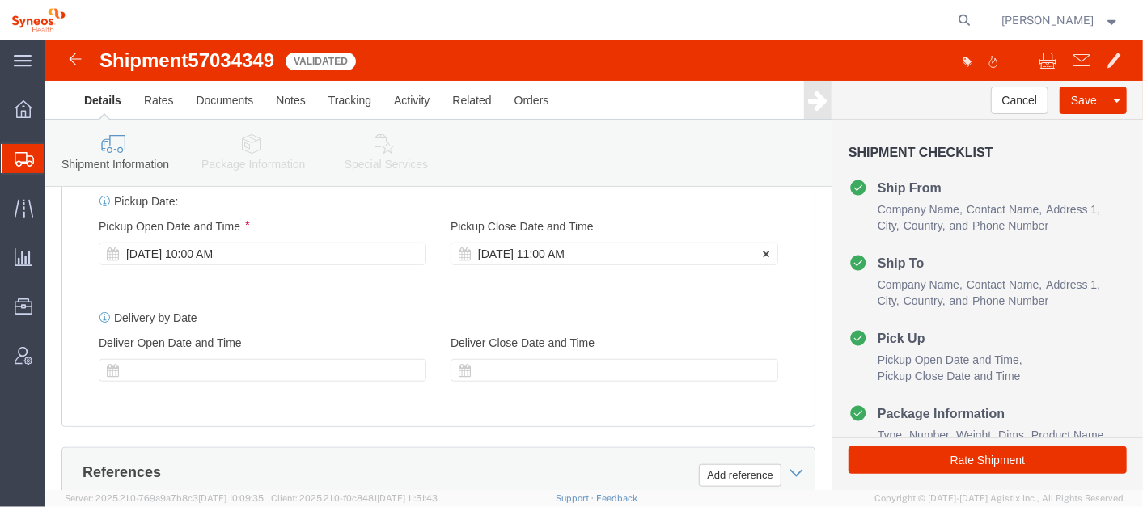
click div "[DATE] 11:00 AM"
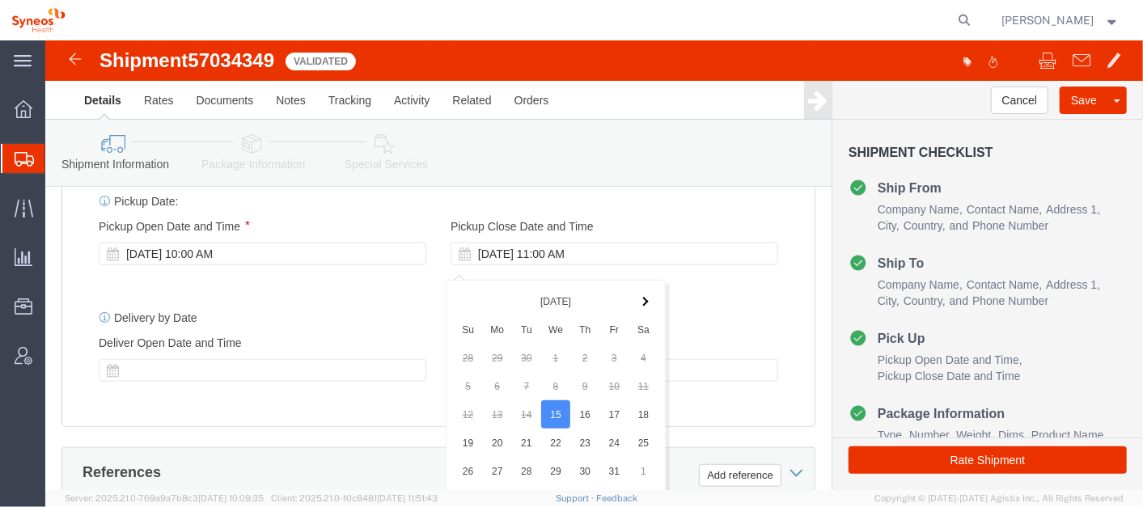
scroll to position [931, 0]
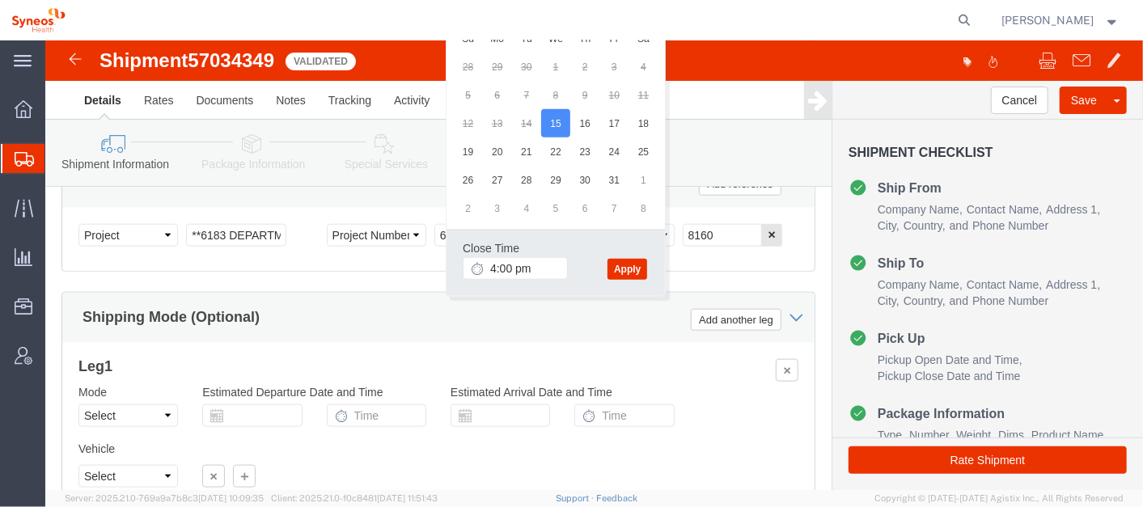
type input "4:00 PM"
click icon
click button "Apply"
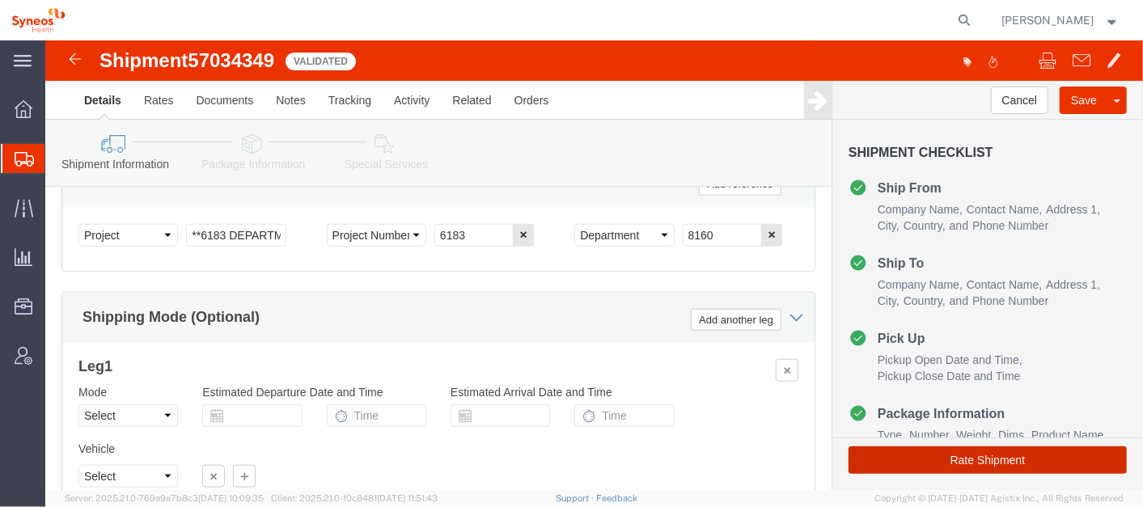
click button "Rate Shipment"
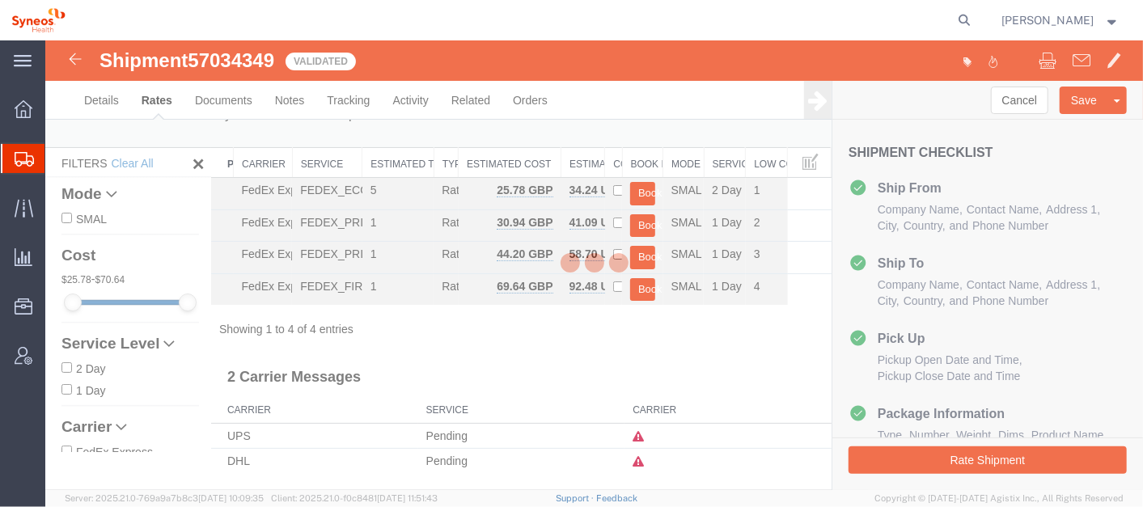
scroll to position [3, 0]
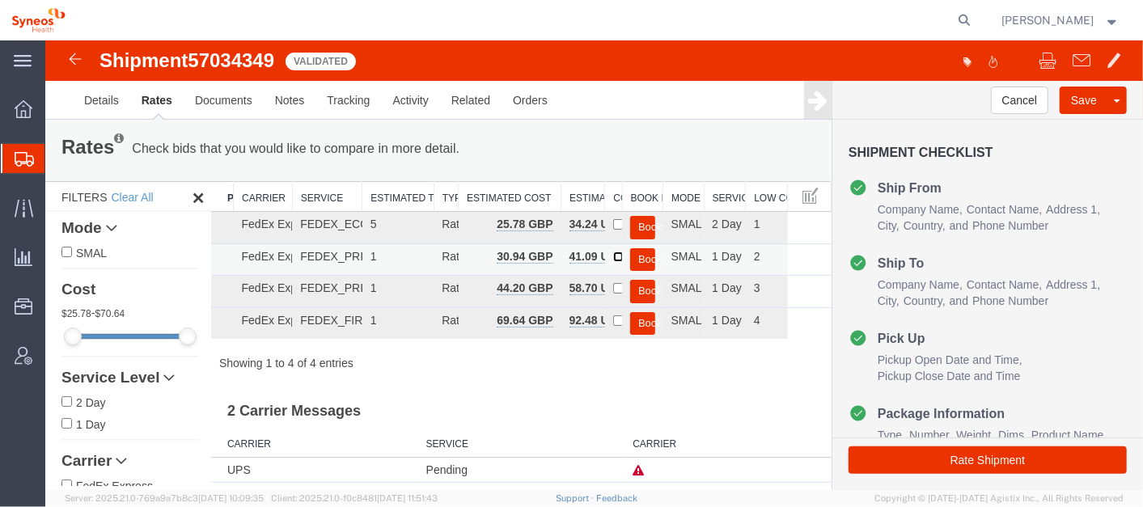
click at [612, 253] on input "checkbox" at bounding box center [617, 256] width 11 height 11
checkbox input "true"
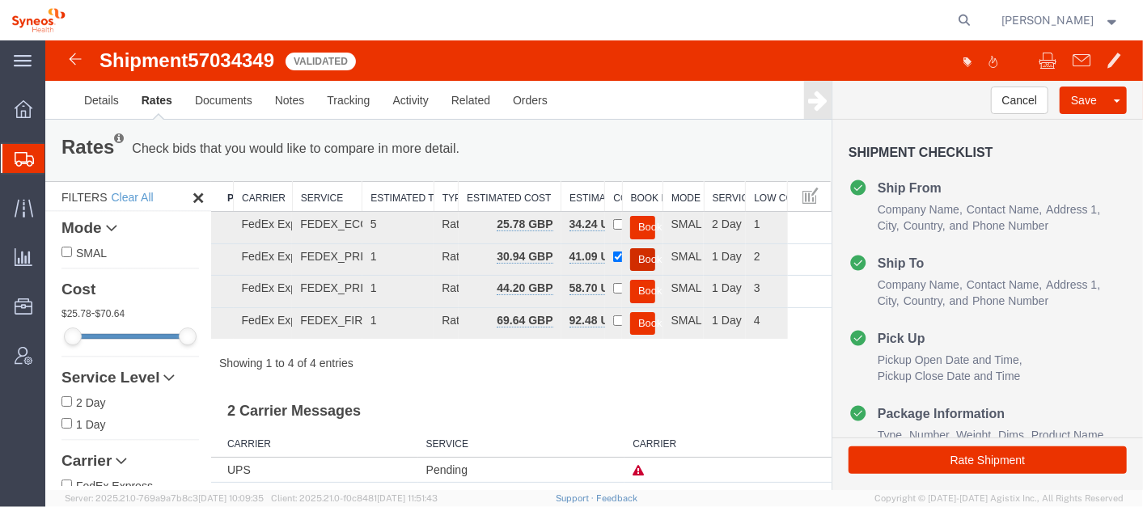
click at [632, 256] on button "Book" at bounding box center [641, 258] width 25 height 23
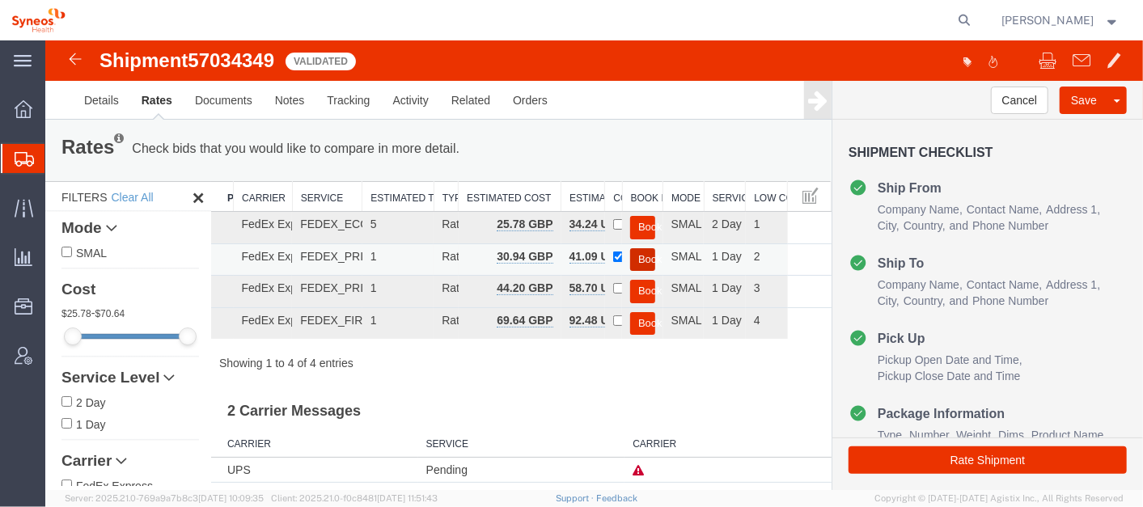
click at [632, 256] on button "Book" at bounding box center [641, 258] width 25 height 23
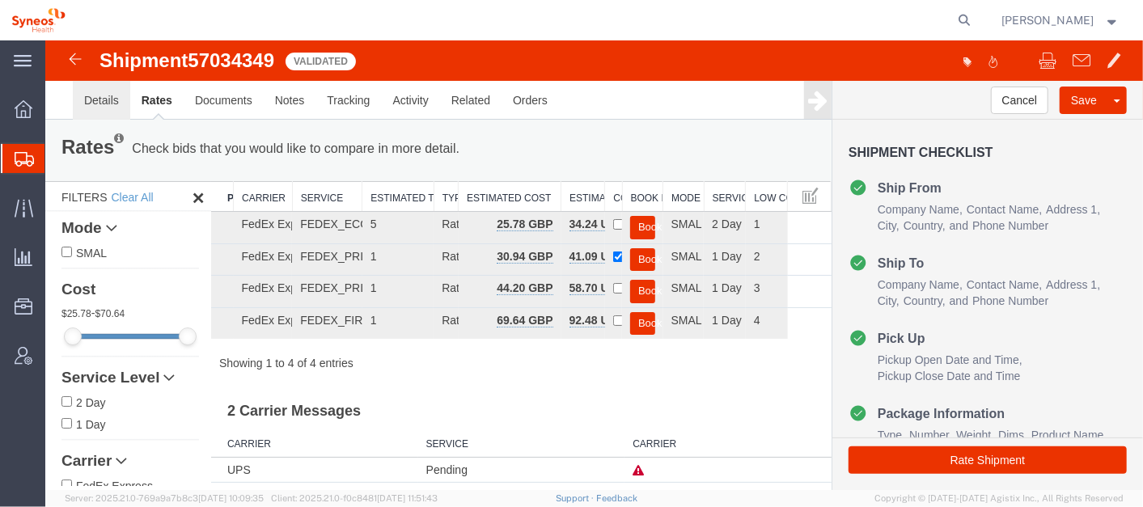
click at [91, 85] on link "Details" at bounding box center [100, 99] width 57 height 39
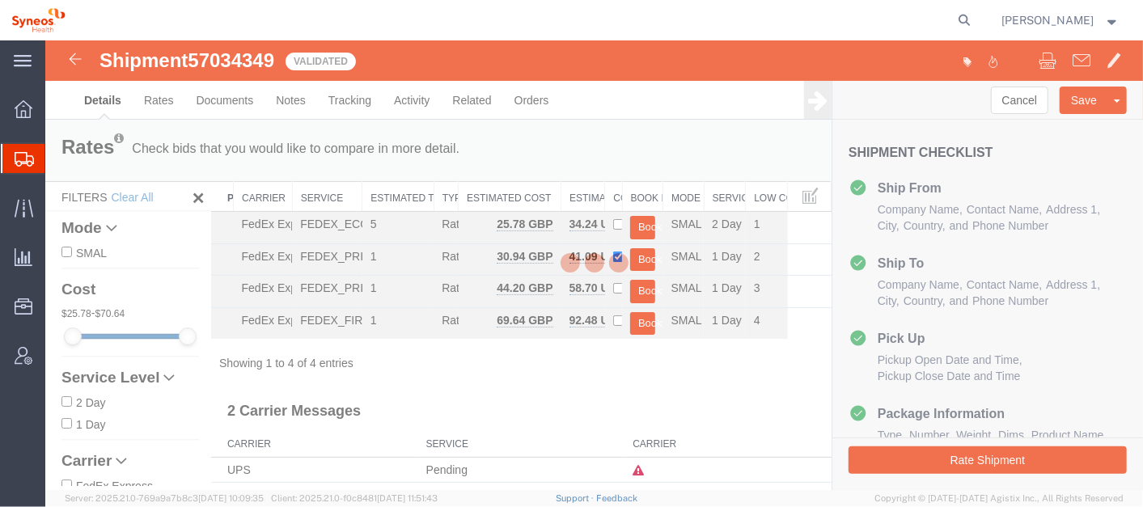
select select "61570"
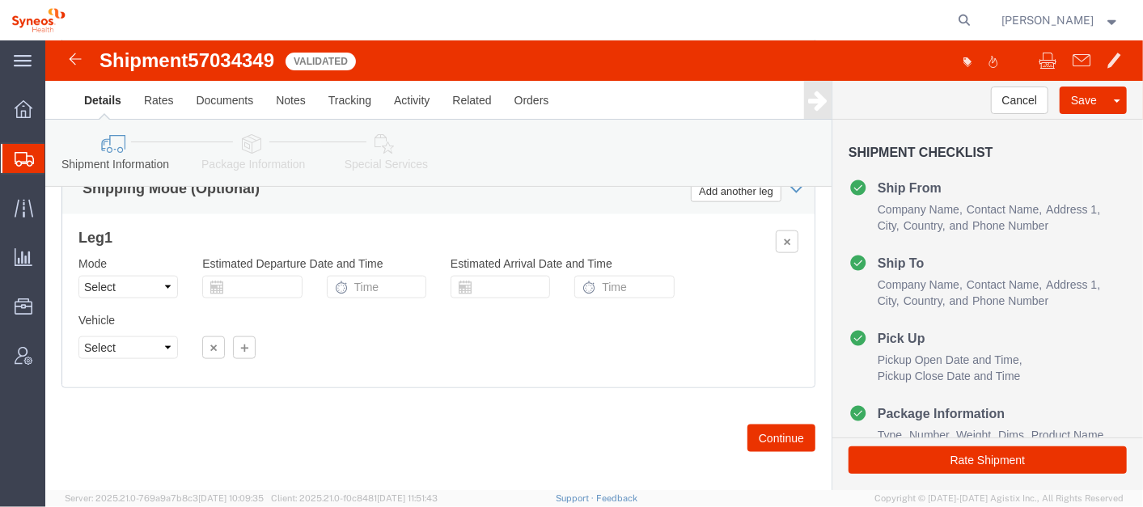
scroll to position [1080, 0]
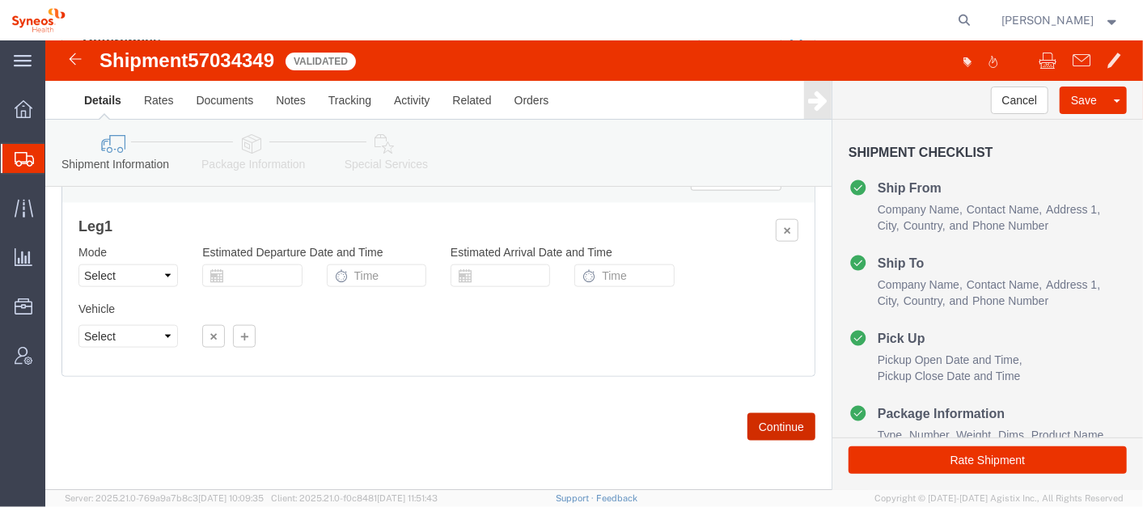
click button "Continue"
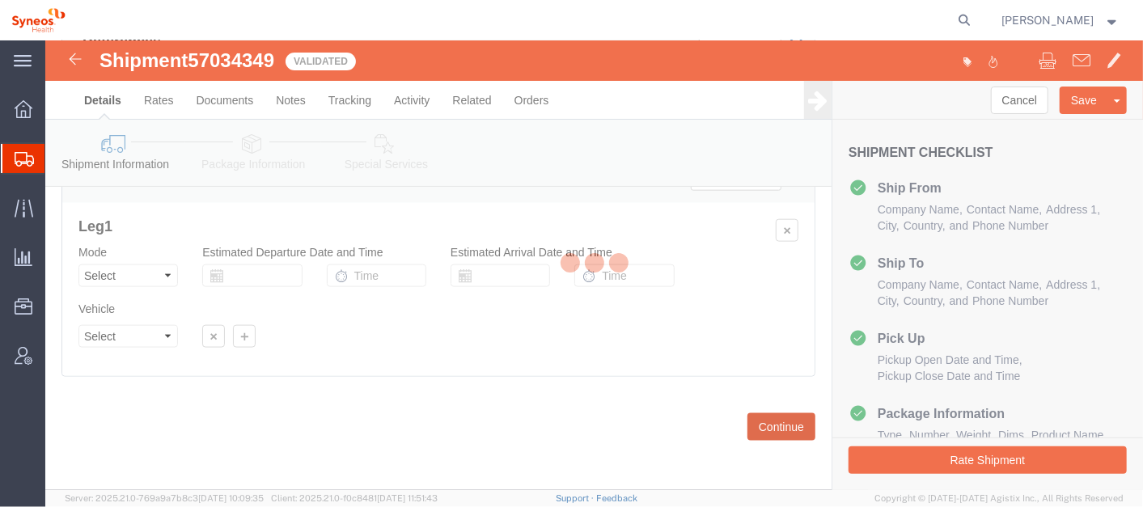
scroll to position [178, 0]
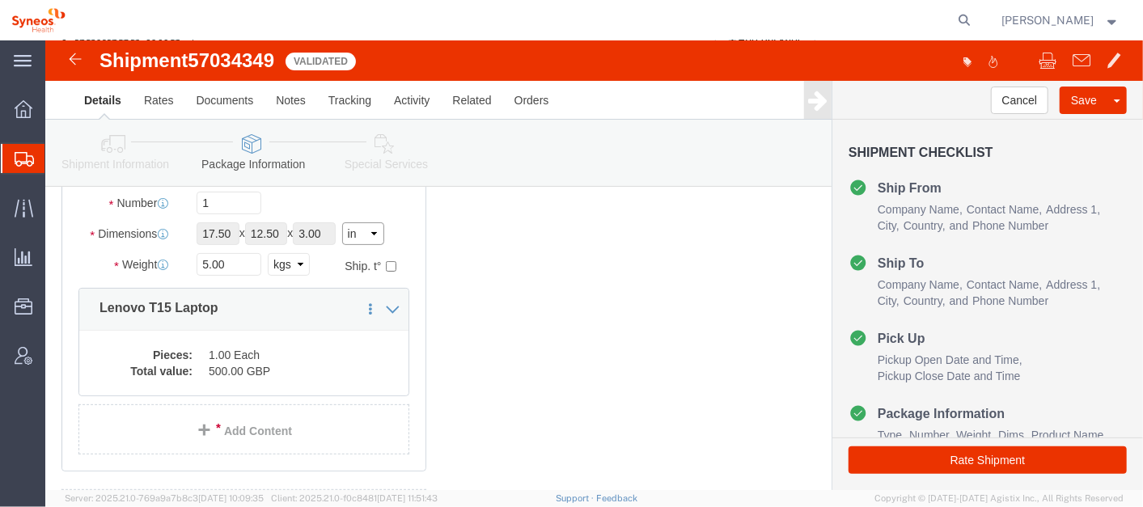
click select "Select cm ft in"
select select "CM"
click select "Select cm ft in"
type input "44.45"
type input "31.75"
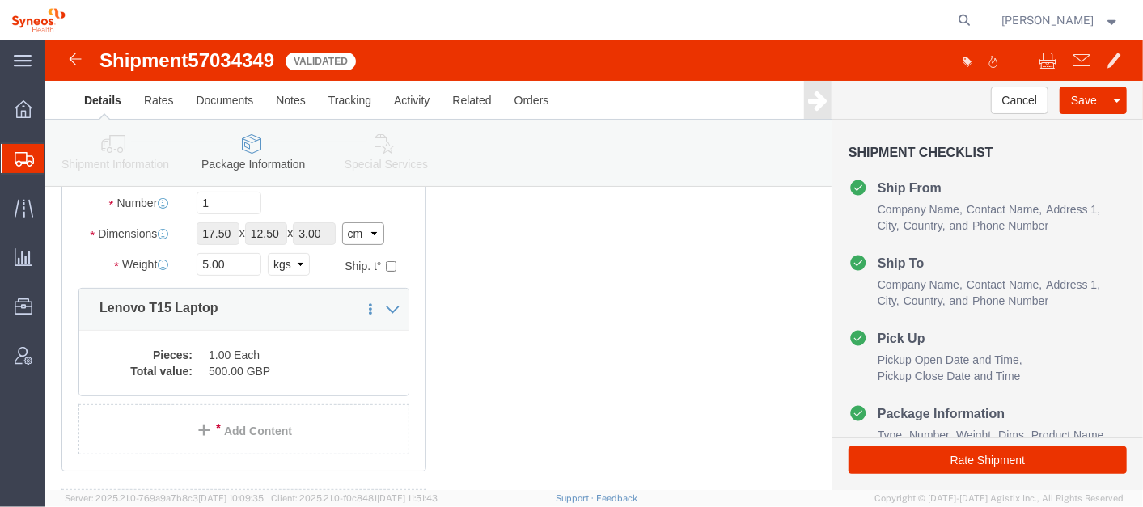
type input "7.62"
click button "Rate Shipment"
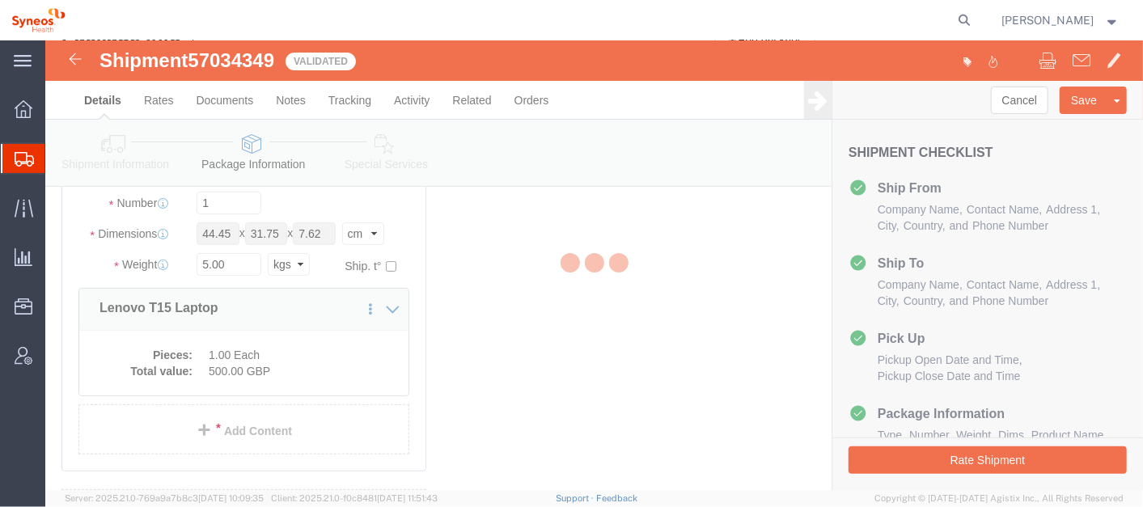
scroll to position [3, 0]
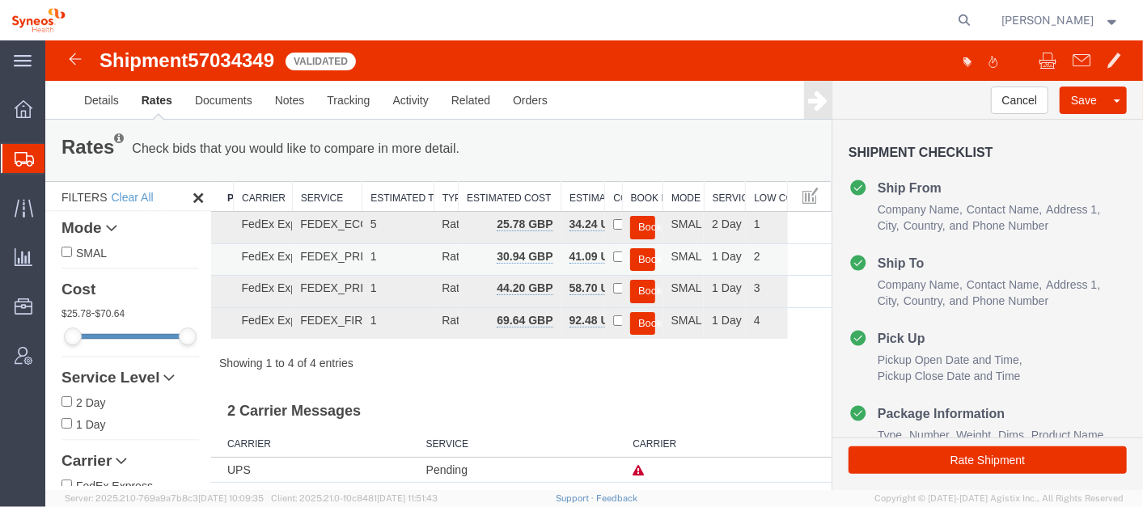
click at [604, 247] on td at bounding box center [612, 259] width 17 height 32
click at [612, 254] on input "checkbox" at bounding box center [617, 256] width 11 height 11
checkbox input "true"
click at [642, 255] on button "Book" at bounding box center [641, 258] width 25 height 23
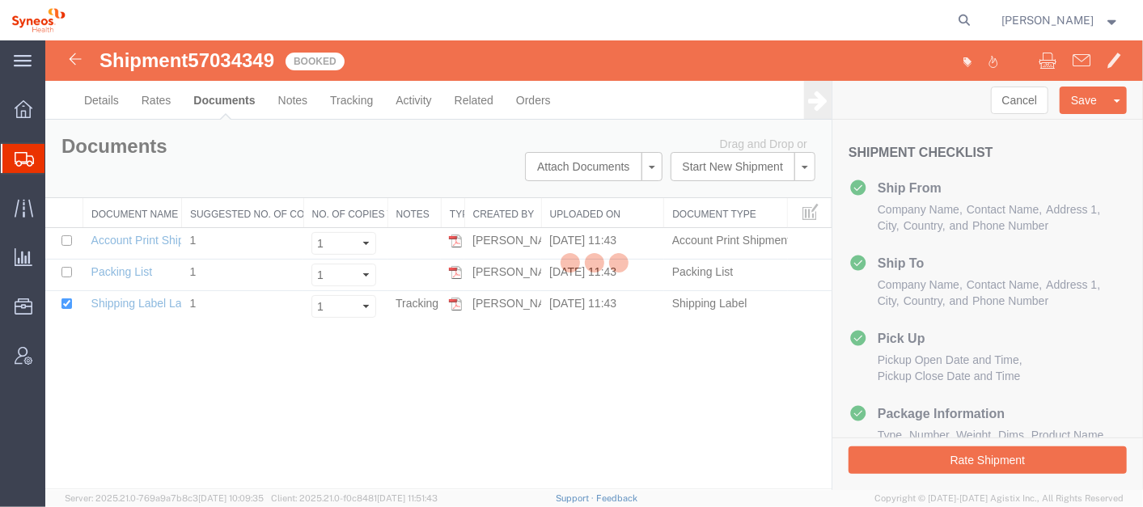
scroll to position [0, 0]
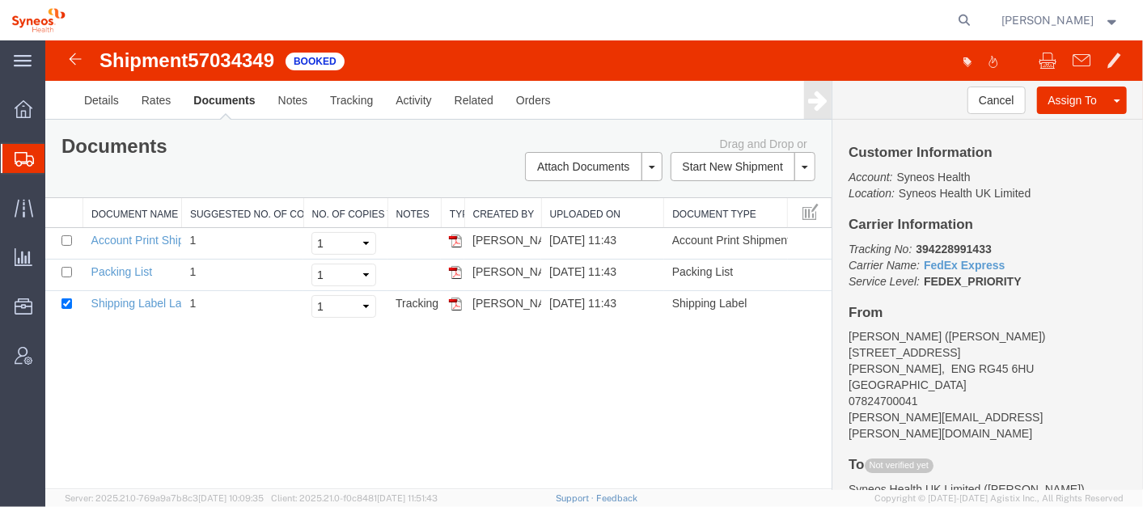
click at [44, 40] on link "Email Documents" at bounding box center [44, 40] width 0 height 0
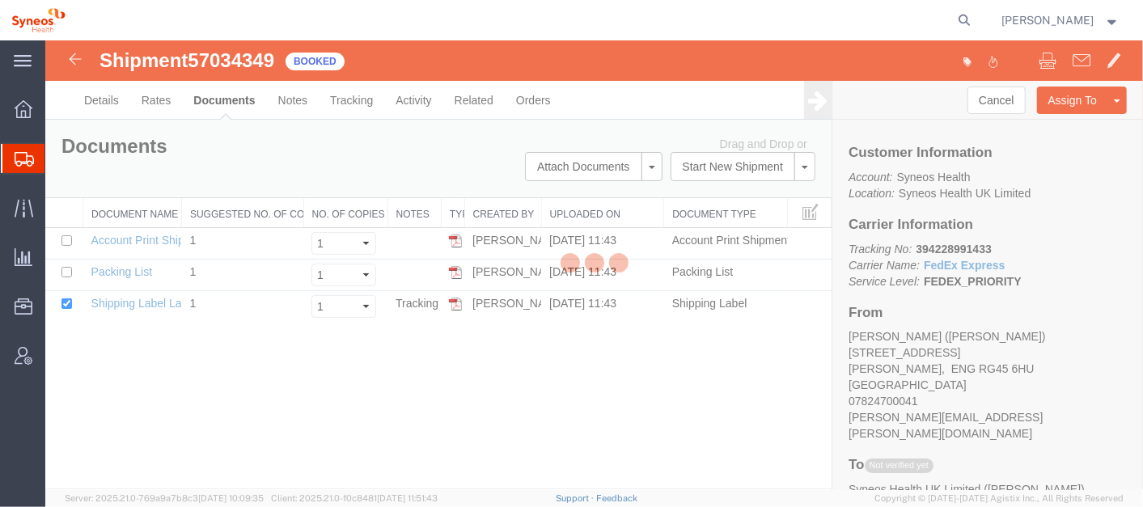
checkbox input "true"
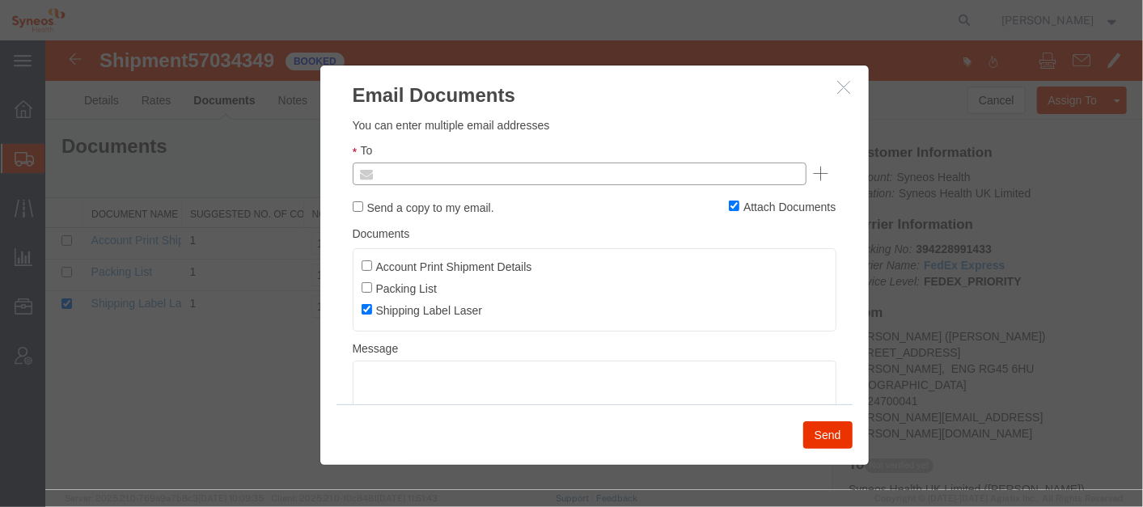
click at [489, 170] on input "text" at bounding box center [468, 173] width 189 height 21
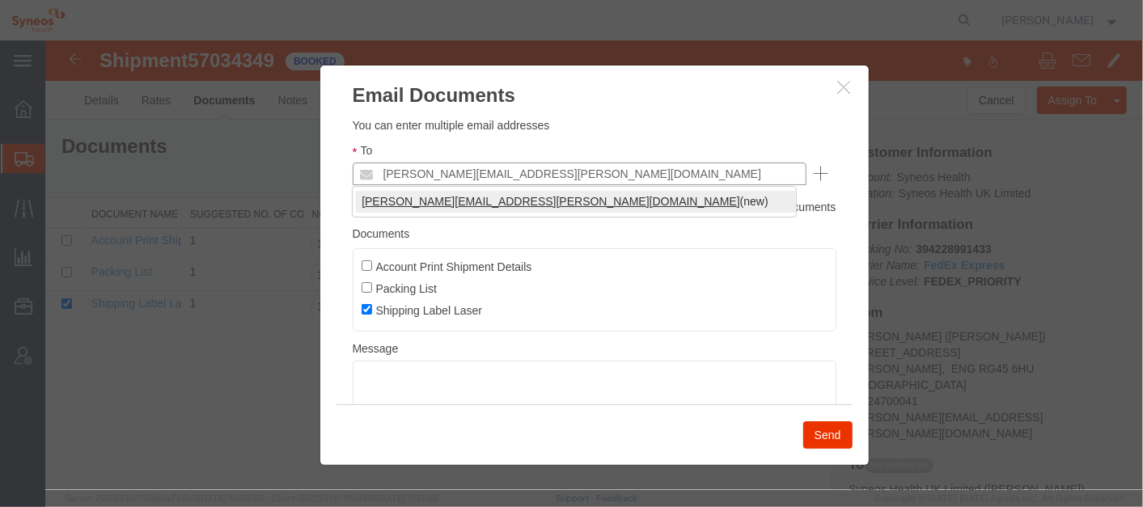
type input "[PERSON_NAME][EMAIL_ADDRESS][PERSON_NAME][DOMAIN_NAME]"
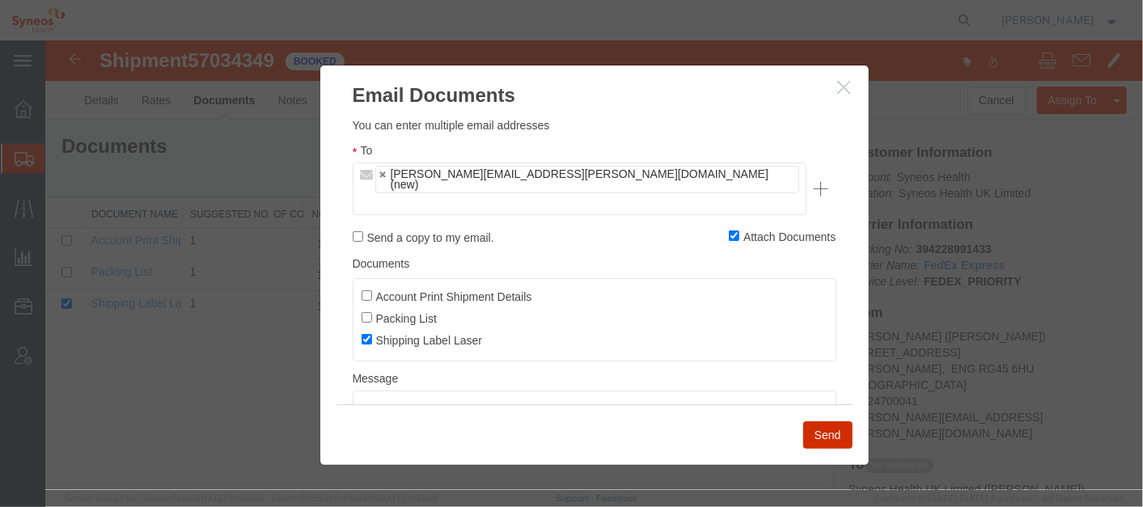
click at [820, 433] on button "Send" at bounding box center [826, 434] width 49 height 27
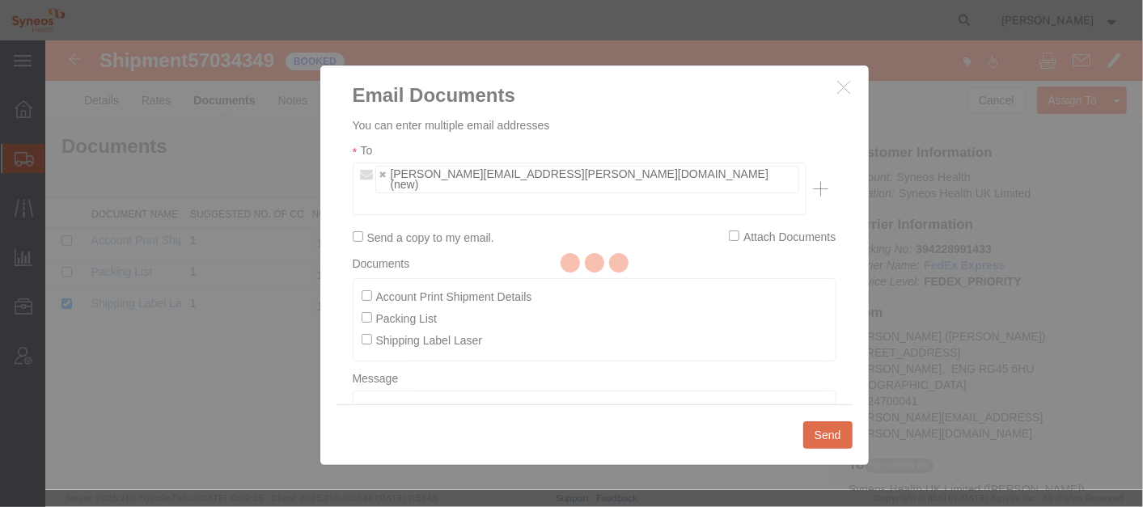
checkbox input "false"
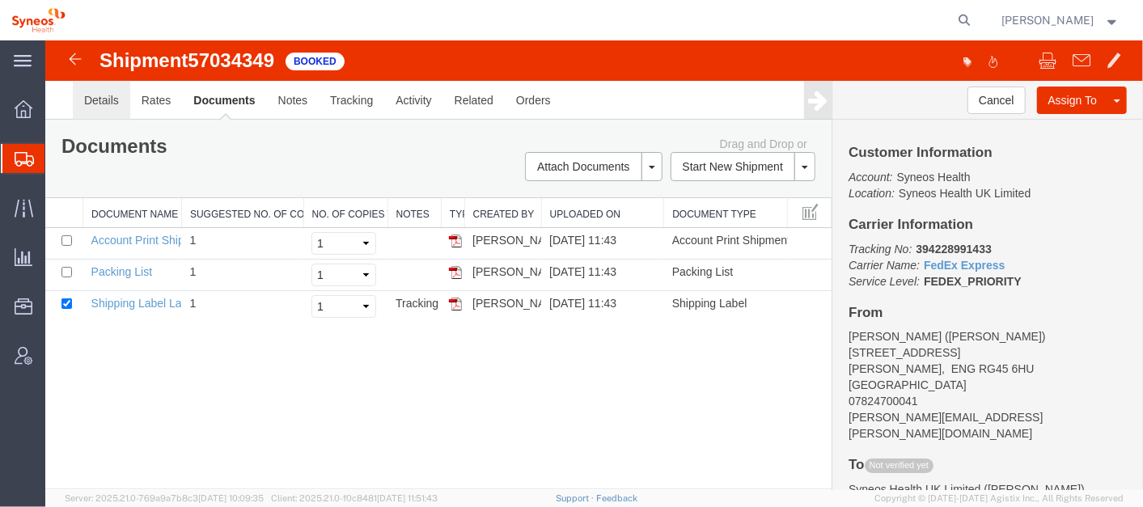
click at [101, 91] on link "Details" at bounding box center [100, 99] width 57 height 39
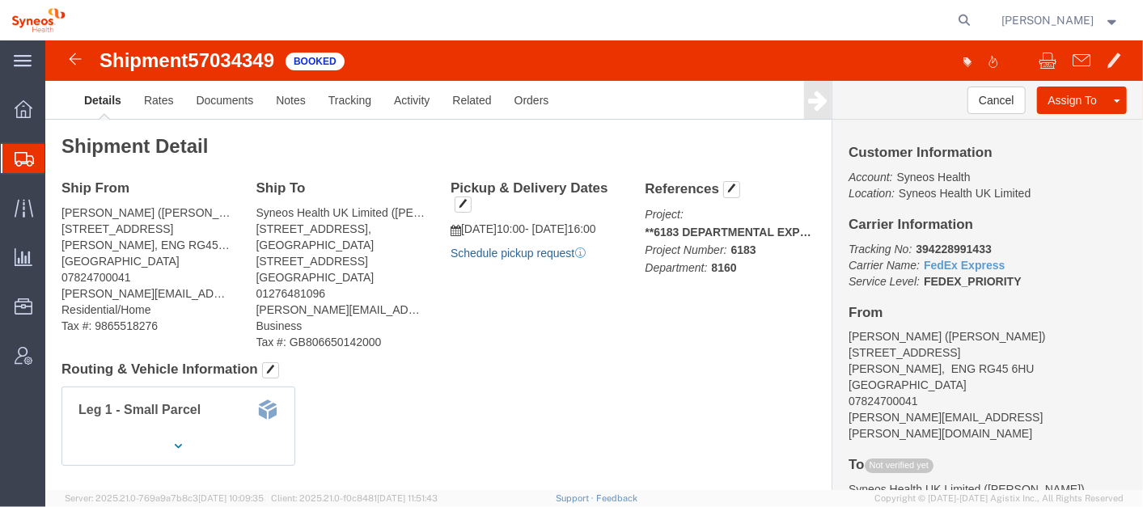
click link "Schedule pickup request"
click b "394228991433"
copy b "394228991433"
click b "KOIA3068"
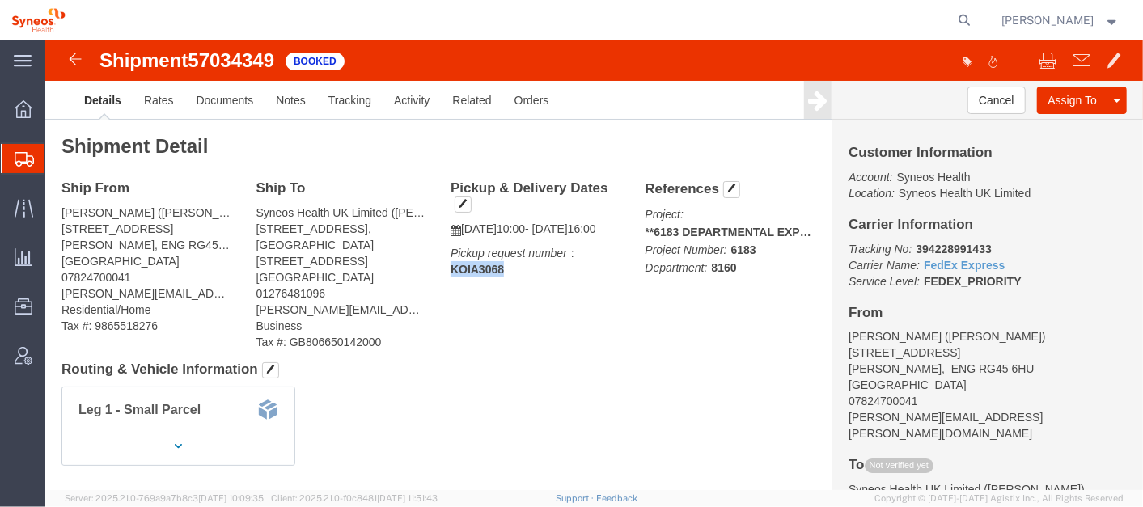
click b "KOIA3068"
copy b "KOIA3068"
click h4 "Routing & Vehicle Information"
click at [976, 16] on icon at bounding box center [964, 20] width 23 height 23
paste input "57096513"
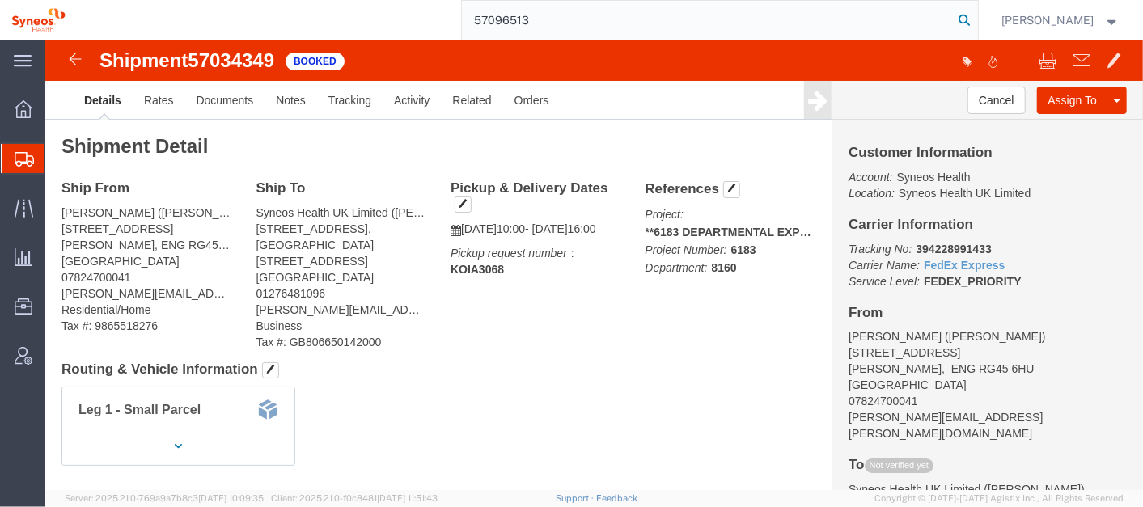
type input "57096513"
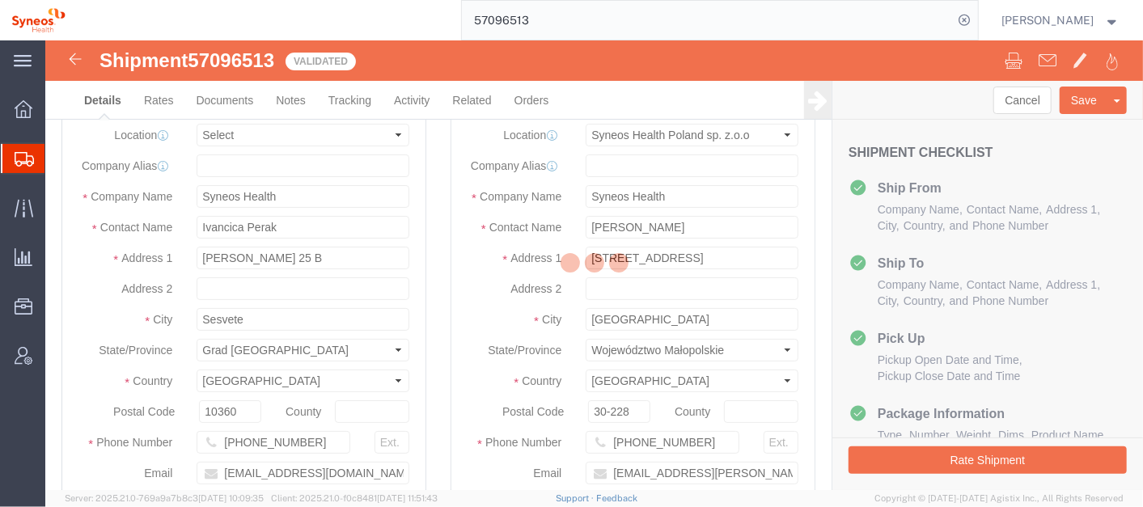
select select "48890"
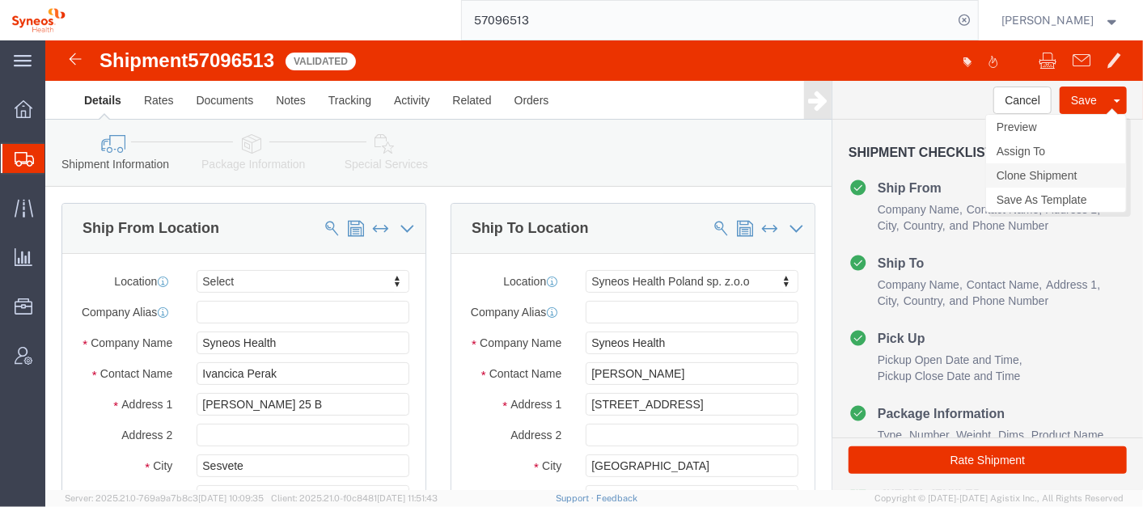
click link "Clone Shipment"
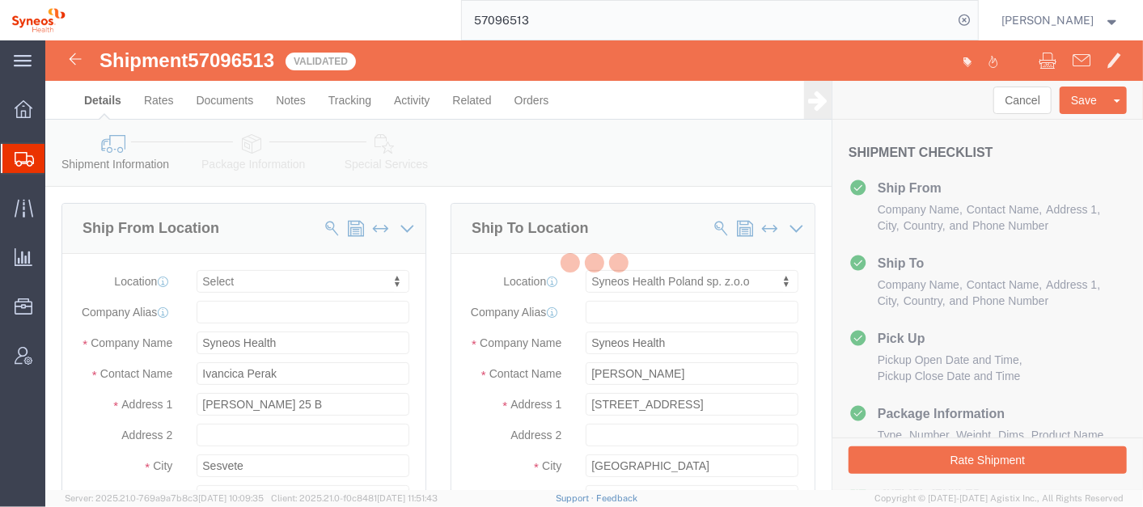
select select "48890"
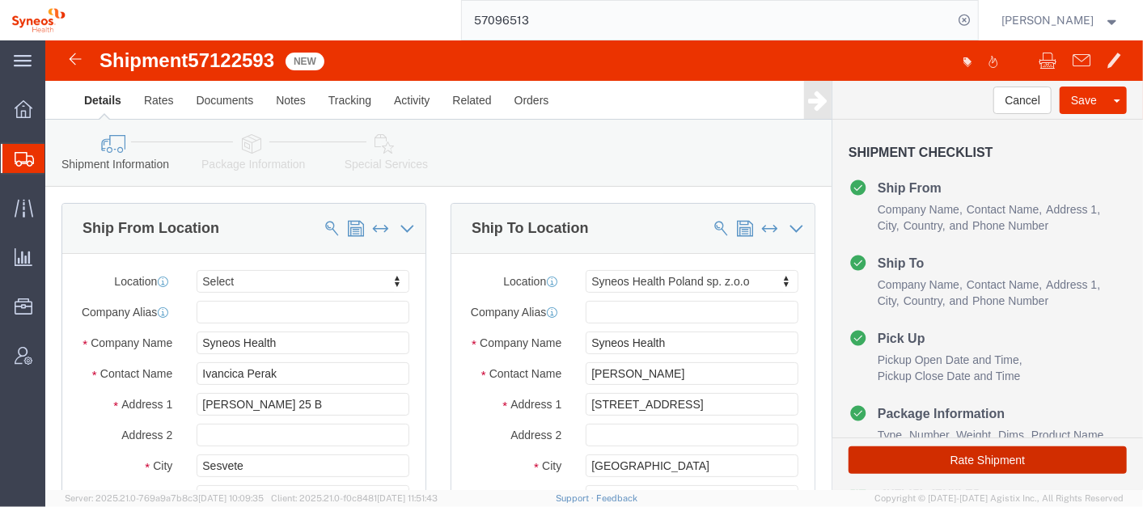
click button "Rate Shipment"
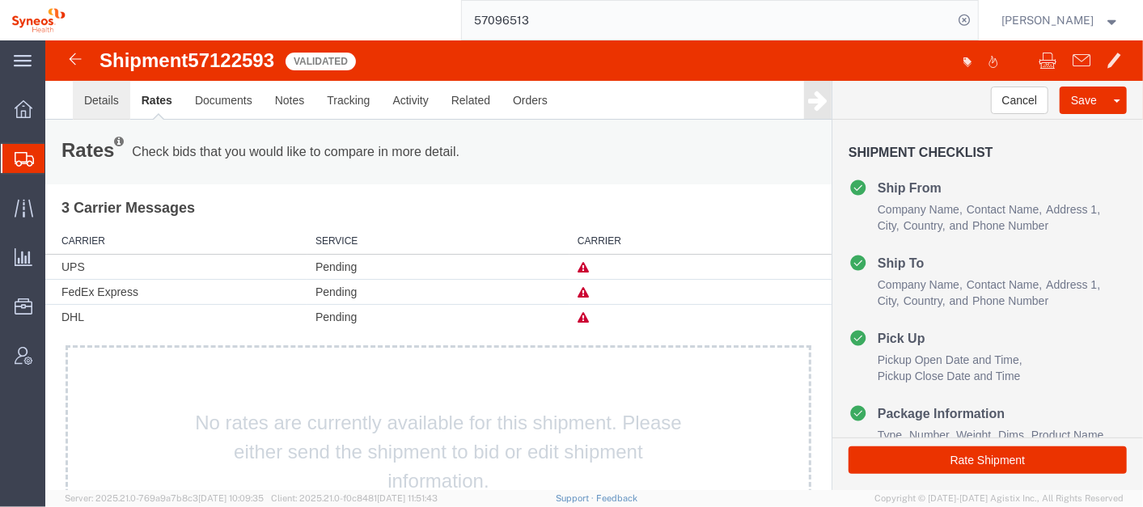
click at [102, 91] on link "Details" at bounding box center [100, 99] width 57 height 39
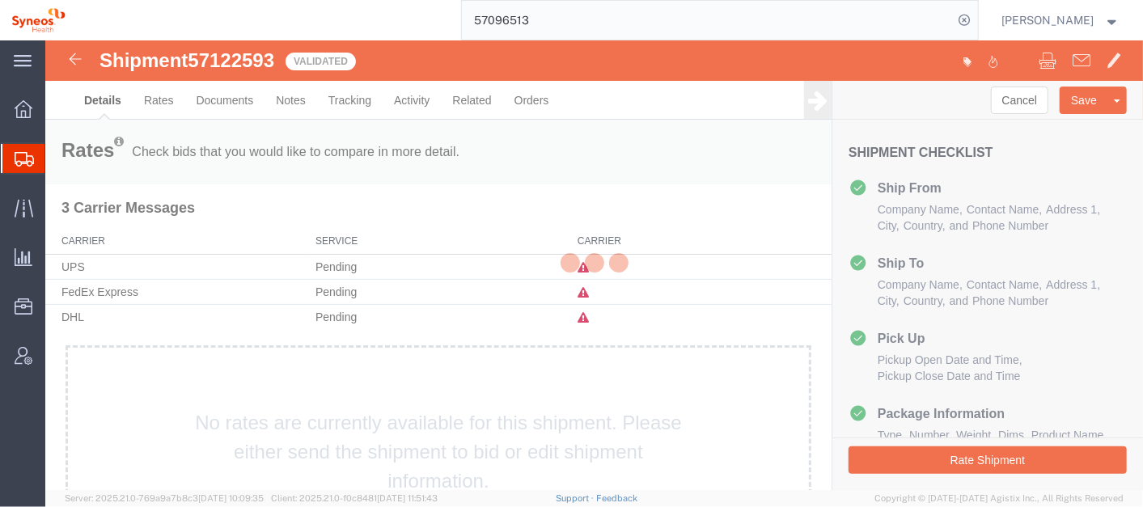
select select "48890"
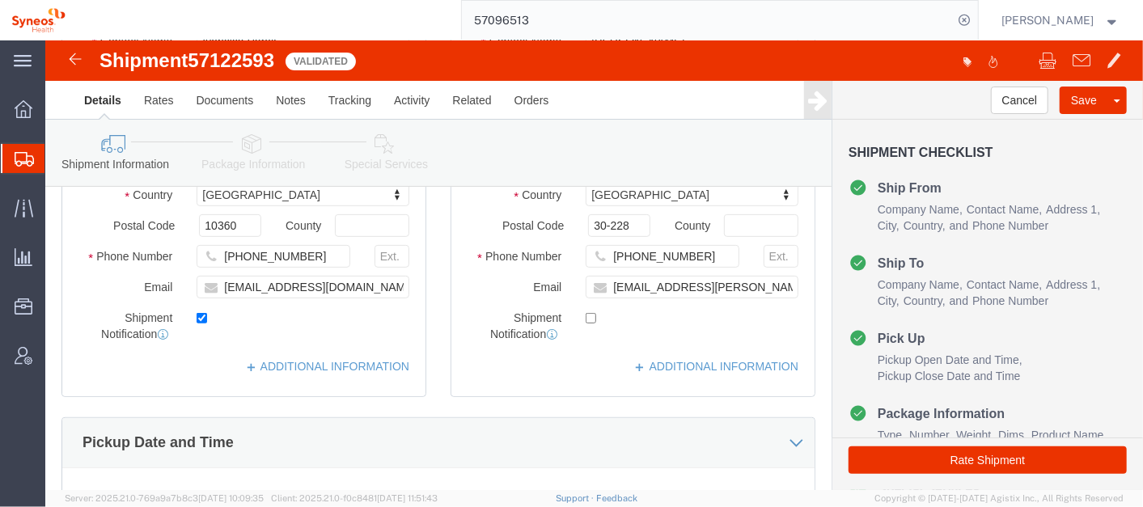
scroll to position [332, 0]
click link "ADDITIONAL INFORMATION"
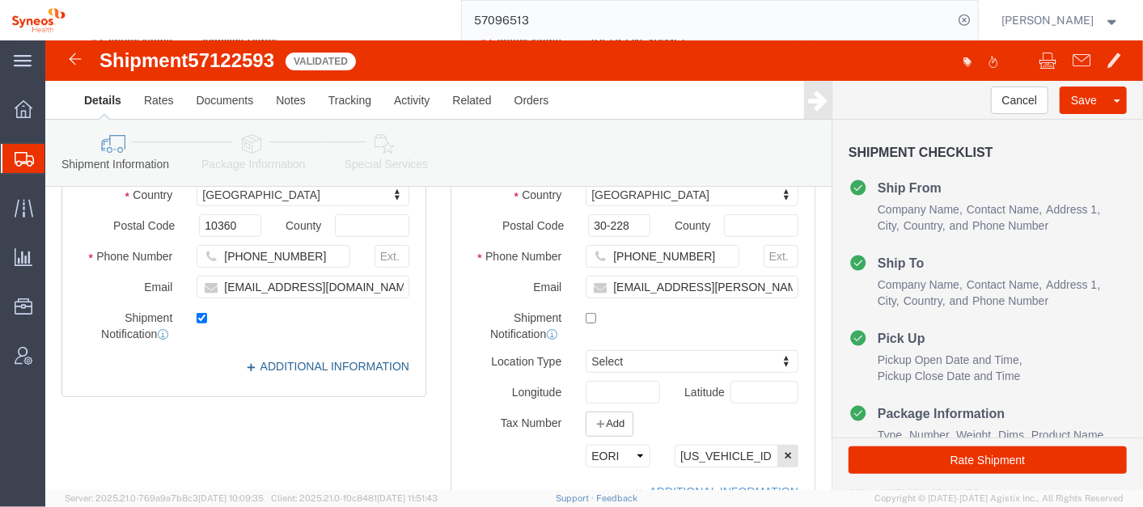
click link "ADDITIONAL INFORMATION"
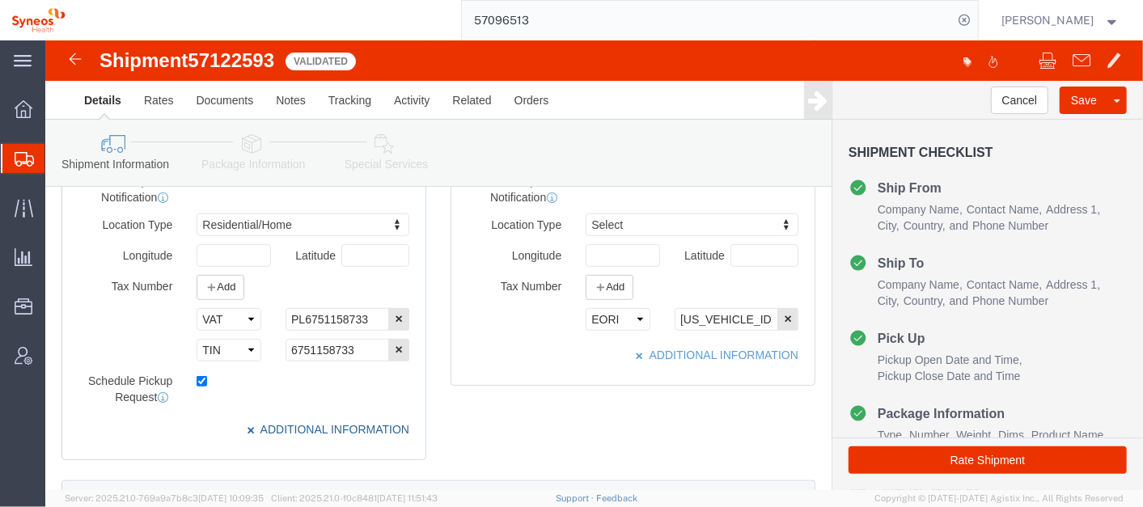
scroll to position [469, 0]
